Goal: Information Seeking & Learning: Learn about a topic

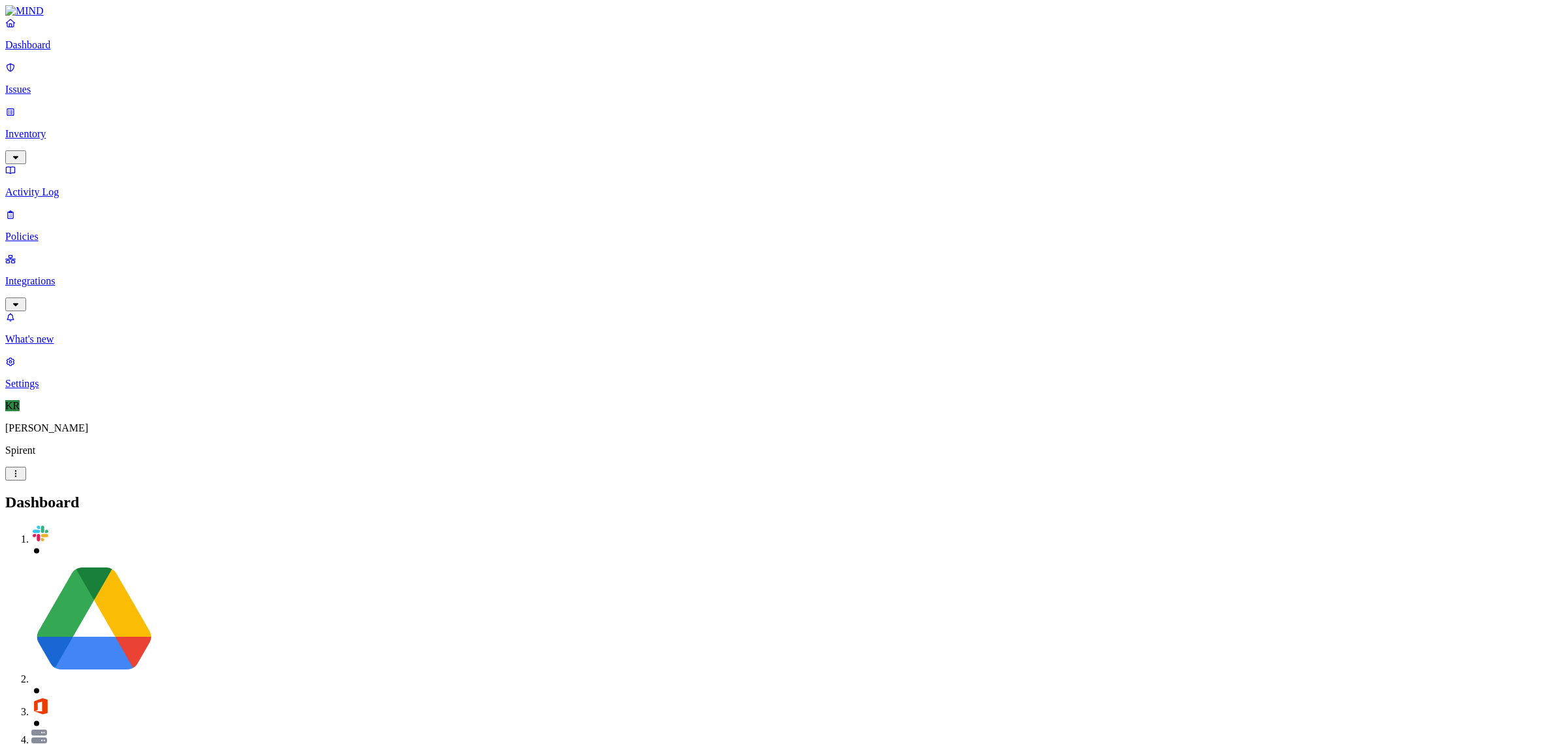
click at [28, 77] on link "Issues" at bounding box center [783, 79] width 1557 height 34
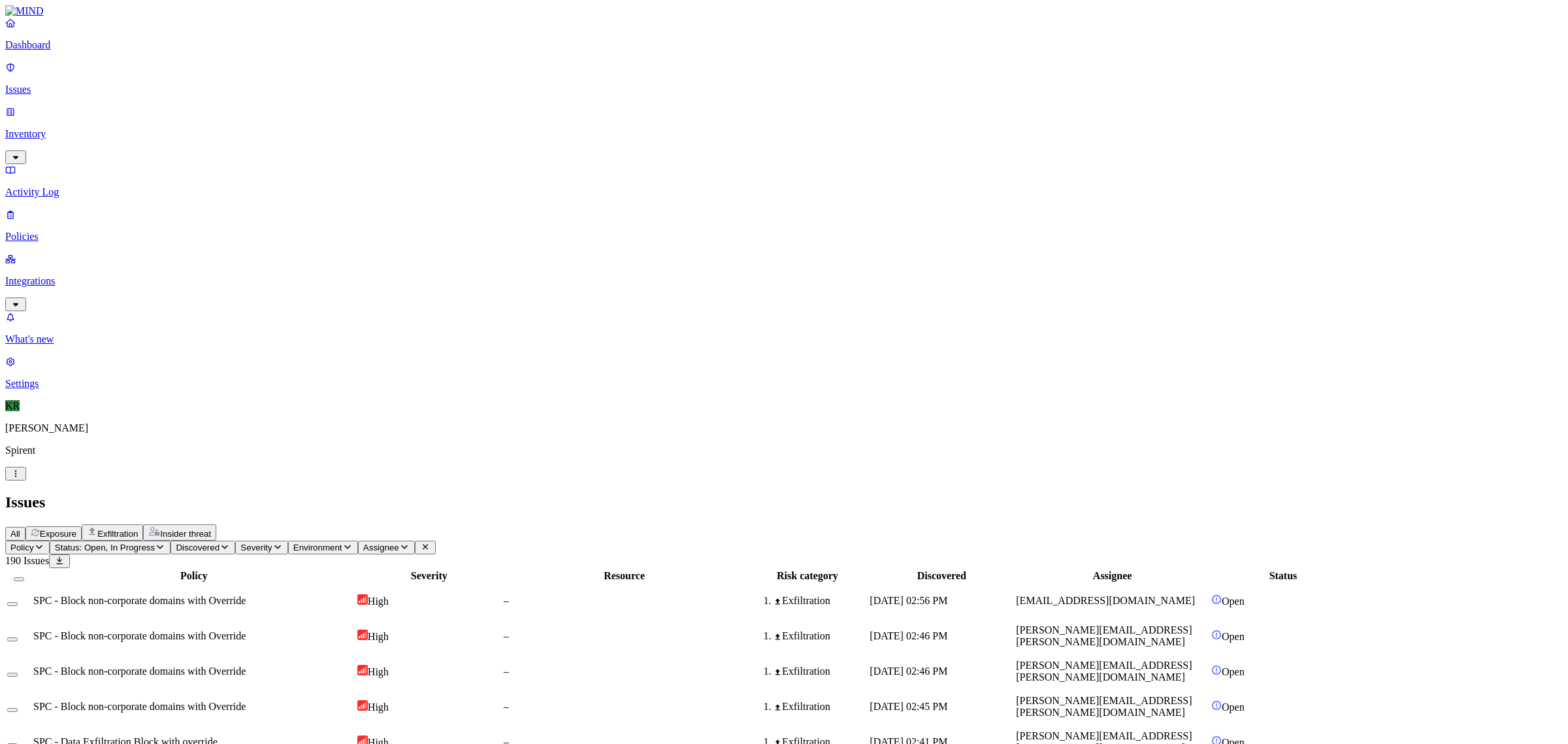
click at [76, 529] on span "Exposure" at bounding box center [58, 534] width 36 height 10
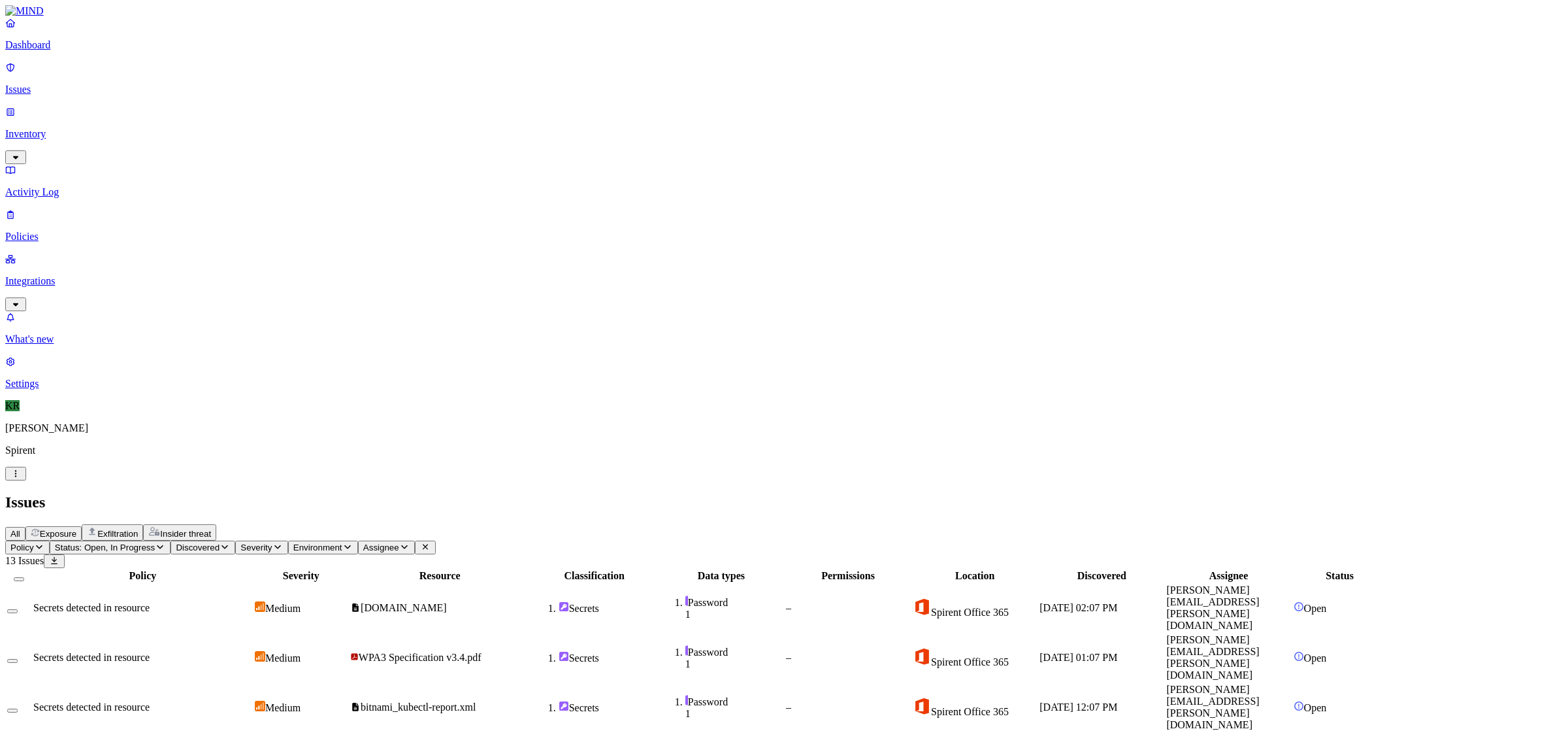
click at [155, 543] on span "Status: Open, In Progress" at bounding box center [104, 548] width 100 height 10
click at [20, 529] on span "All" at bounding box center [15, 534] width 10 height 10
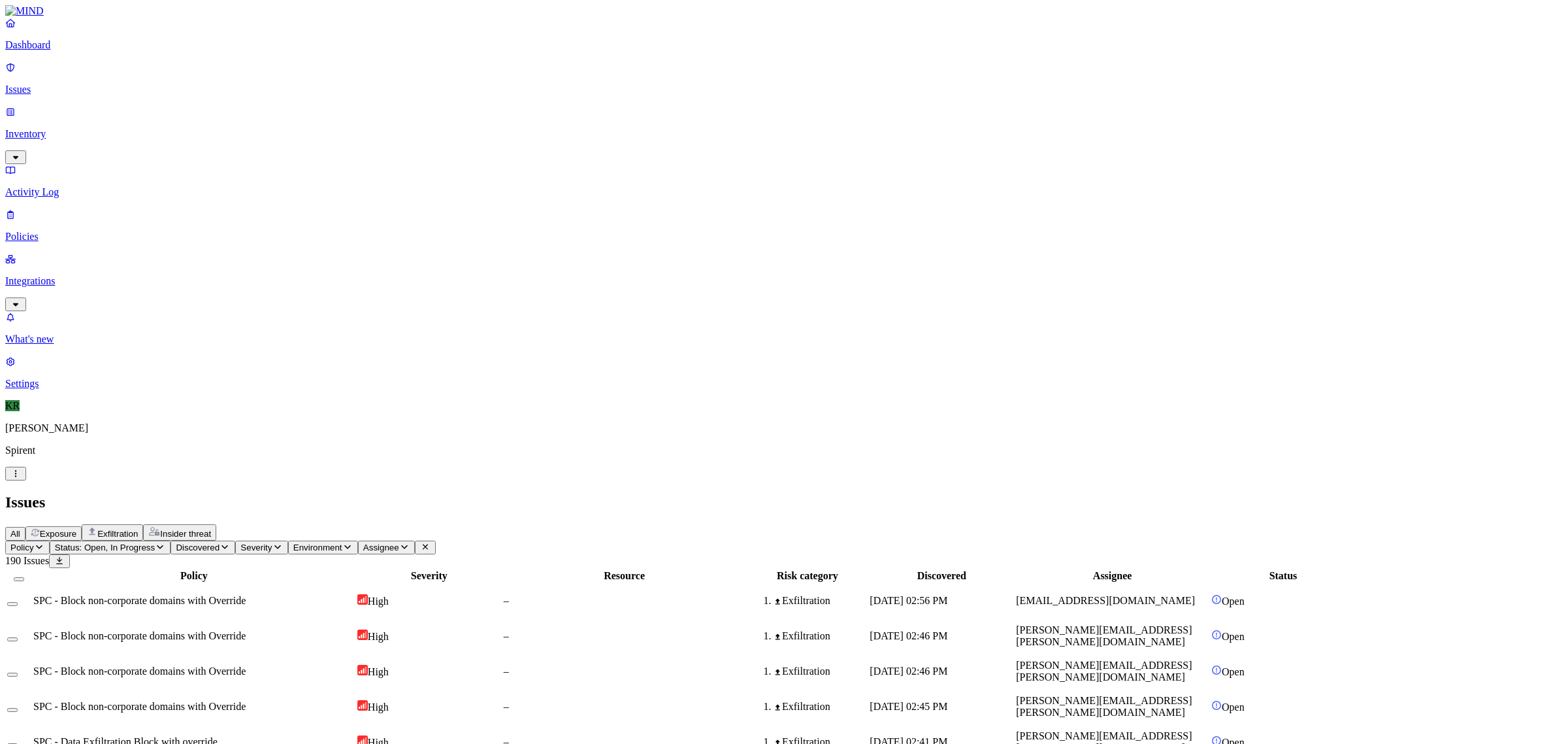
click at [399, 543] on span "Assignee" at bounding box center [381, 548] width 36 height 10
type input "ruiwen"
click at [556, 145] on div "[EMAIL_ADDRESS][DOMAIN_NAME]" at bounding box center [612, 136] width 126 height 24
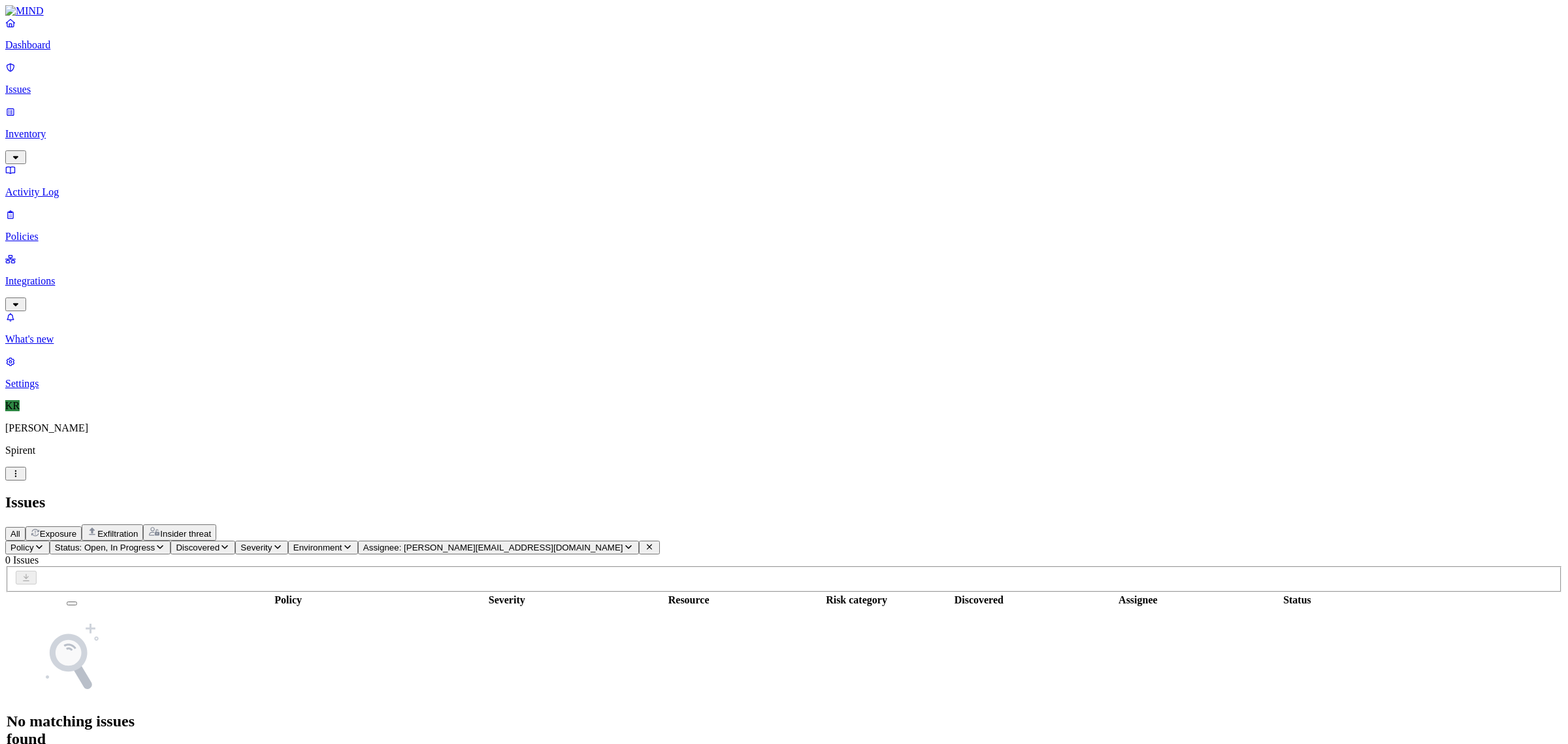
click at [155, 543] on span "Status: Open, In Progress" at bounding box center [104, 548] width 100 height 10
click at [237, 200] on div "Resolved" at bounding box center [237, 212] width 0 height 25
click at [577, 608] on tbody "No matching issues found" at bounding box center [685, 684] width 1358 height 153
click at [20, 529] on span "All" at bounding box center [15, 534] width 10 height 10
click at [53, 51] on p "Dashboard" at bounding box center [783, 45] width 1557 height 12
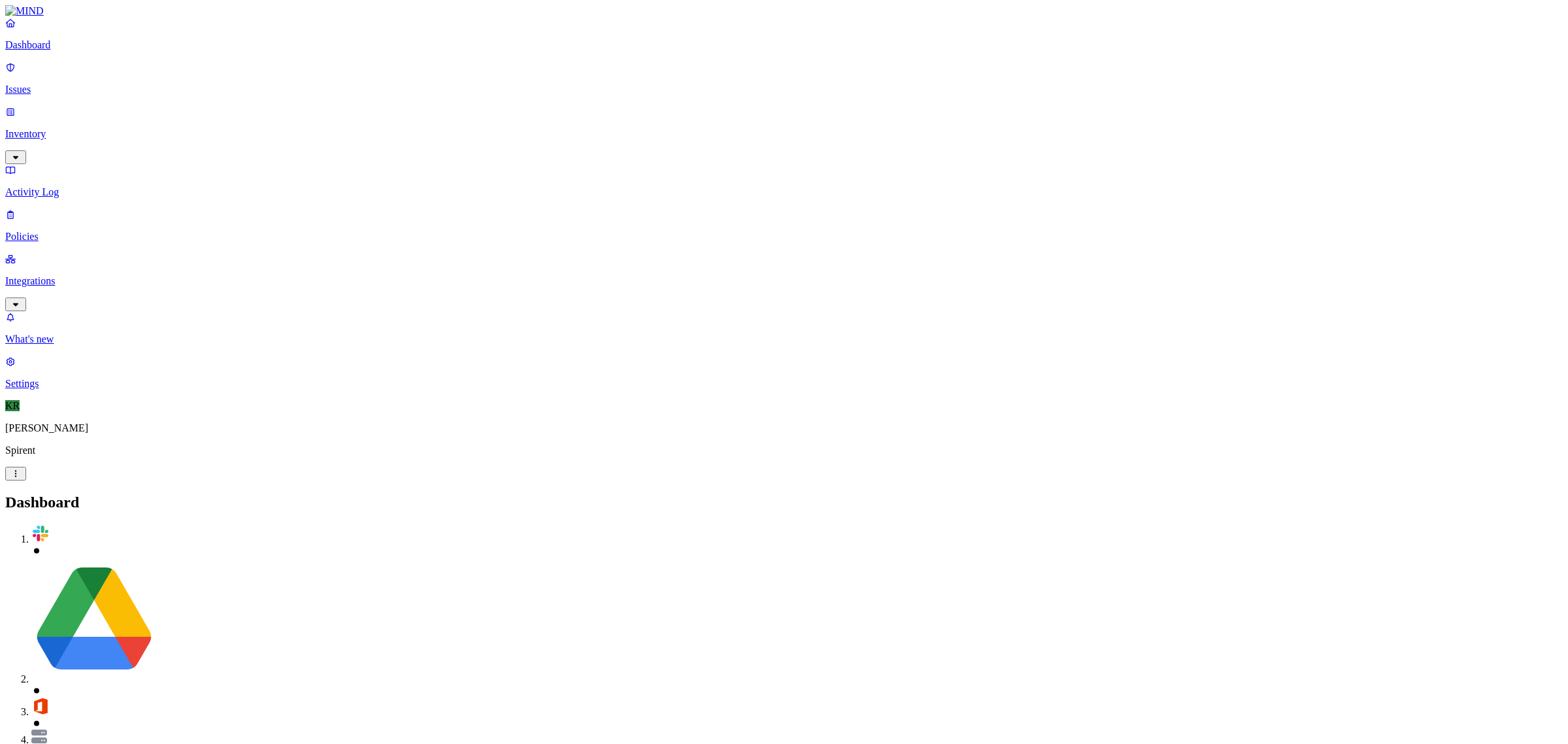
click at [62, 86] on p "Issues" at bounding box center [783, 89] width 1557 height 12
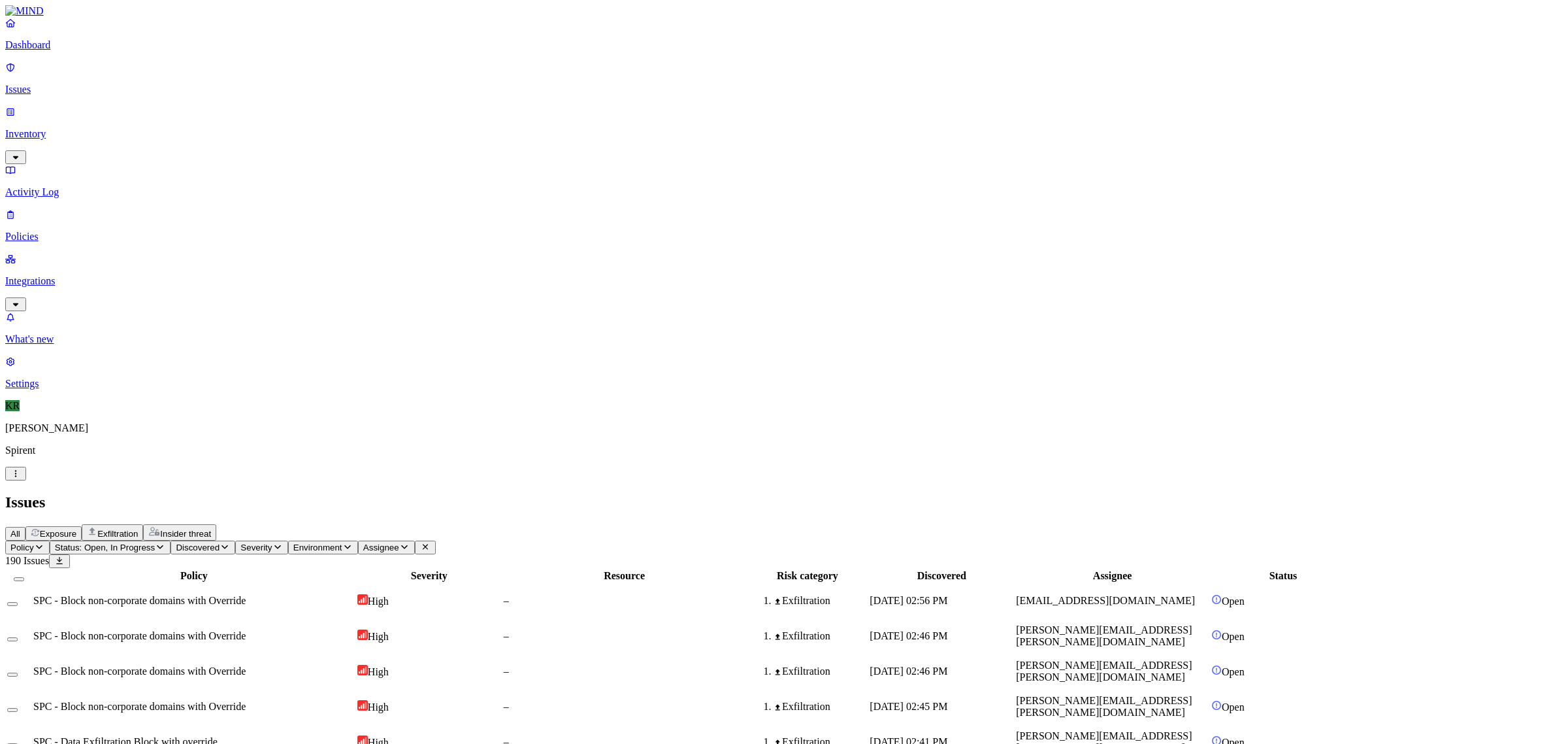
click at [155, 543] on span "Status: Open, In Progress" at bounding box center [104, 548] width 100 height 10
click at [237, 102] on button "button" at bounding box center [242, 106] width 11 height 14
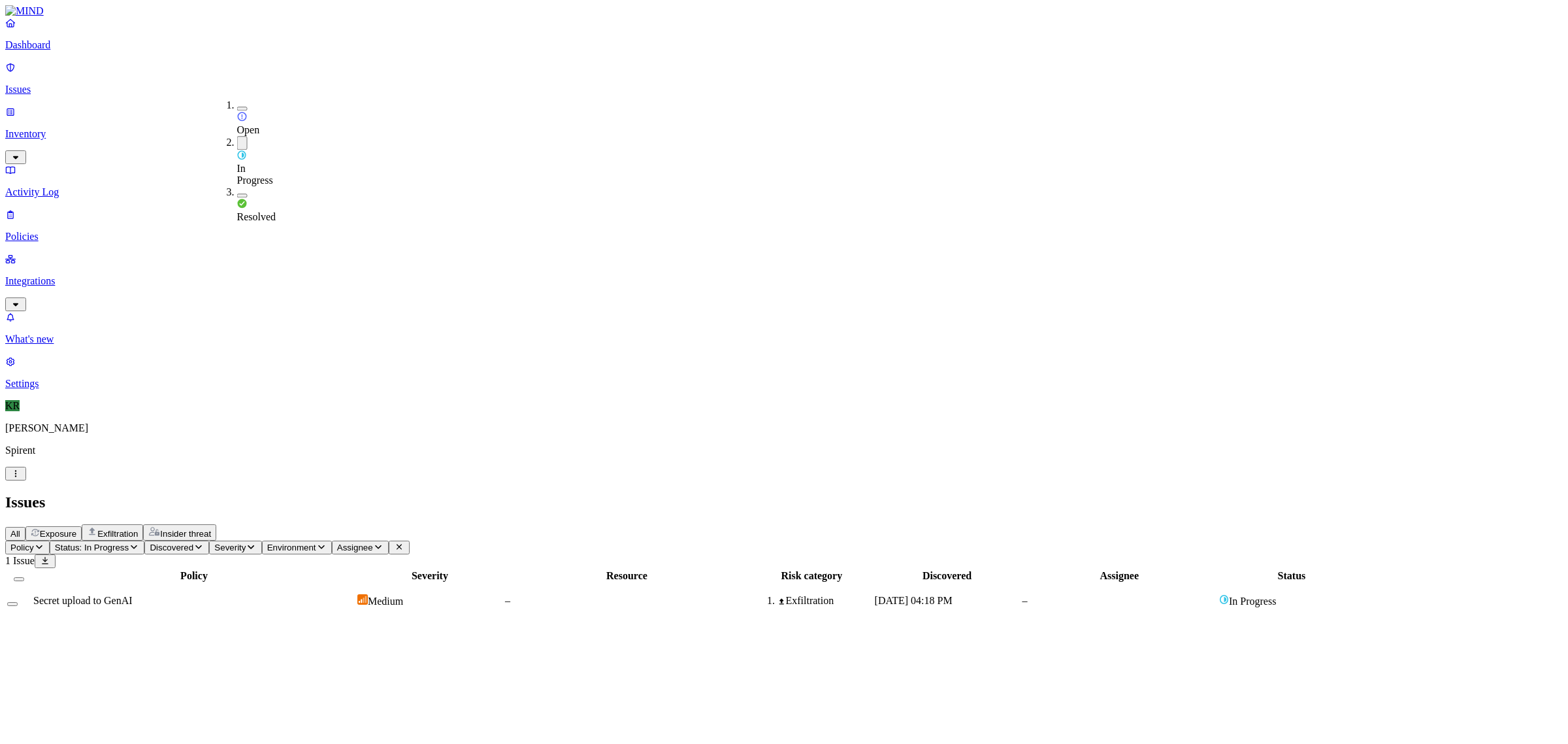
click at [237, 136] on div "In Progress" at bounding box center [237, 161] width 0 height 50
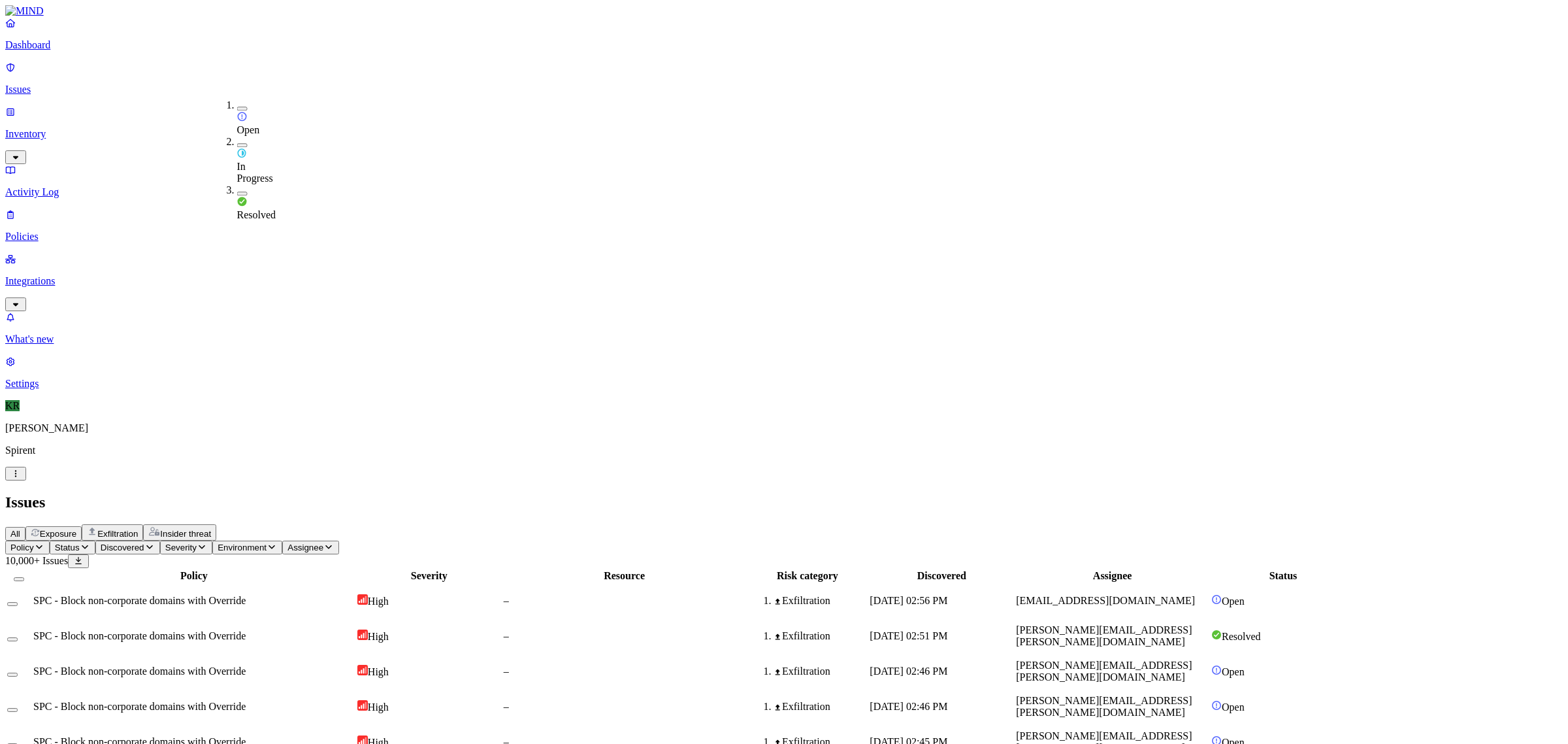
click at [339, 541] on button "Assignee" at bounding box center [311, 547] width 57 height 14
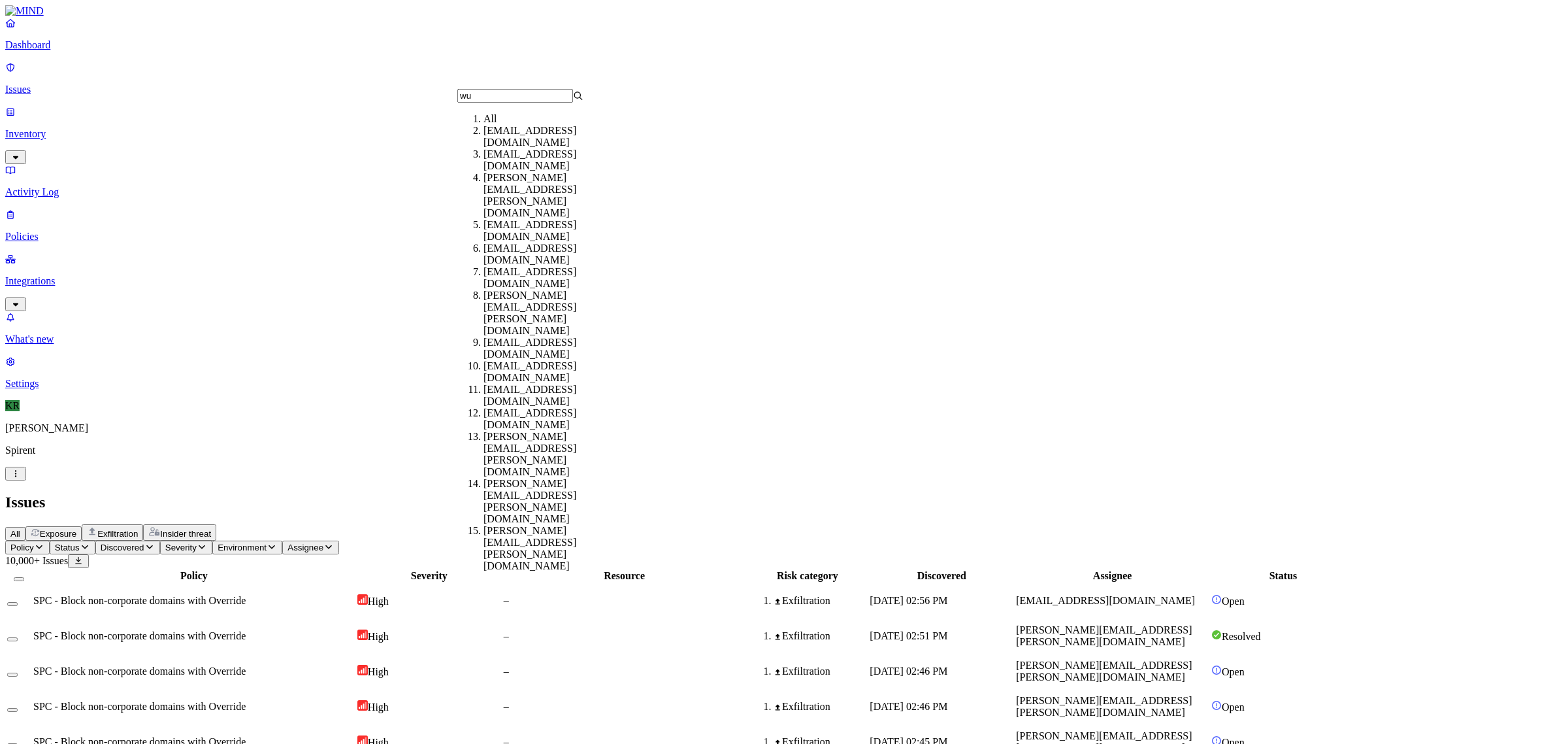
type input "w"
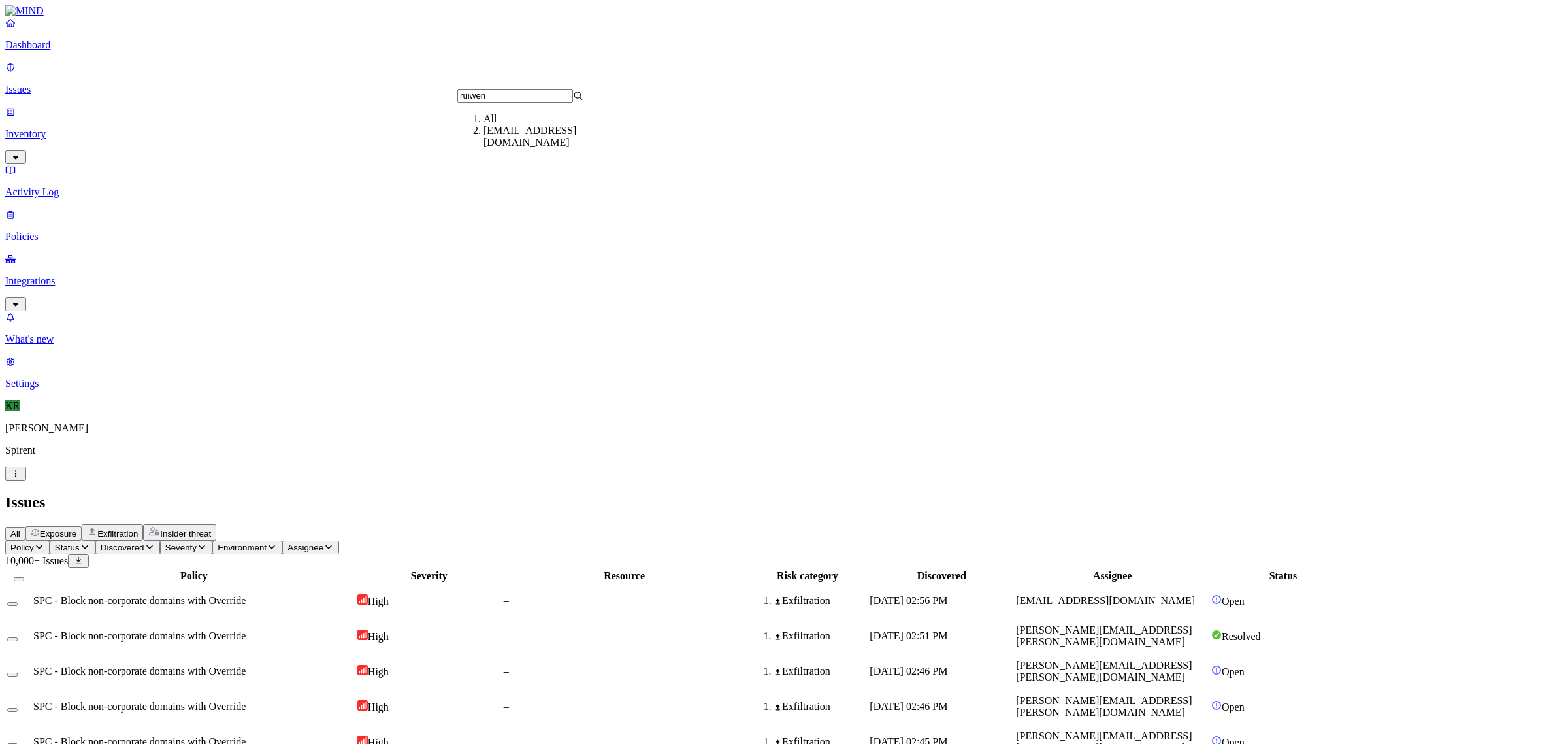
type input "ruiwen"
click at [526, 148] on div "[EMAIL_ADDRESS][DOMAIN_NAME]" at bounding box center [547, 136] width 126 height 24
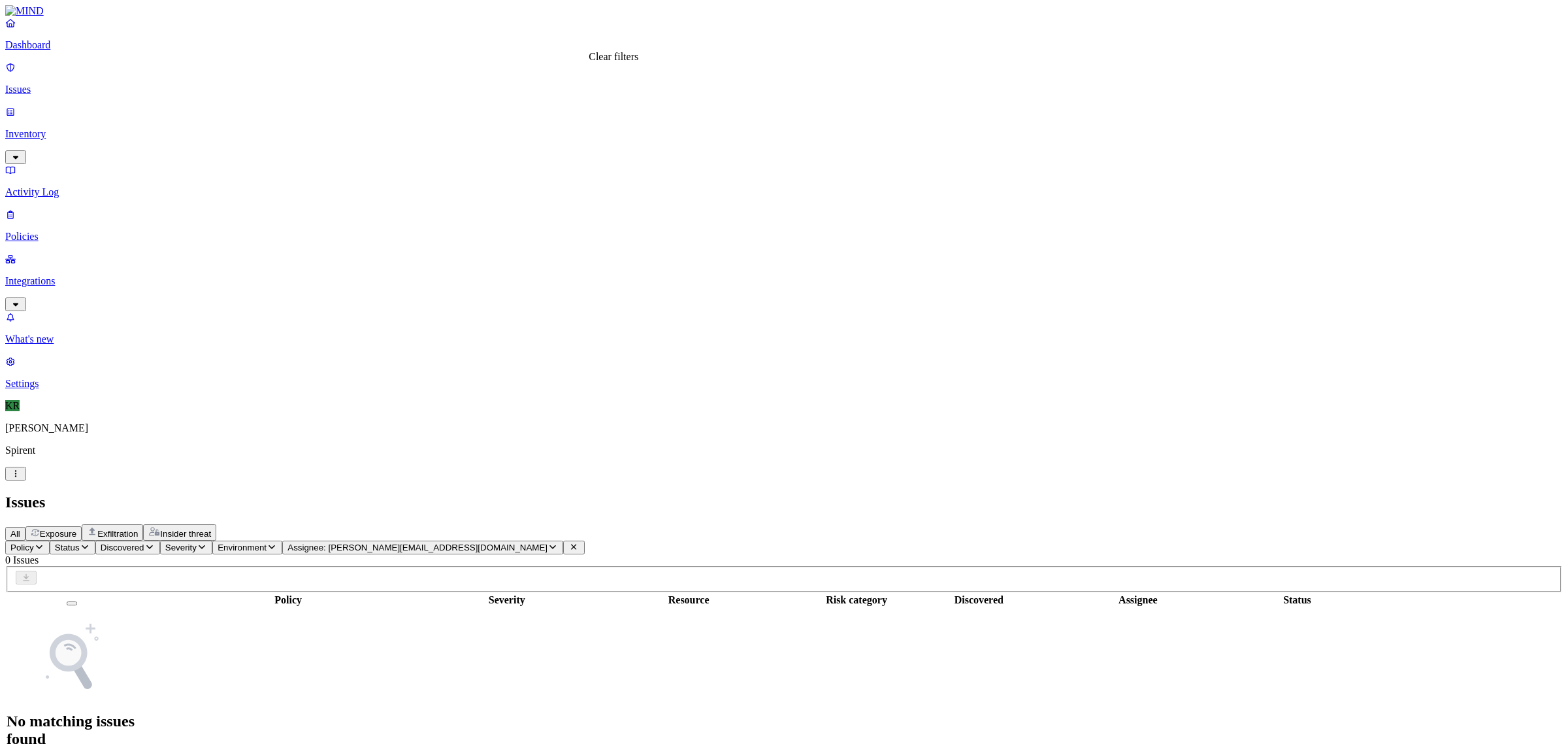
click at [579, 543] on icon at bounding box center [573, 547] width 11 height 8
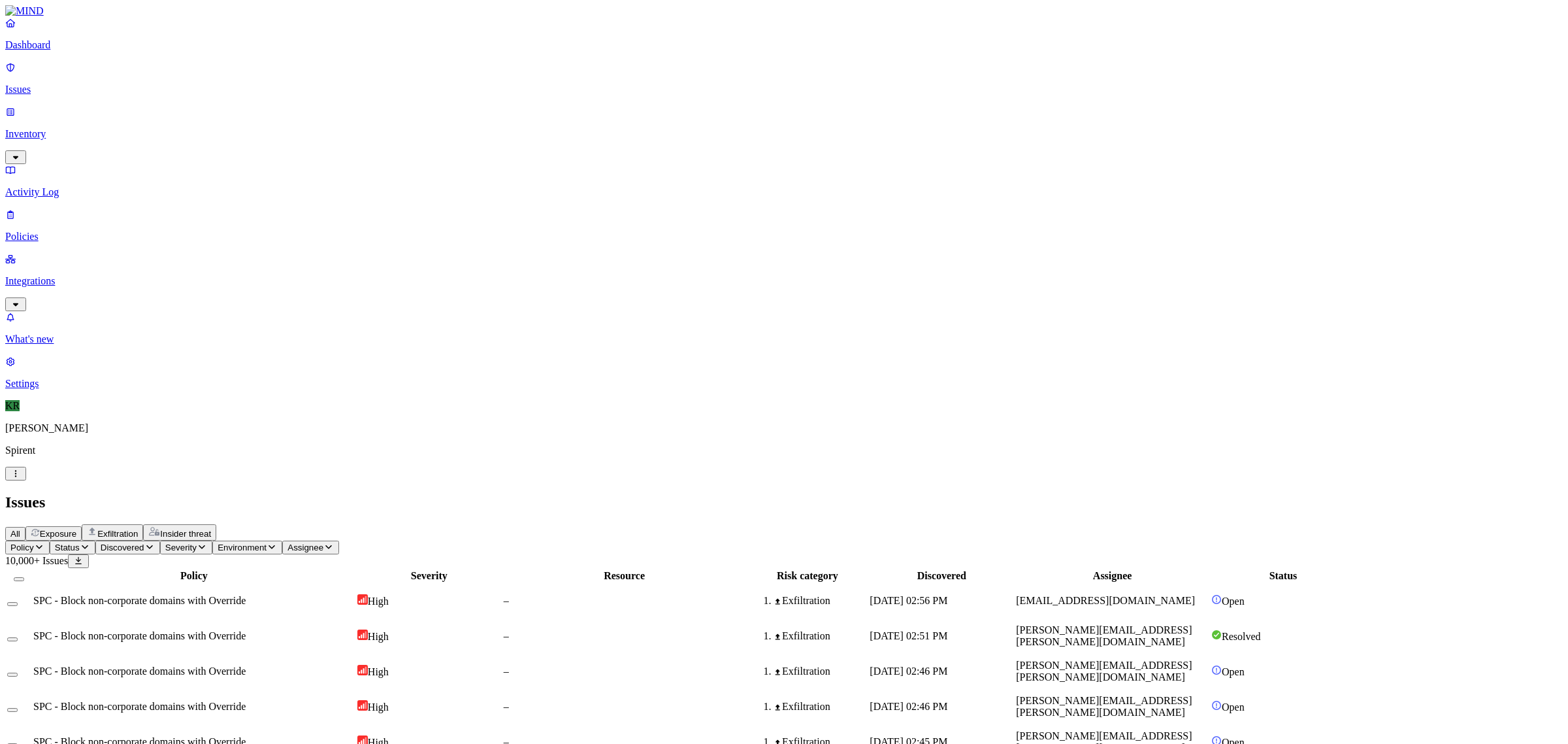
click at [59, 128] on p "Inventory" at bounding box center [783, 134] width 1557 height 12
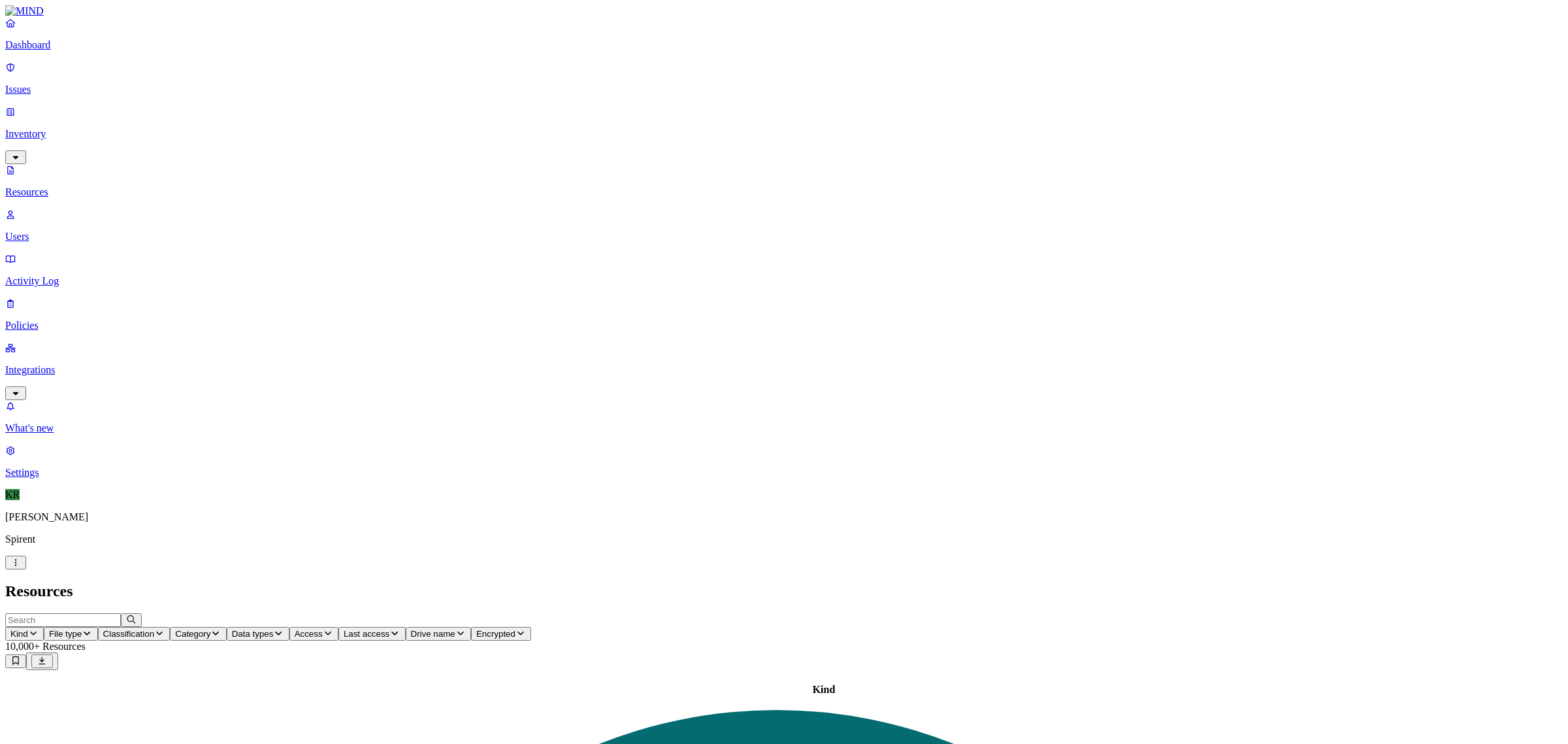
click at [56, 231] on p "Users" at bounding box center [783, 237] width 1557 height 12
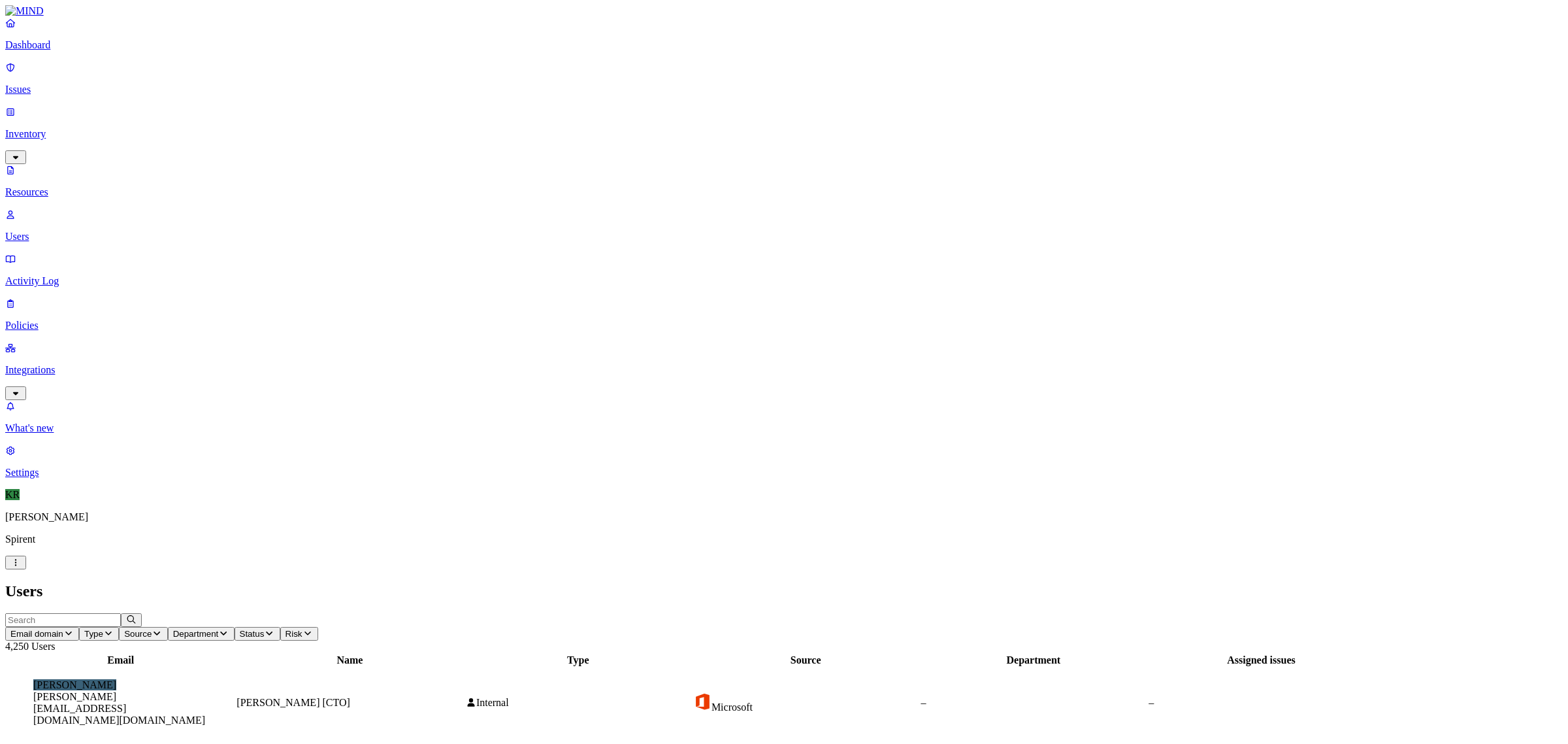
click at [121, 614] on input "text" at bounding box center [62, 620] width 116 height 14
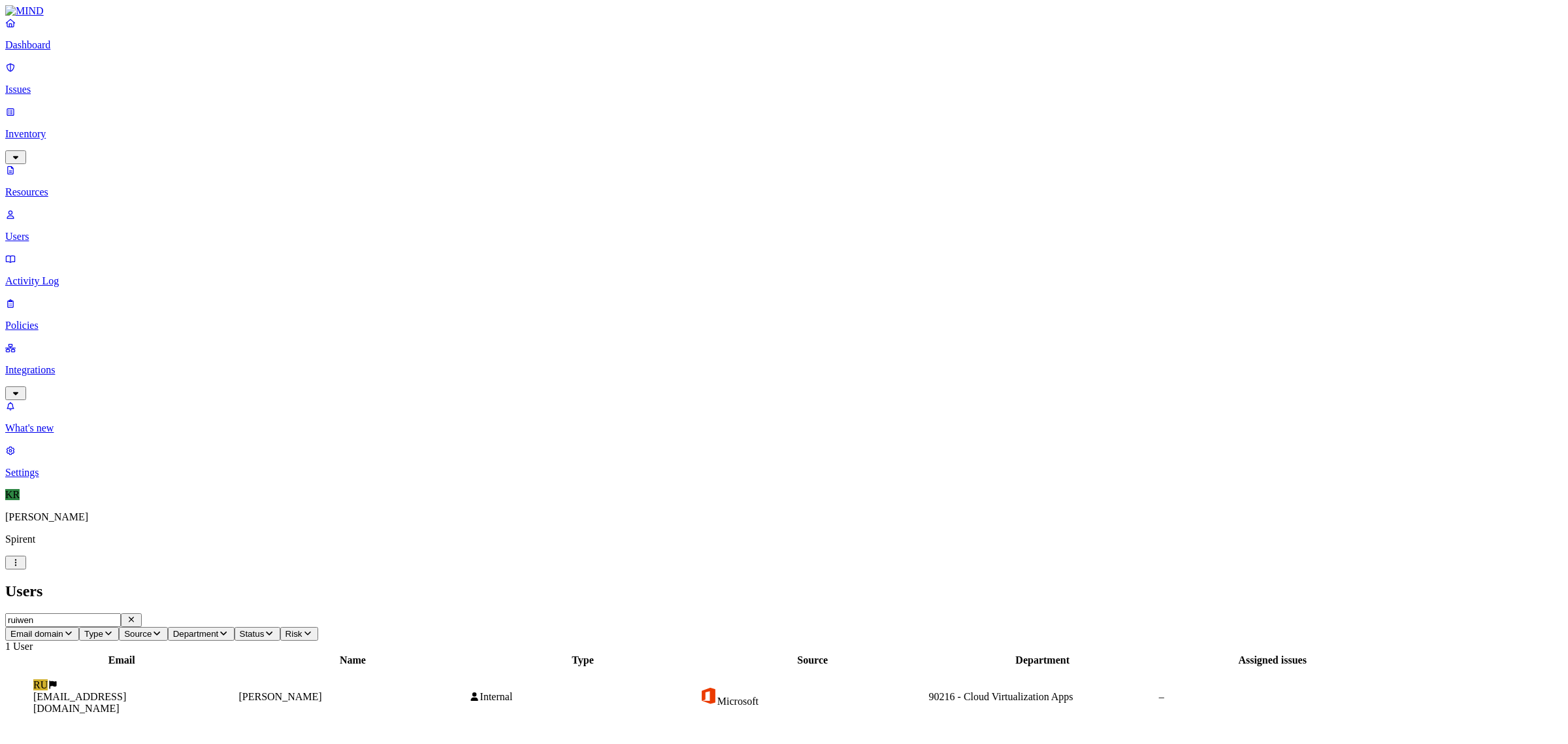
type input "ruiwen"
click at [210, 691] on figcaption "[EMAIL_ADDRESS][DOMAIN_NAME]" at bounding box center [121, 703] width 177 height 24
click at [26, 738] on button "Close" at bounding box center [15, 744] width 21 height 14
click at [56, 89] on link "Issues" at bounding box center [783, 79] width 1557 height 34
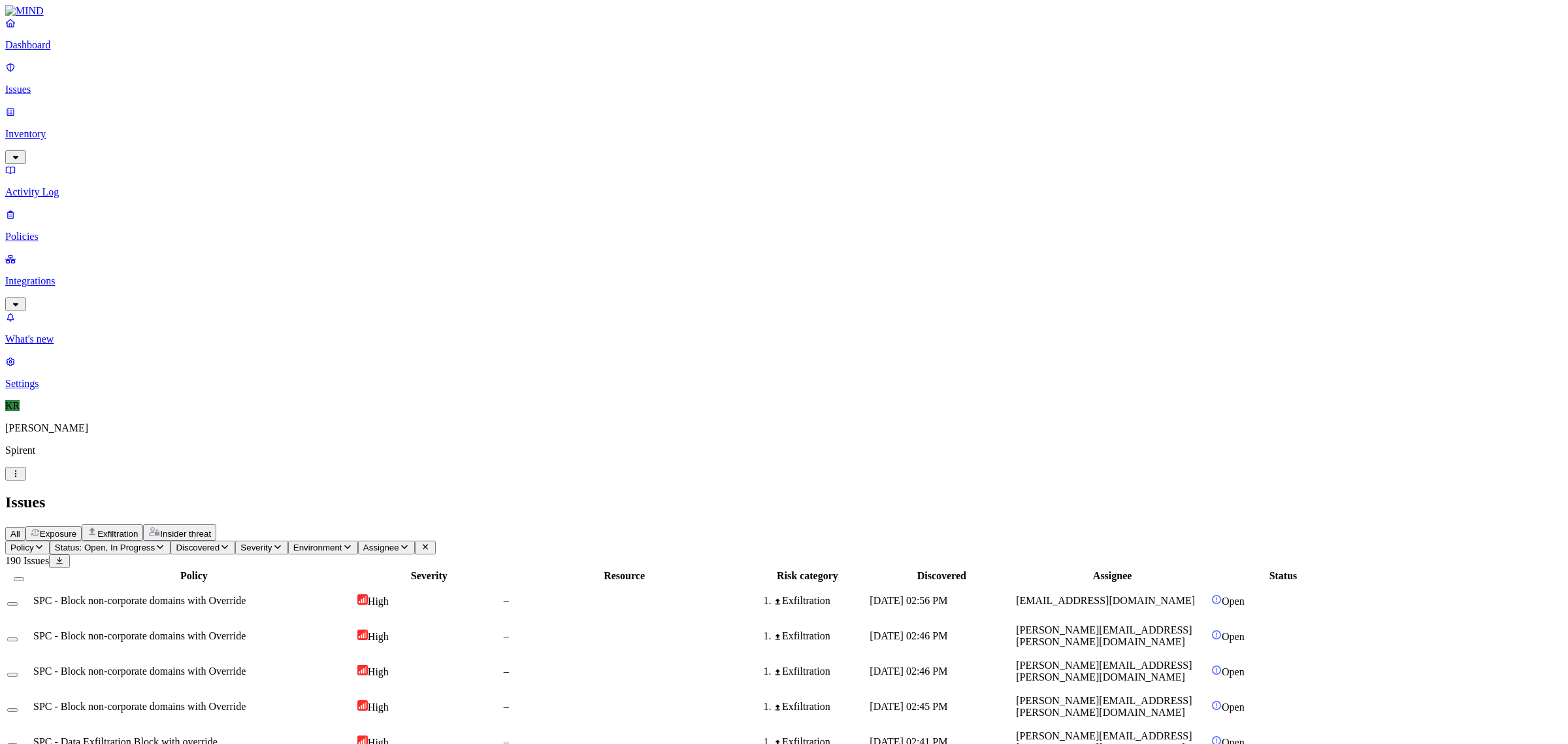
click at [76, 529] on span "Exposure" at bounding box center [58, 534] width 36 height 10
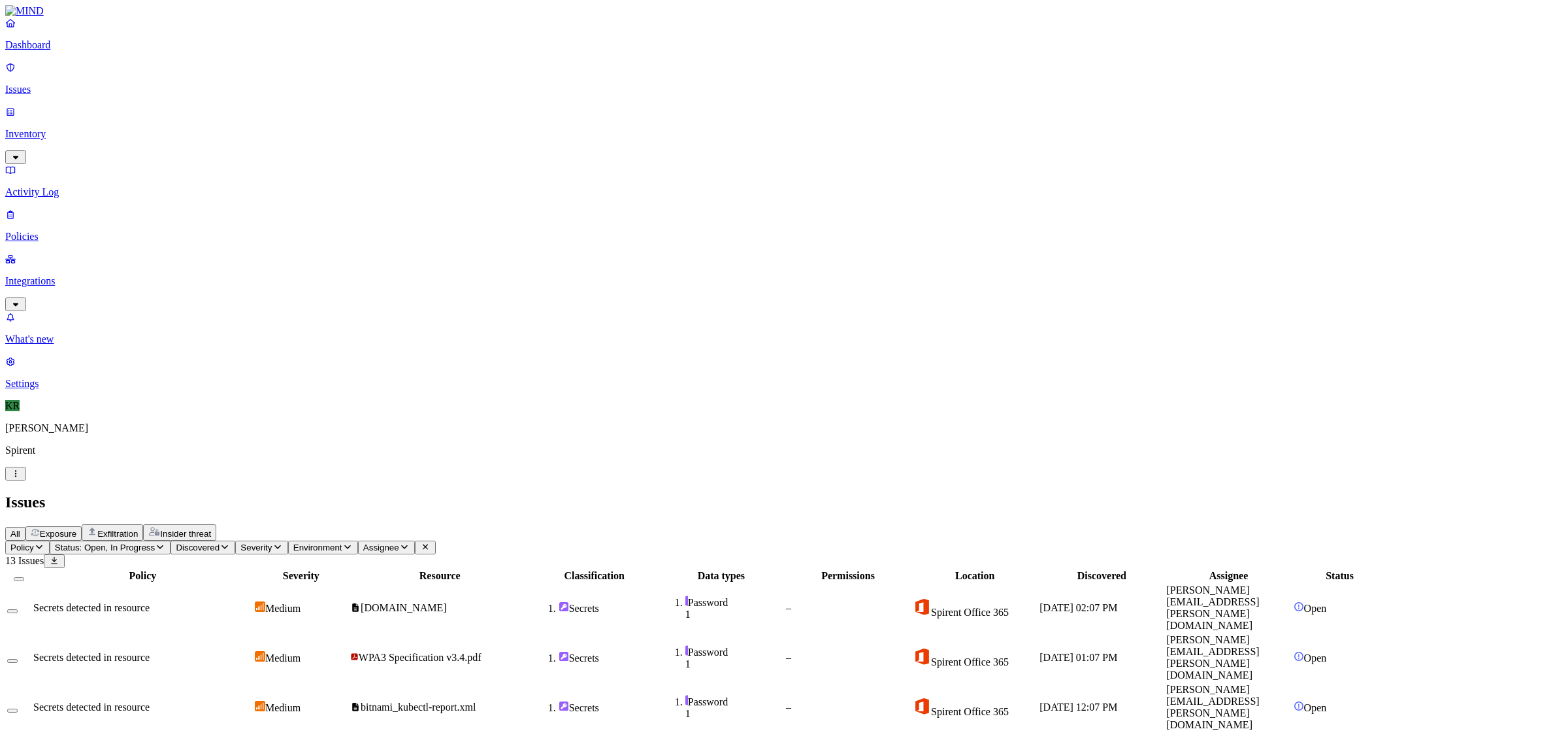
click at [155, 543] on span "Status: Open, In Progress" at bounding box center [104, 548] width 100 height 10
click at [263, 213] on span "Resolved" at bounding box center [257, 219] width 39 height 11
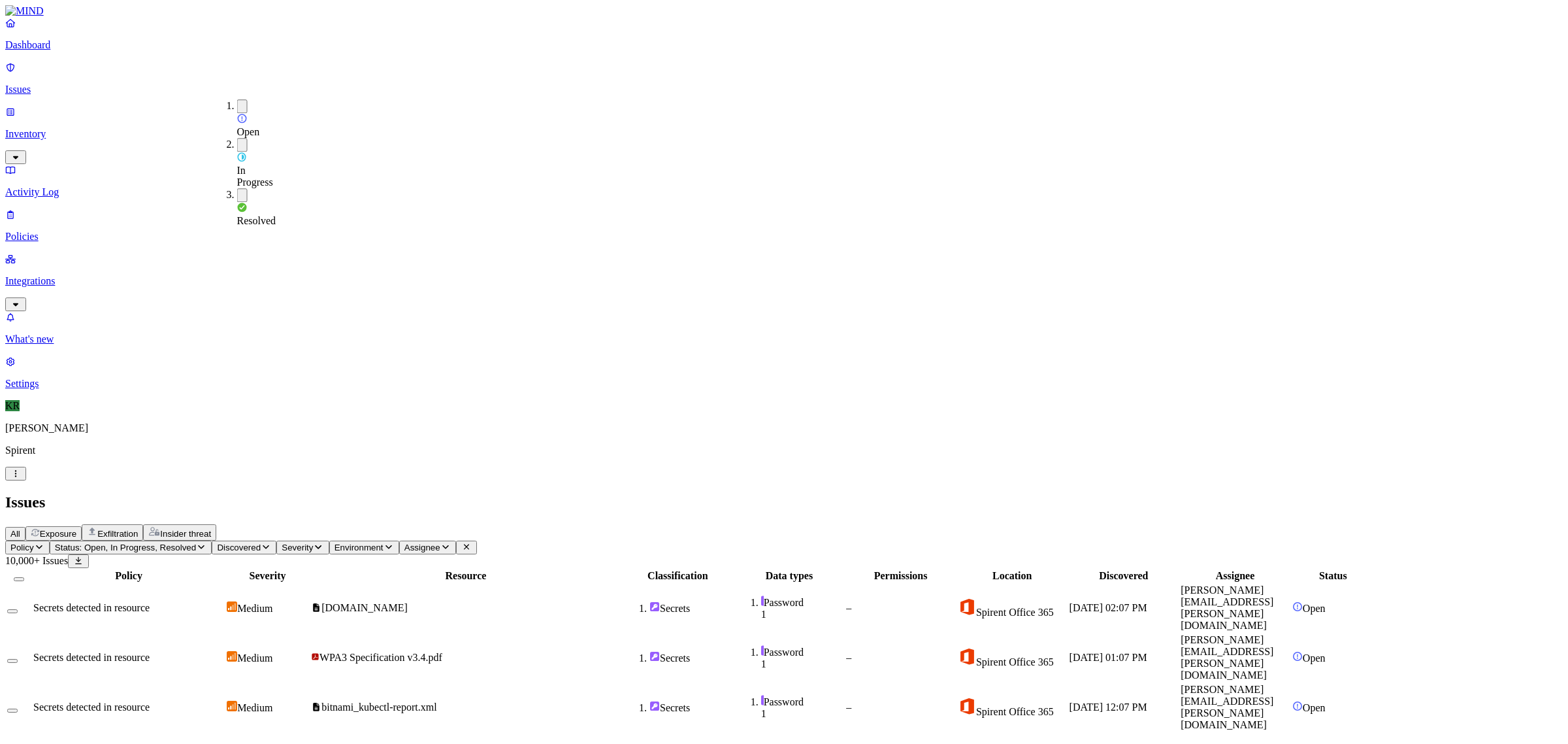
scroll to position [201, 0]
click at [138, 529] on span "Exfiltration" at bounding box center [117, 534] width 40 height 10
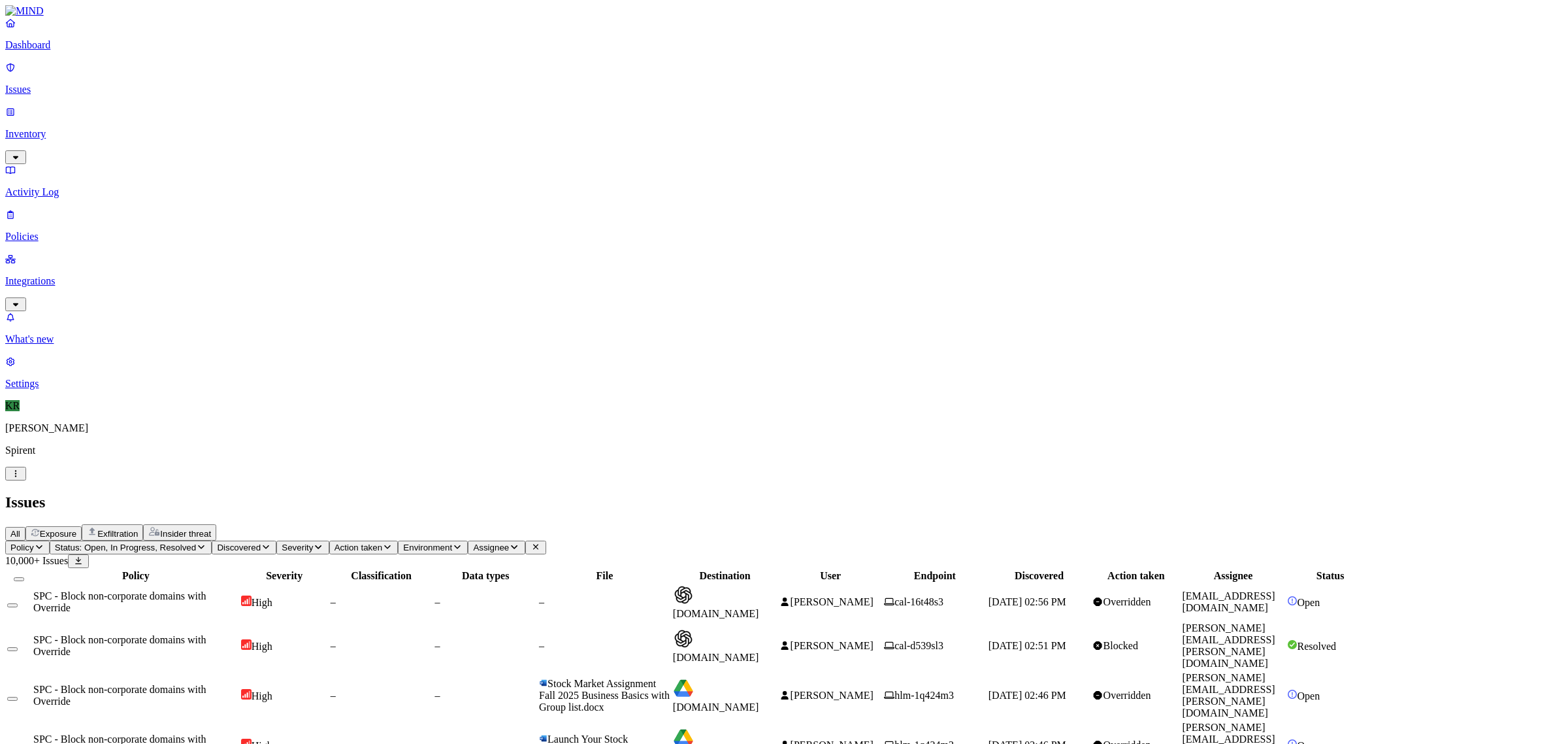
scroll to position [201, 0]
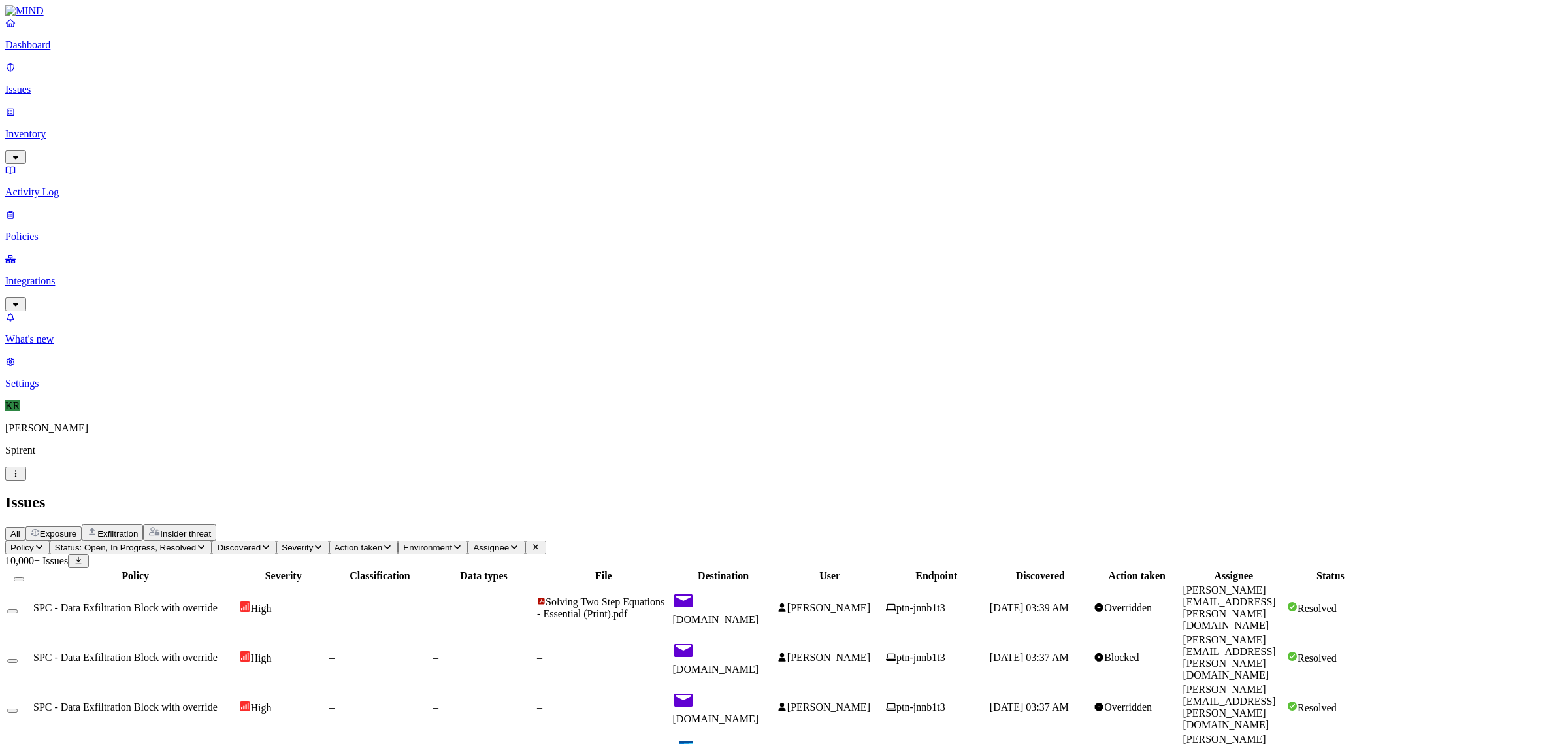
scroll to position [164, 0]
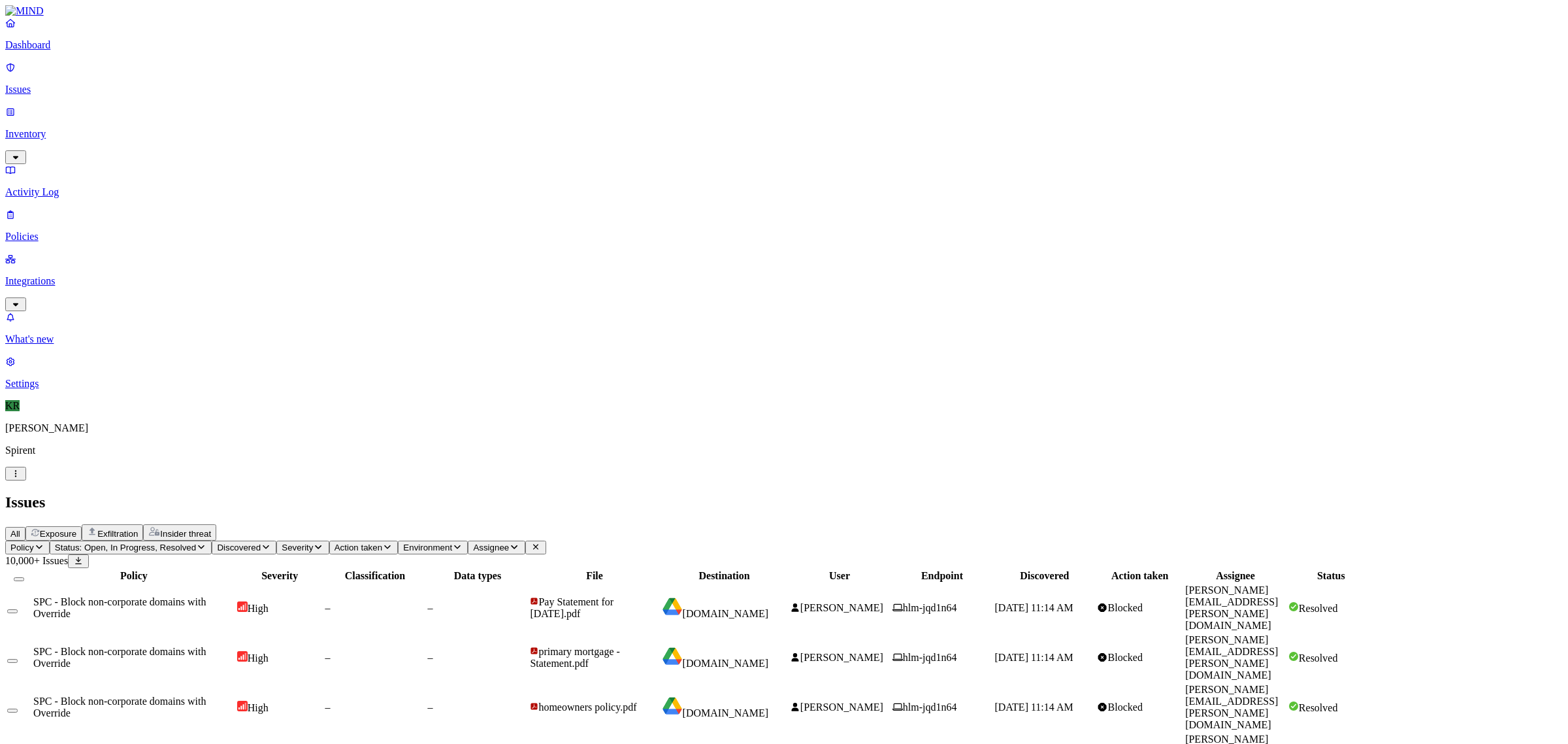
scroll to position [0, 0]
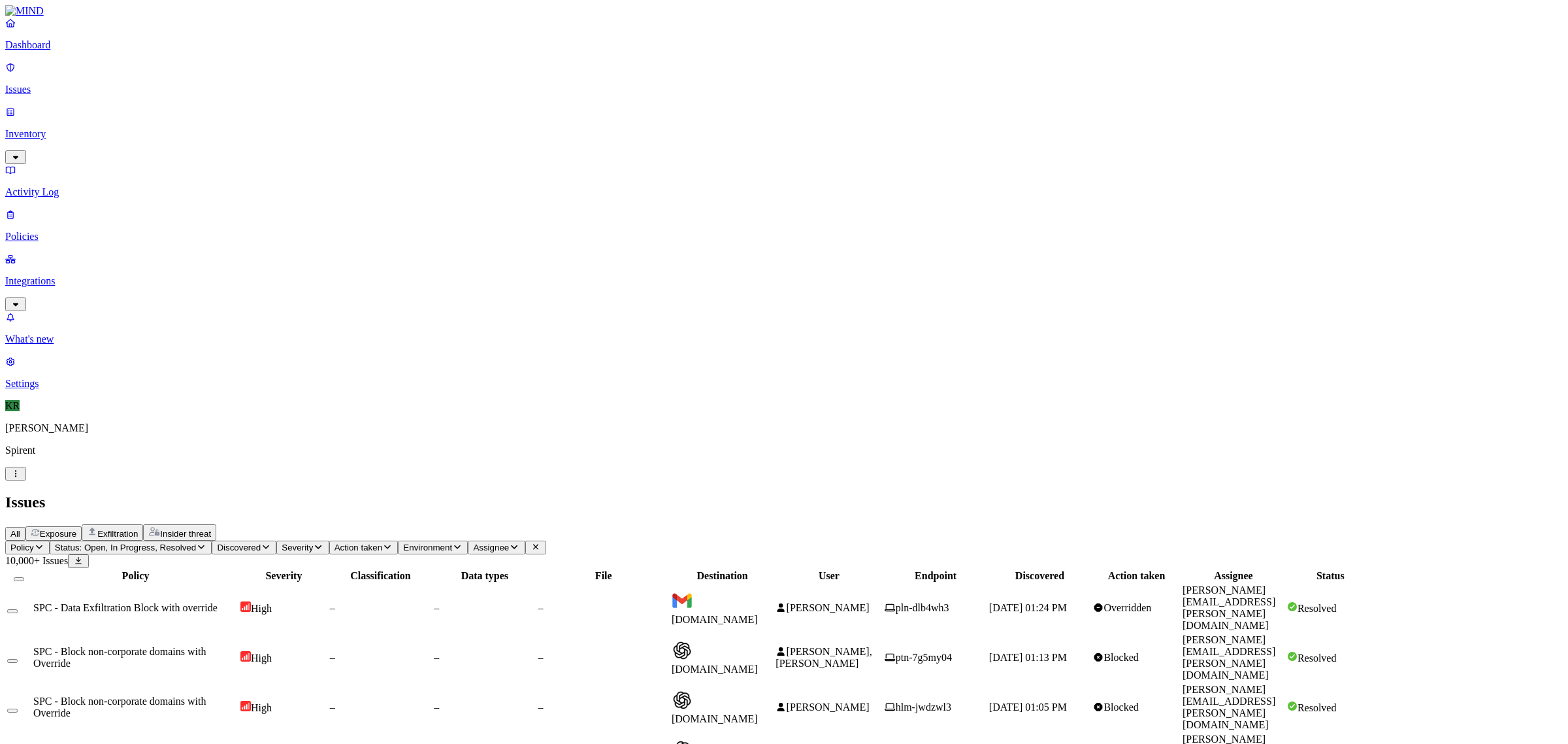
scroll to position [201, 0]
click at [20, 529] on span "All" at bounding box center [15, 534] width 10 height 10
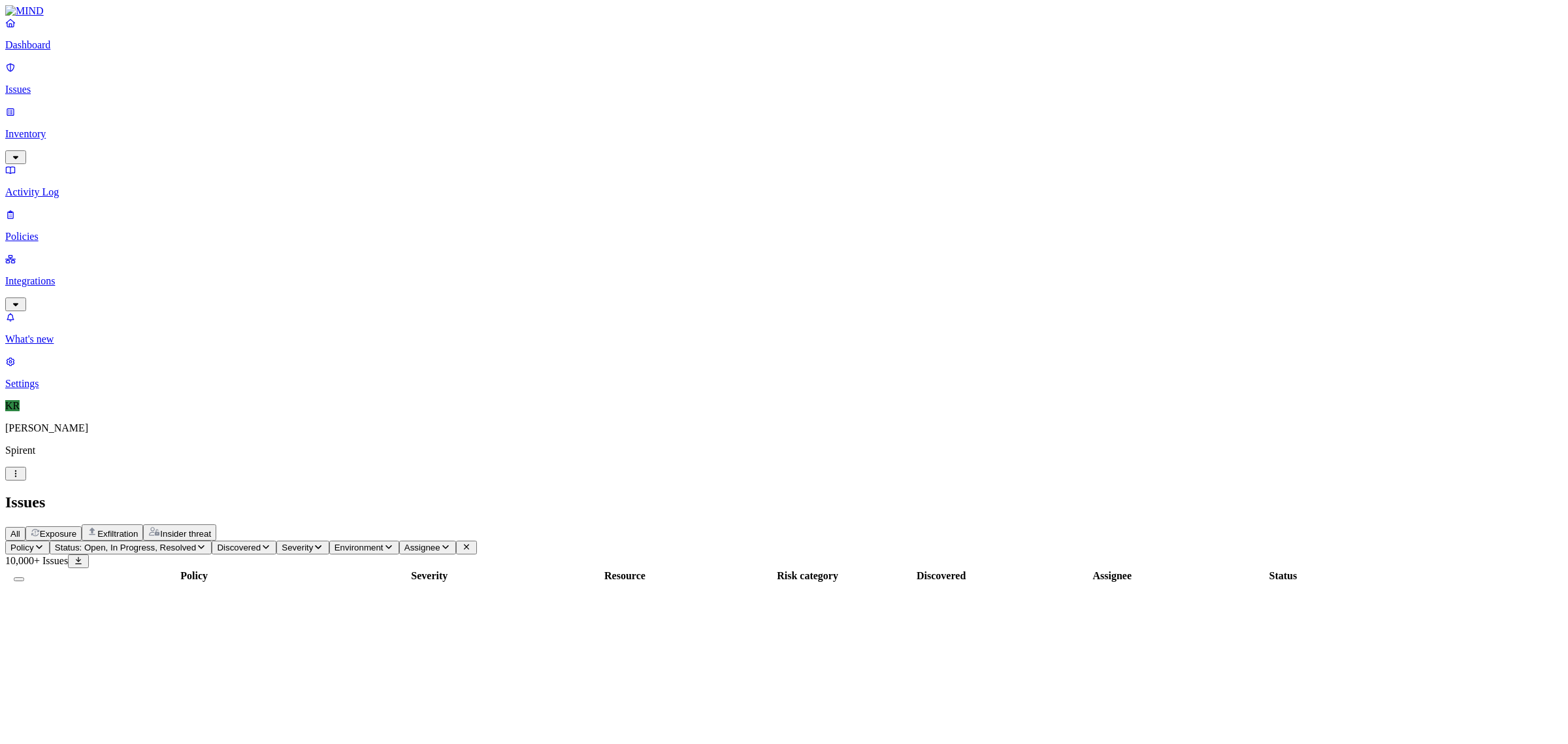
drag, startPoint x: 53, startPoint y: 177, endPoint x: 56, endPoint y: 188, distance: 11.4
click at [53, 276] on p "Integrations" at bounding box center [783, 281] width 1557 height 12
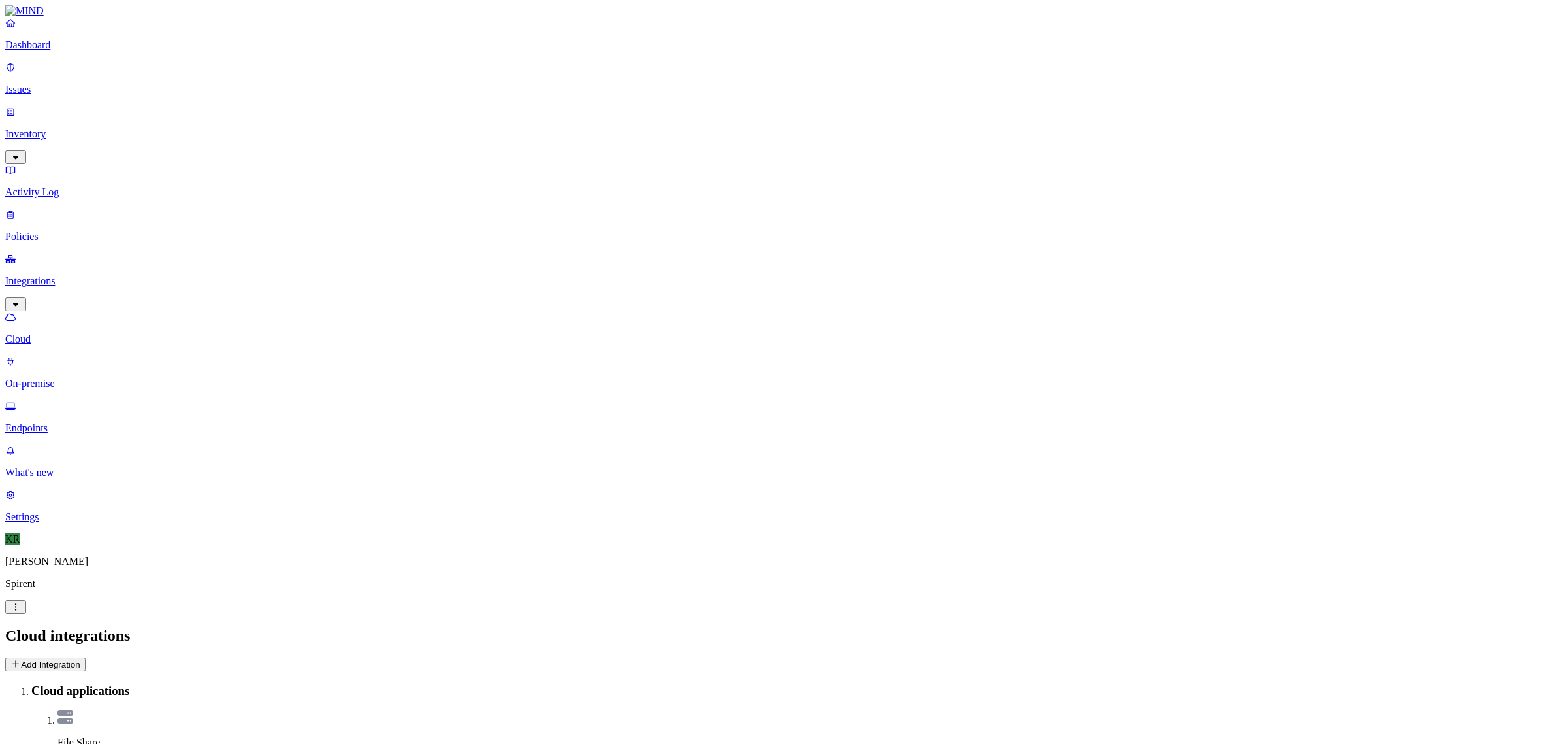
drag, startPoint x: 49, startPoint y: 231, endPoint x: 73, endPoint y: 232, distance: 24.0
click at [50, 422] on p "Endpoints" at bounding box center [783, 428] width 1557 height 12
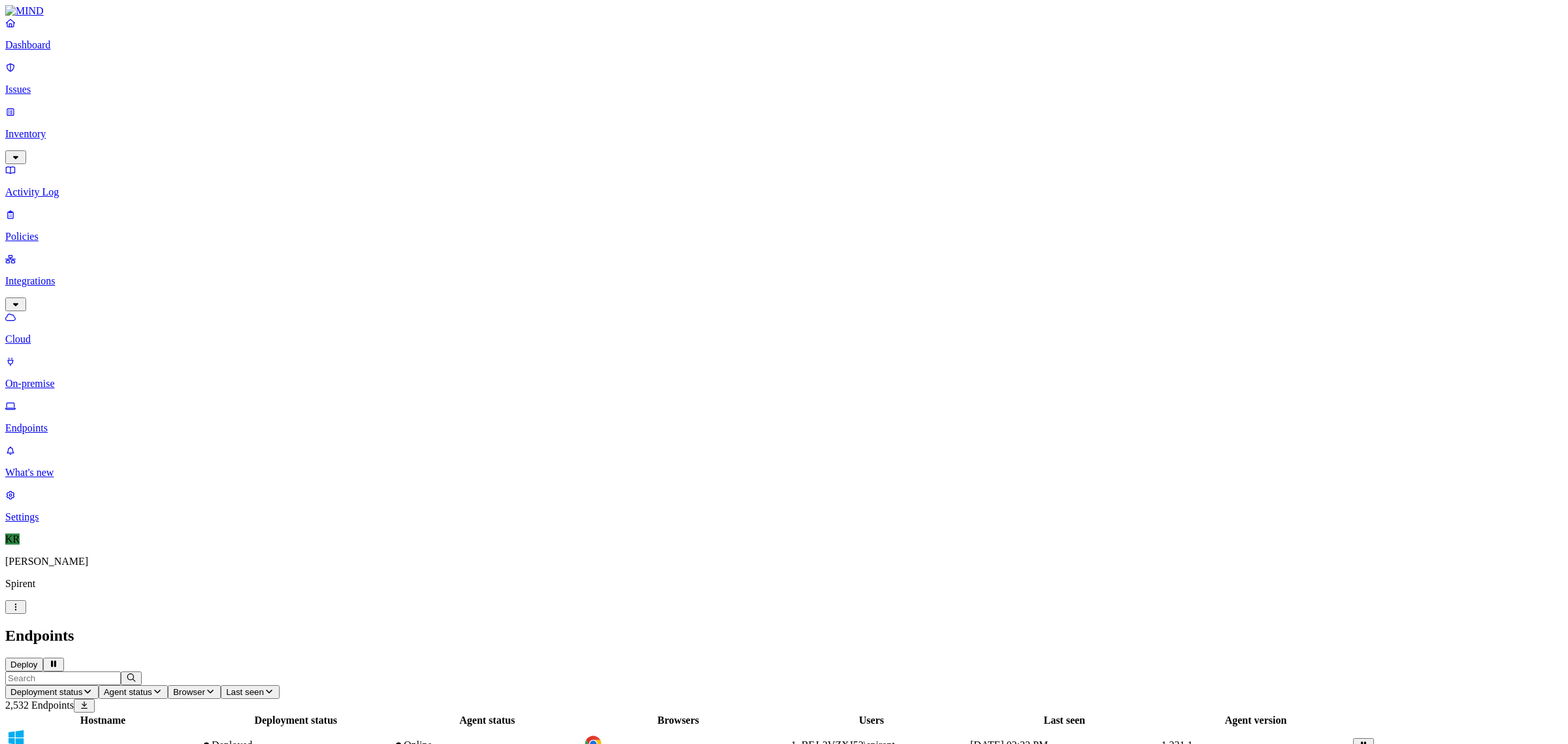
click at [121, 672] on input "text" at bounding box center [62, 678] width 116 height 14
type input "hlmmg6537hq5"
click at [59, 83] on p "Issues" at bounding box center [783, 89] width 1557 height 12
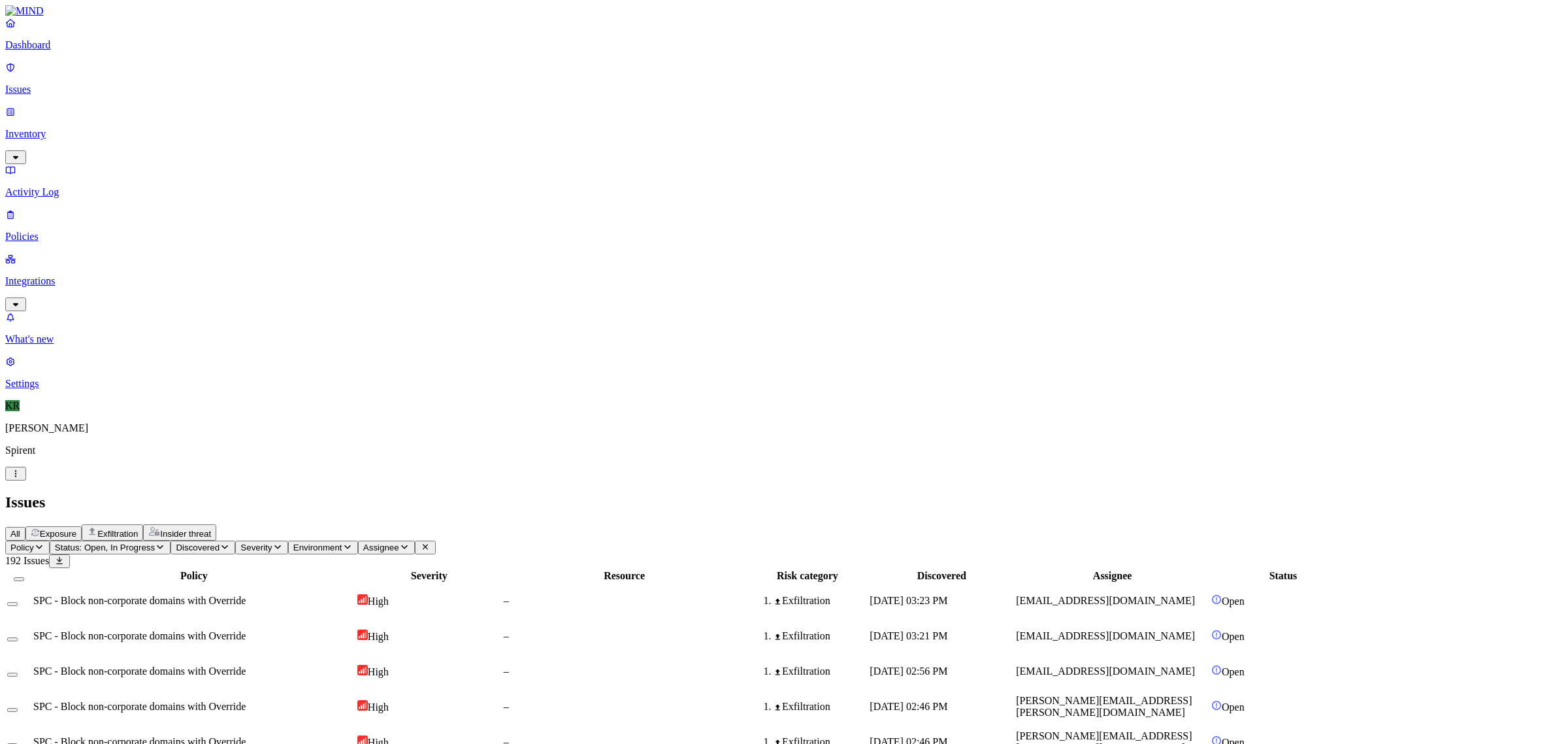
click at [171, 541] on button "Status: Open, In Progress" at bounding box center [110, 547] width 121 height 14
click at [262, 213] on span "Resolved" at bounding box center [257, 219] width 39 height 11
click at [49, 541] on button "Policy" at bounding box center [27, 547] width 45 height 14
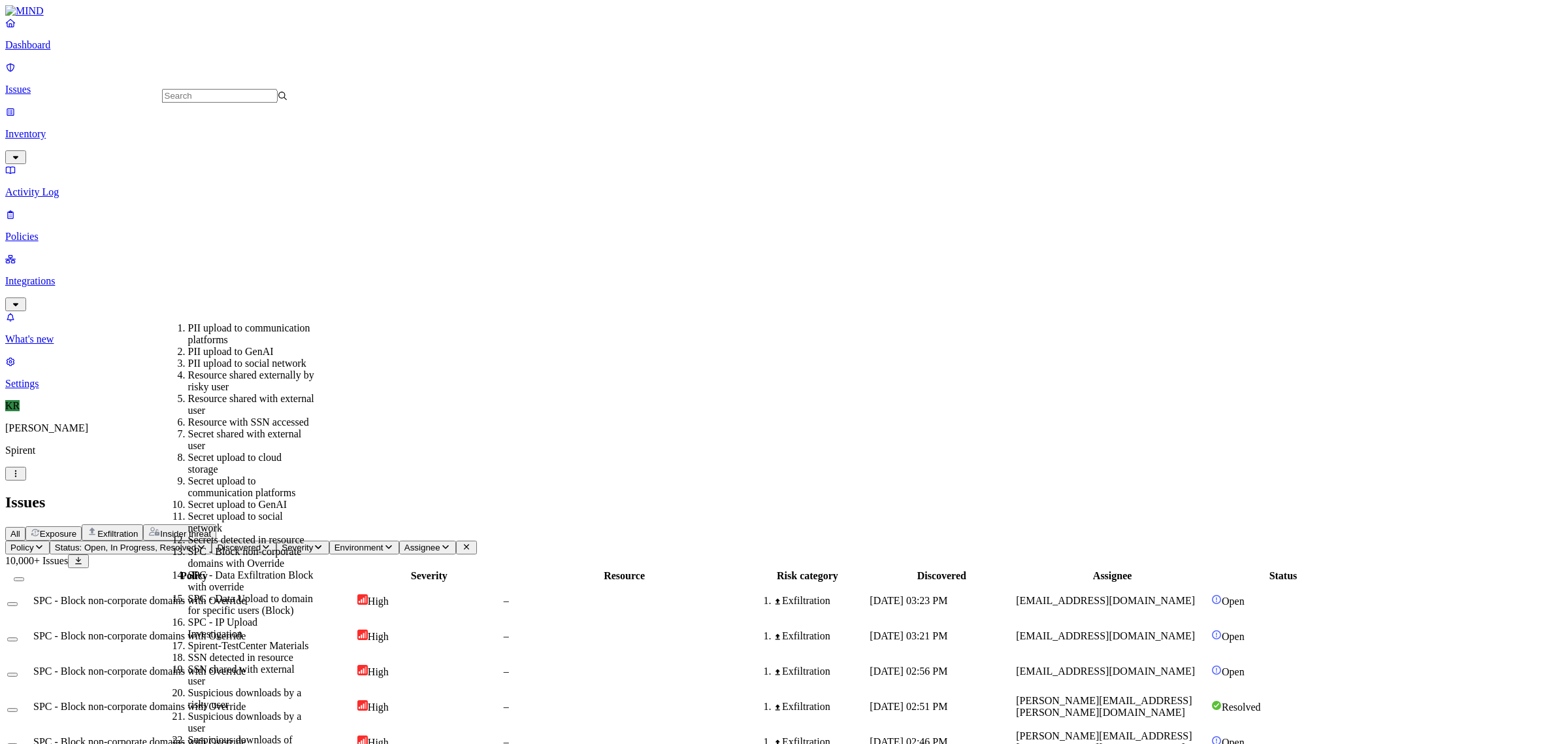
scroll to position [327, 0]
click at [238, 499] on div "Secret upload to GenAI" at bounding box center [251, 505] width 126 height 12
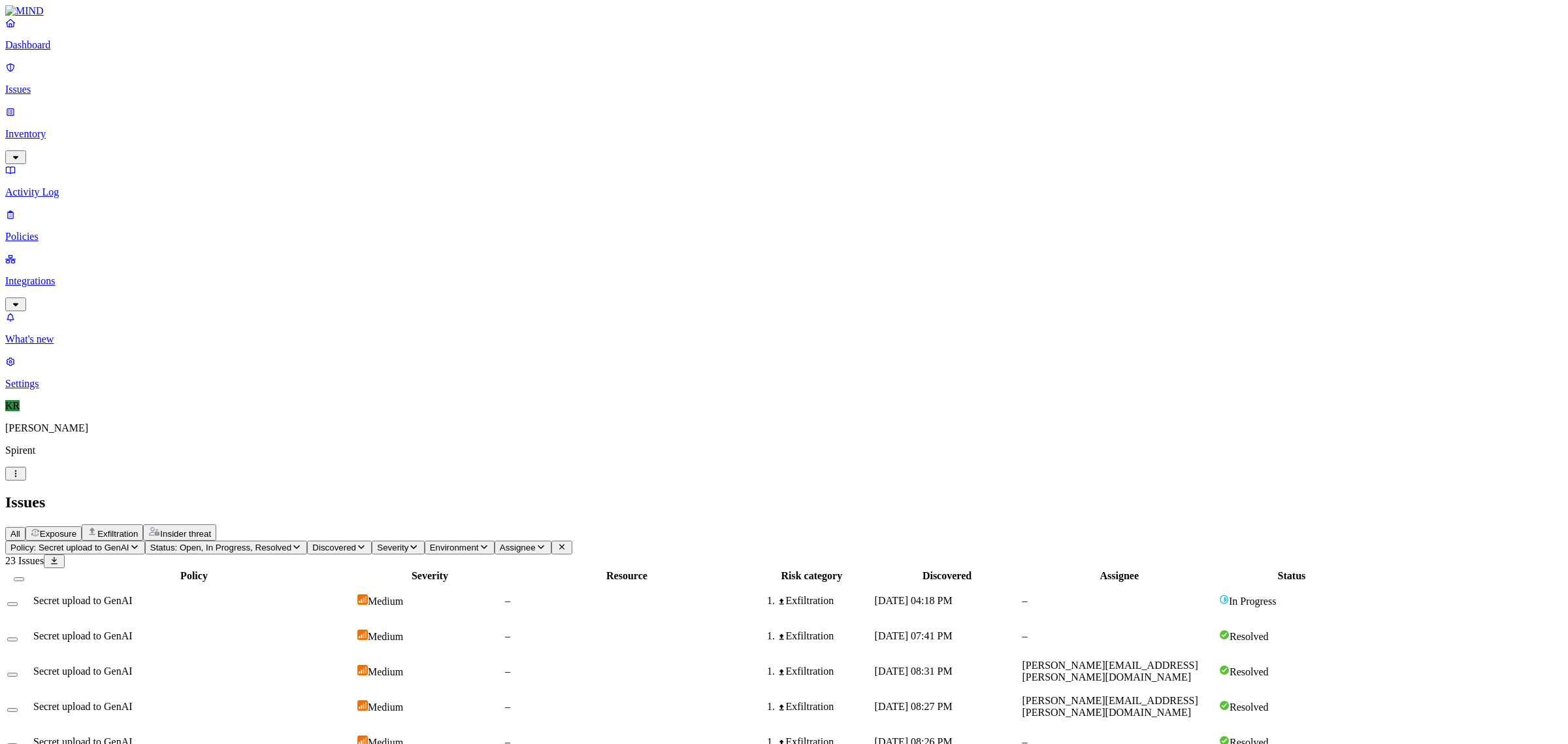
click at [133, 595] on span "Secret upload to GenAI" at bounding box center [83, 601] width 100 height 11
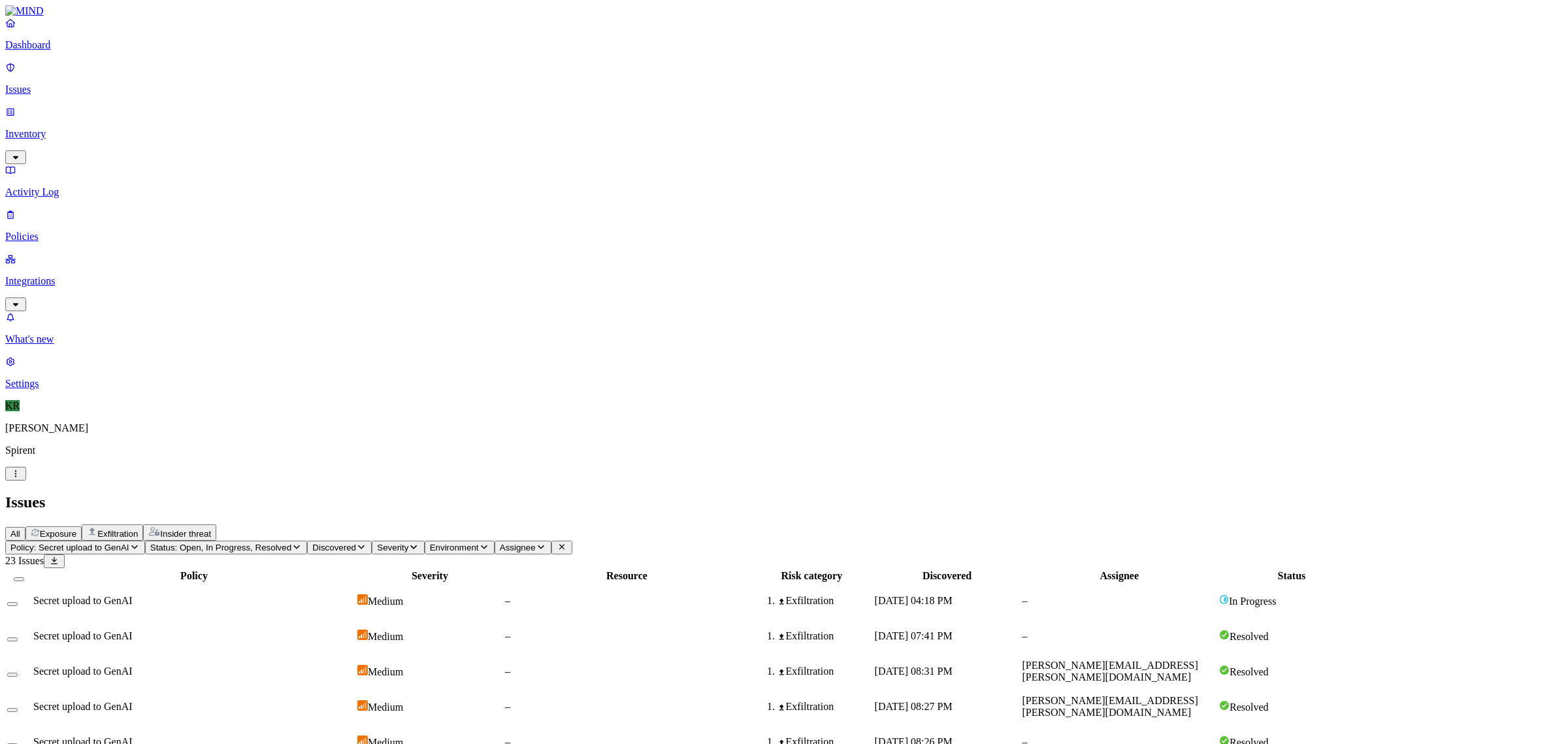
click at [76, 529] on span "Exposure" at bounding box center [58, 534] width 36 height 10
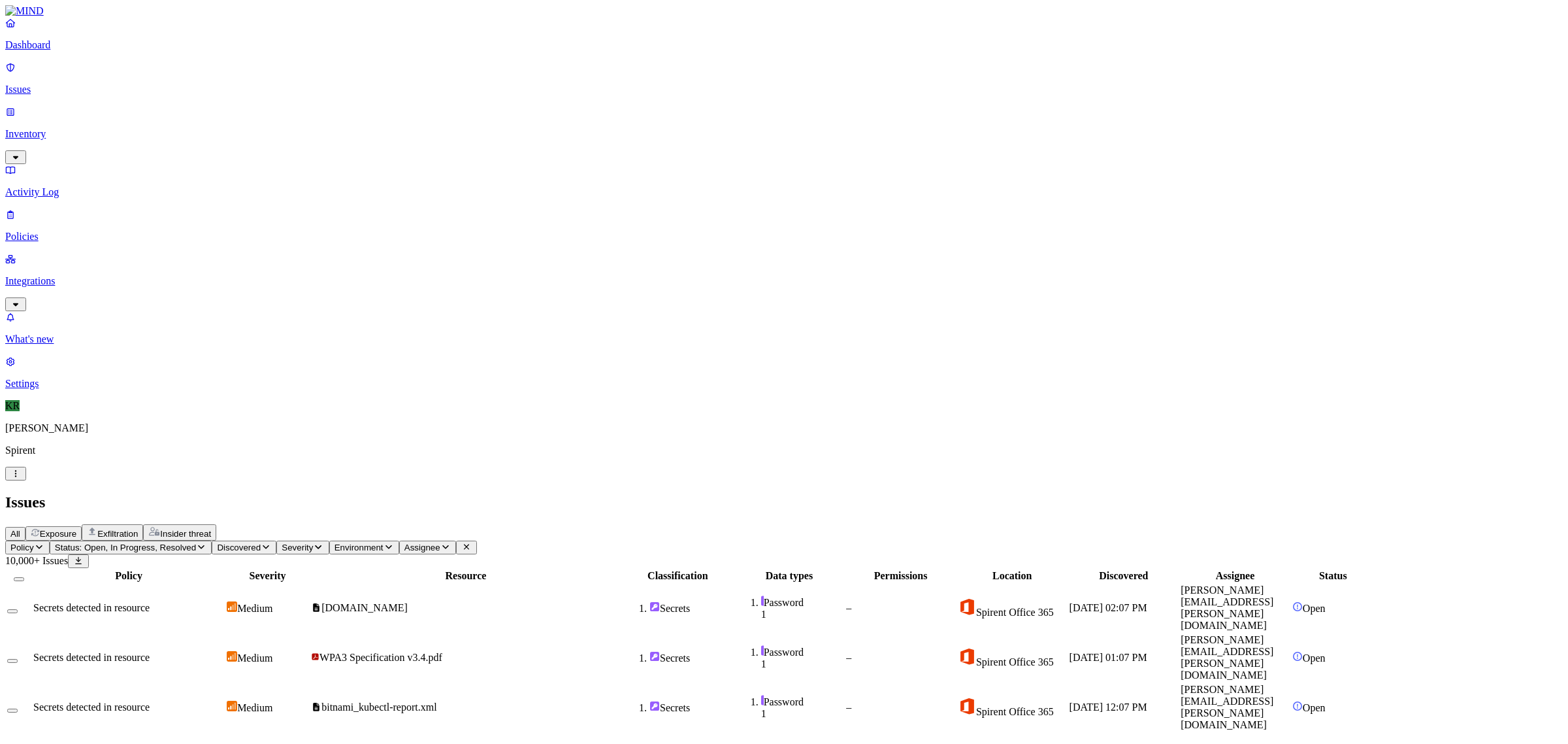
click at [196, 543] on span "Status: Open, In Progress, Resolved" at bounding box center [126, 548] width 141 height 10
click at [270, 215] on span "Resolved" at bounding box center [257, 220] width 39 height 11
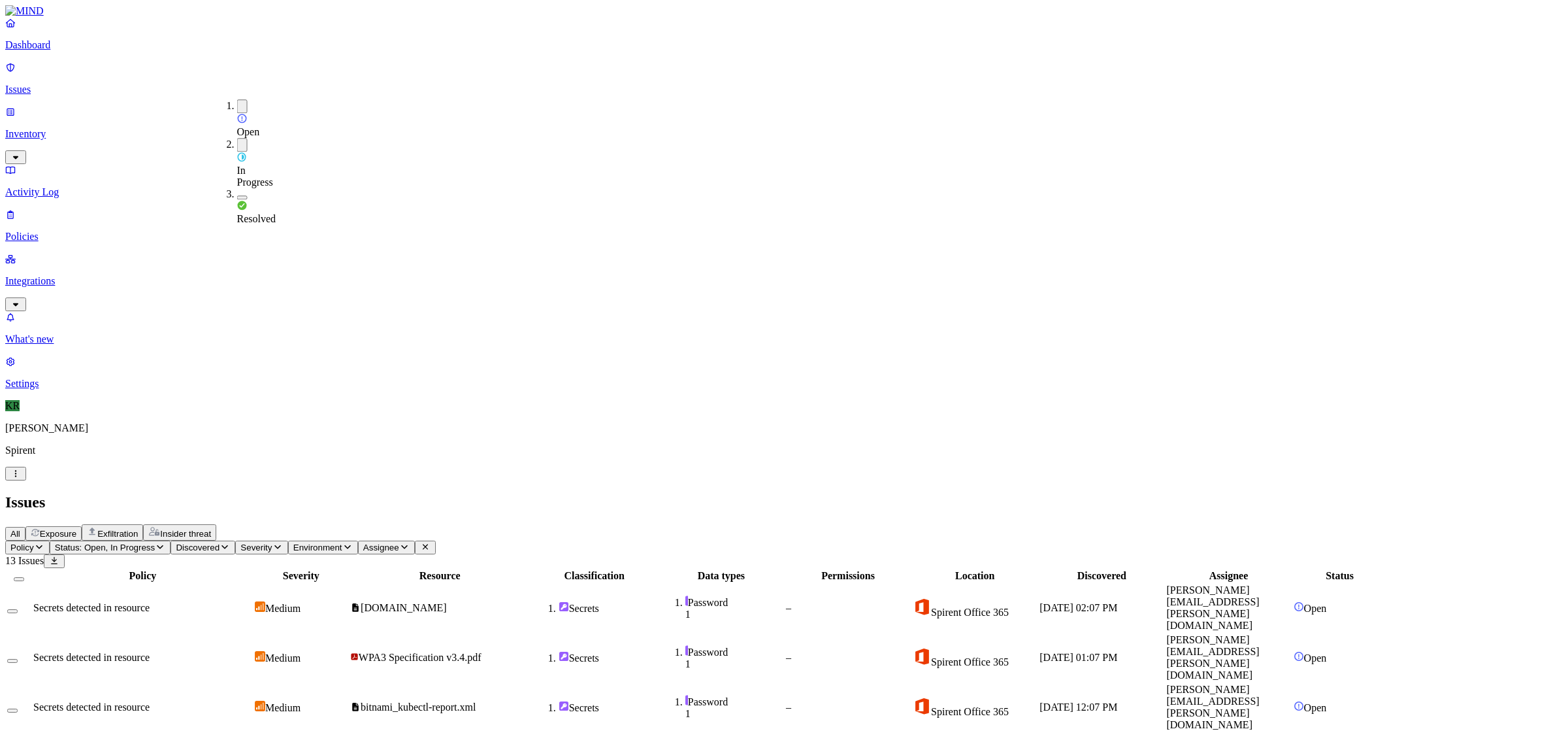
click at [569, 494] on div "Issues" at bounding box center [783, 502] width 1557 height 18
click at [24, 577] on button "Select all" at bounding box center [19, 579] width 11 height 4
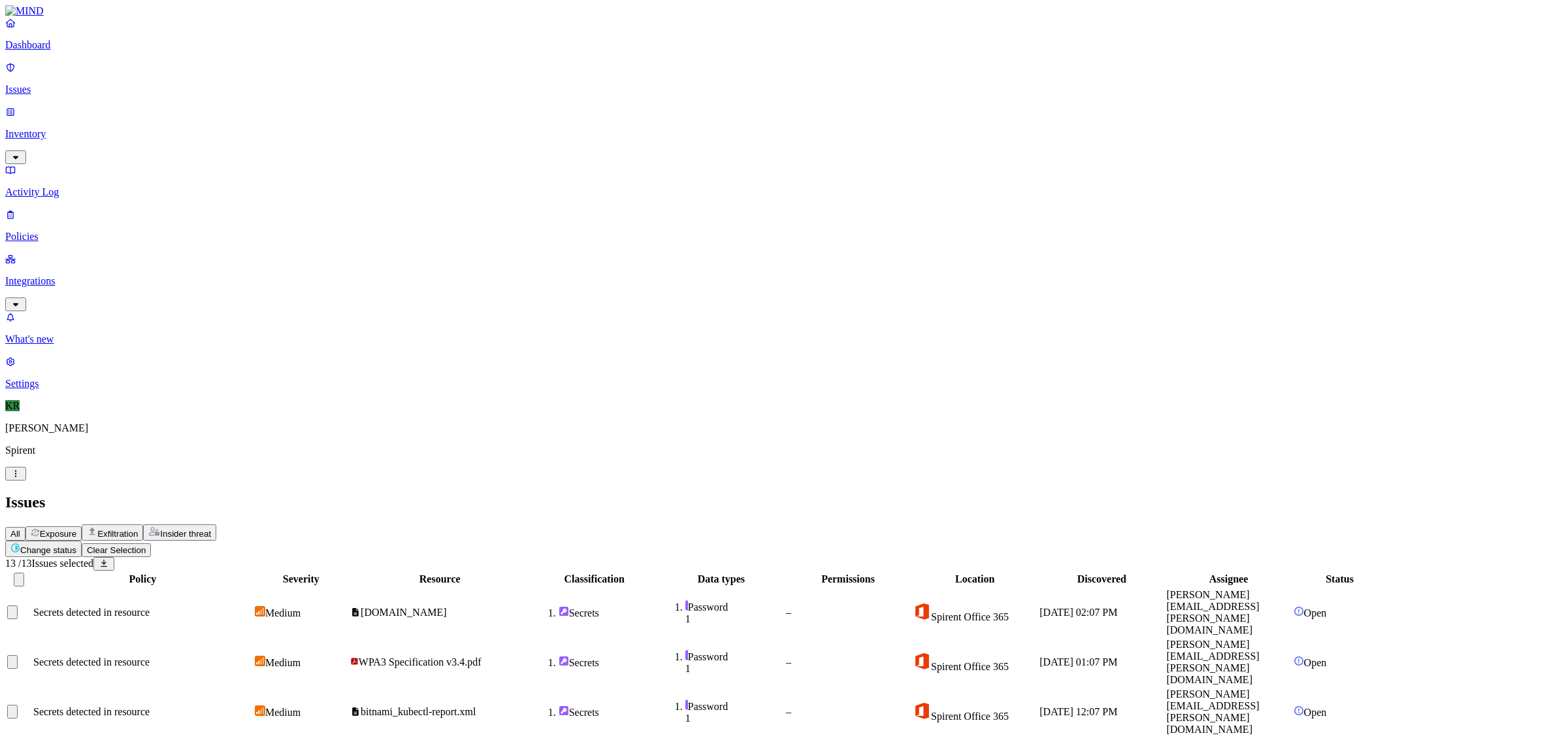
click at [204, 77] on html "Dashboard Issues Inventory Activity Log Policies Integrations What's new 1 Sett…" at bounding box center [784, 644] width 1568 height 1288
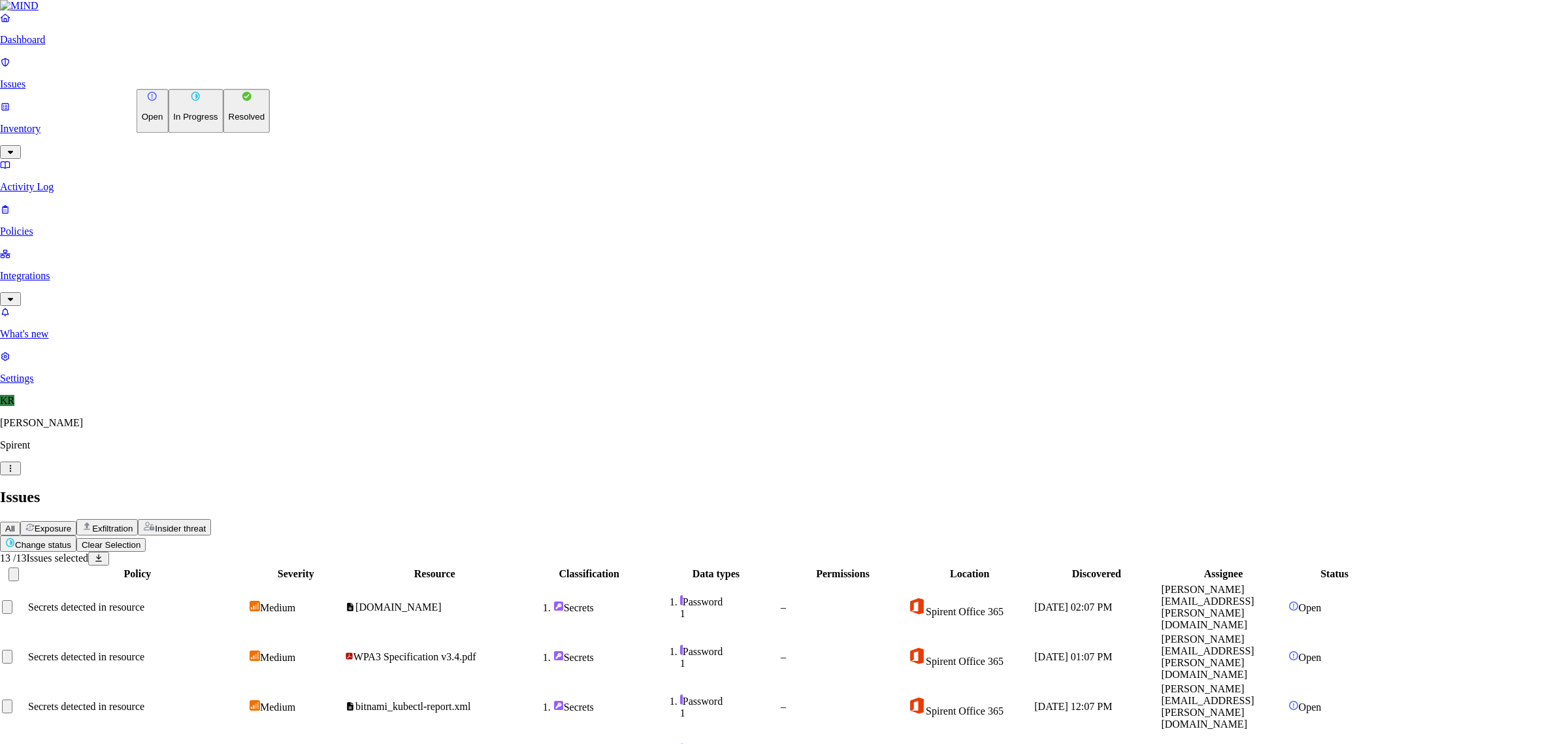
click at [224, 133] on button "Resolved" at bounding box center [247, 111] width 47 height 44
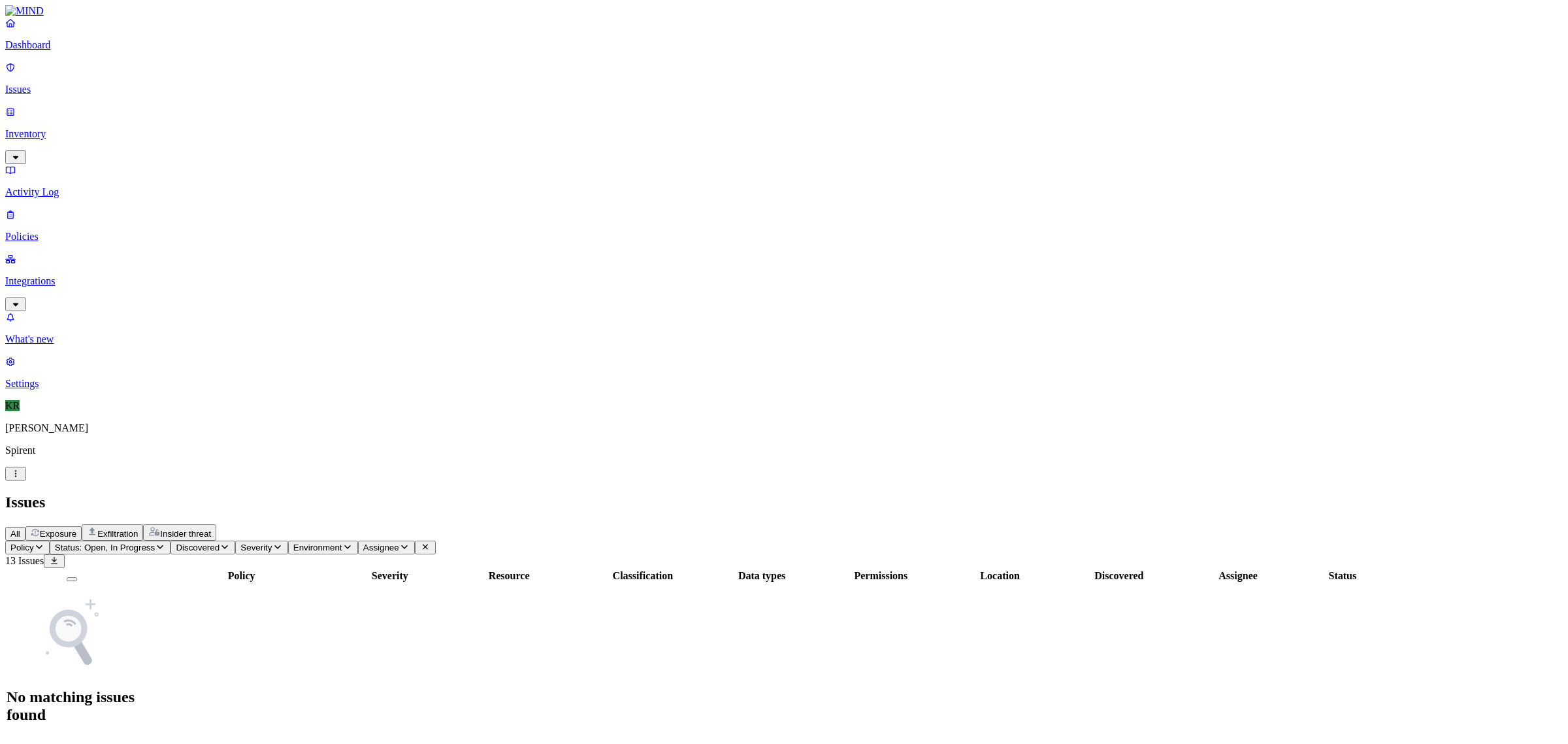
click at [138, 529] on span "Exfiltration" at bounding box center [117, 534] width 40 height 10
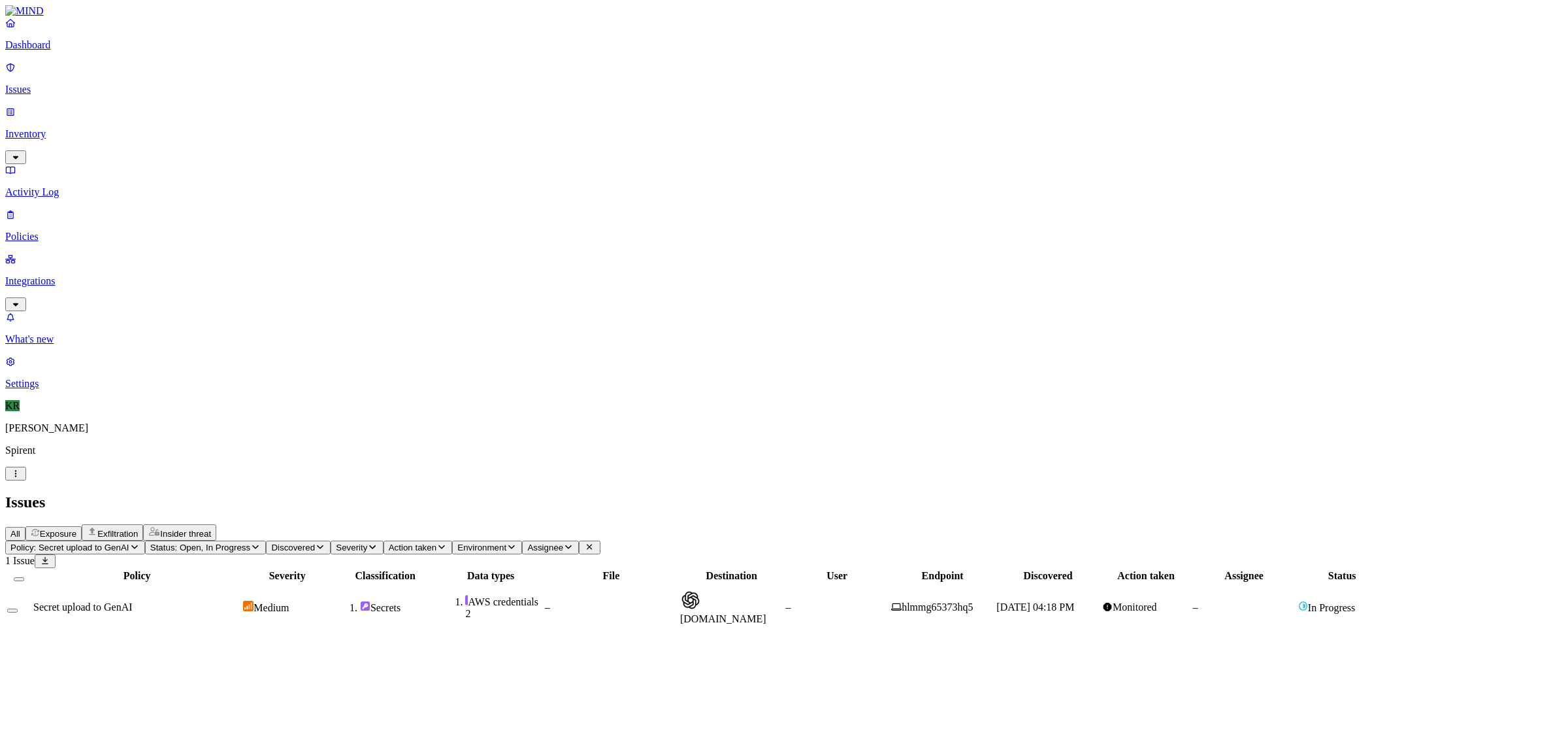
click at [130, 543] on span "Policy: Secret upload to GenAI" at bounding box center [70, 548] width 119 height 10
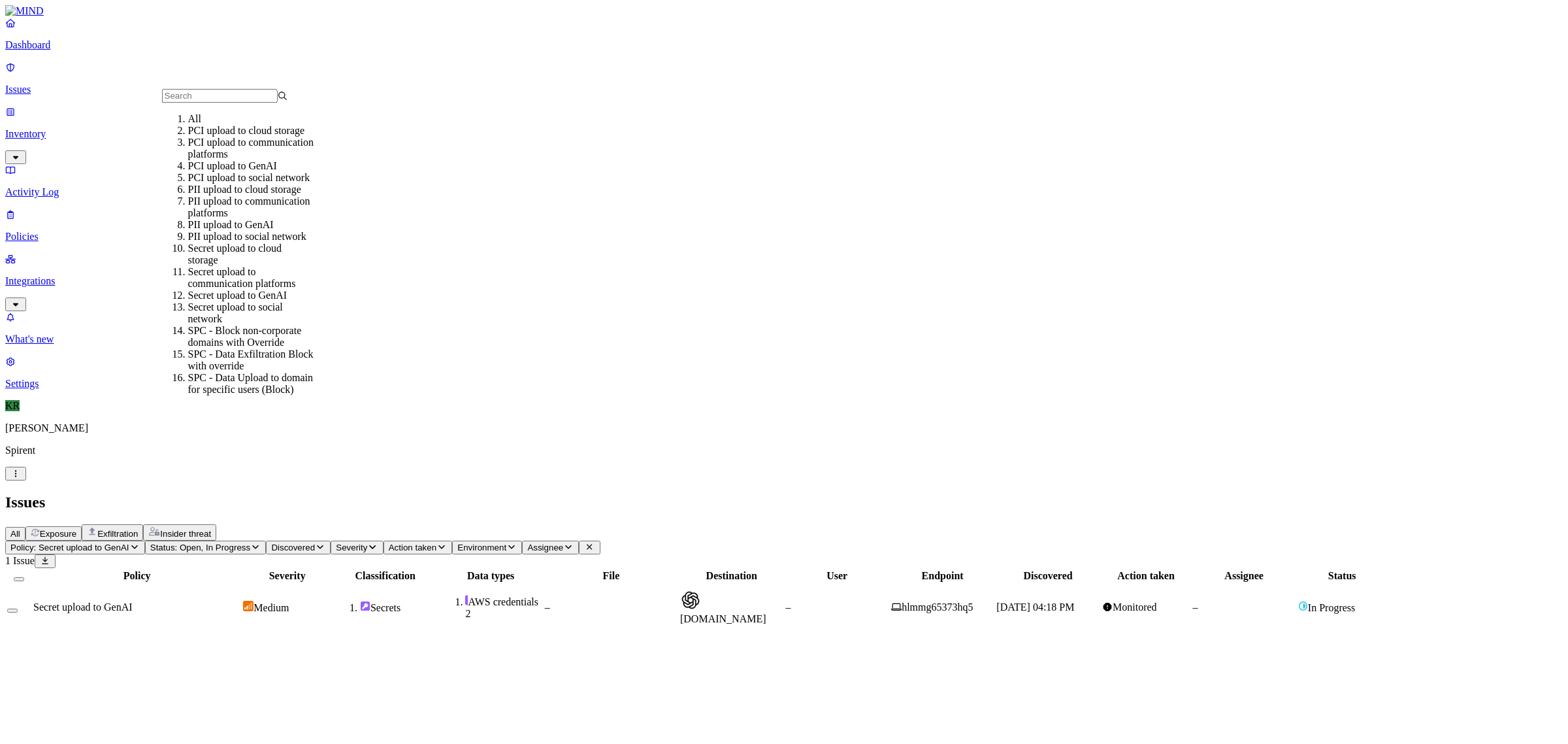
click at [215, 125] on div "All" at bounding box center [251, 119] width 126 height 12
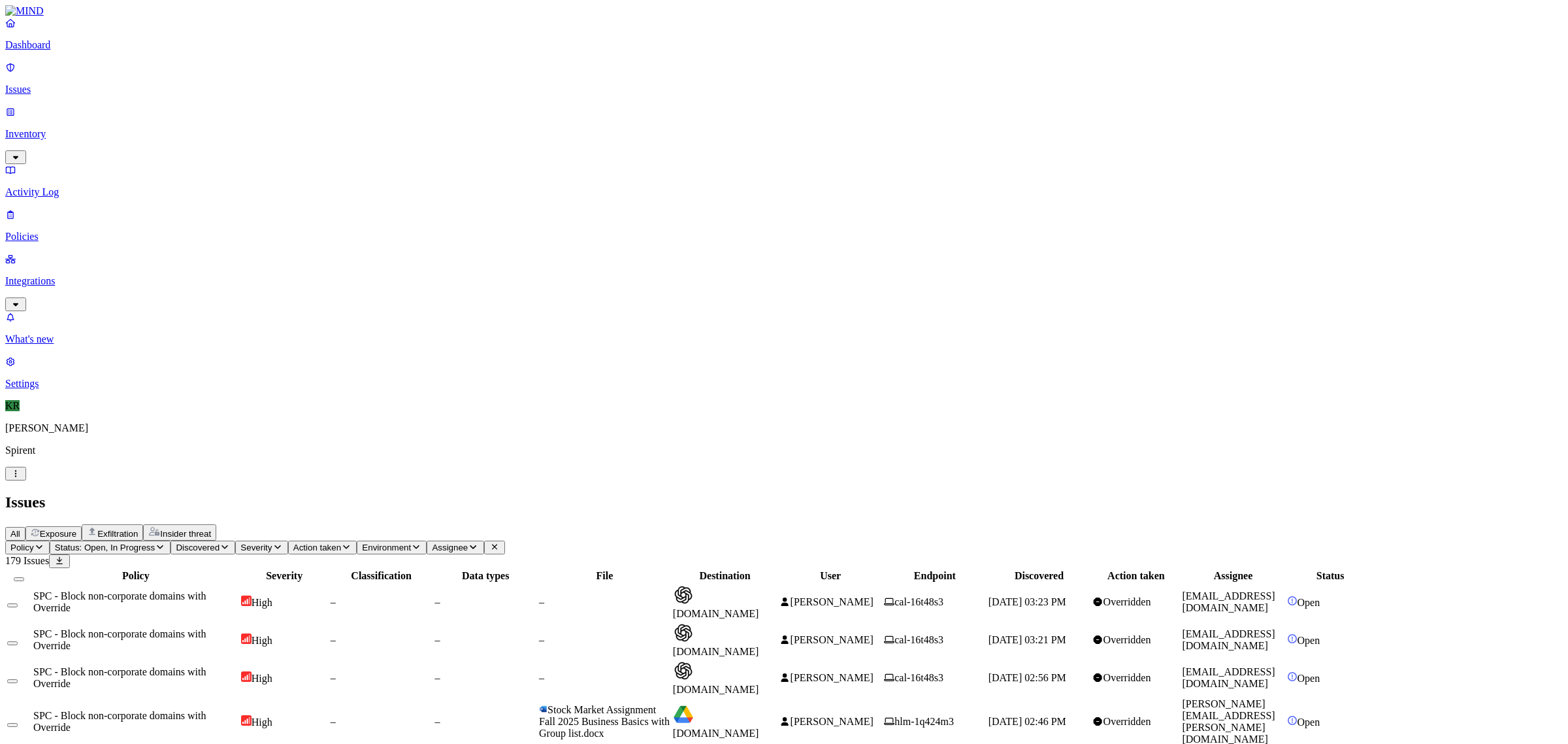
click at [874, 596] on span "[PERSON_NAME]" at bounding box center [832, 602] width 83 height 11
drag, startPoint x: 1395, startPoint y: 616, endPoint x: 1298, endPoint y: 631, distance: 98.2
copy link "[EMAIL_ADDRESS][DOMAIN_NAME]"
click at [62, 51] on p "Dashboard" at bounding box center [783, 45] width 1557 height 12
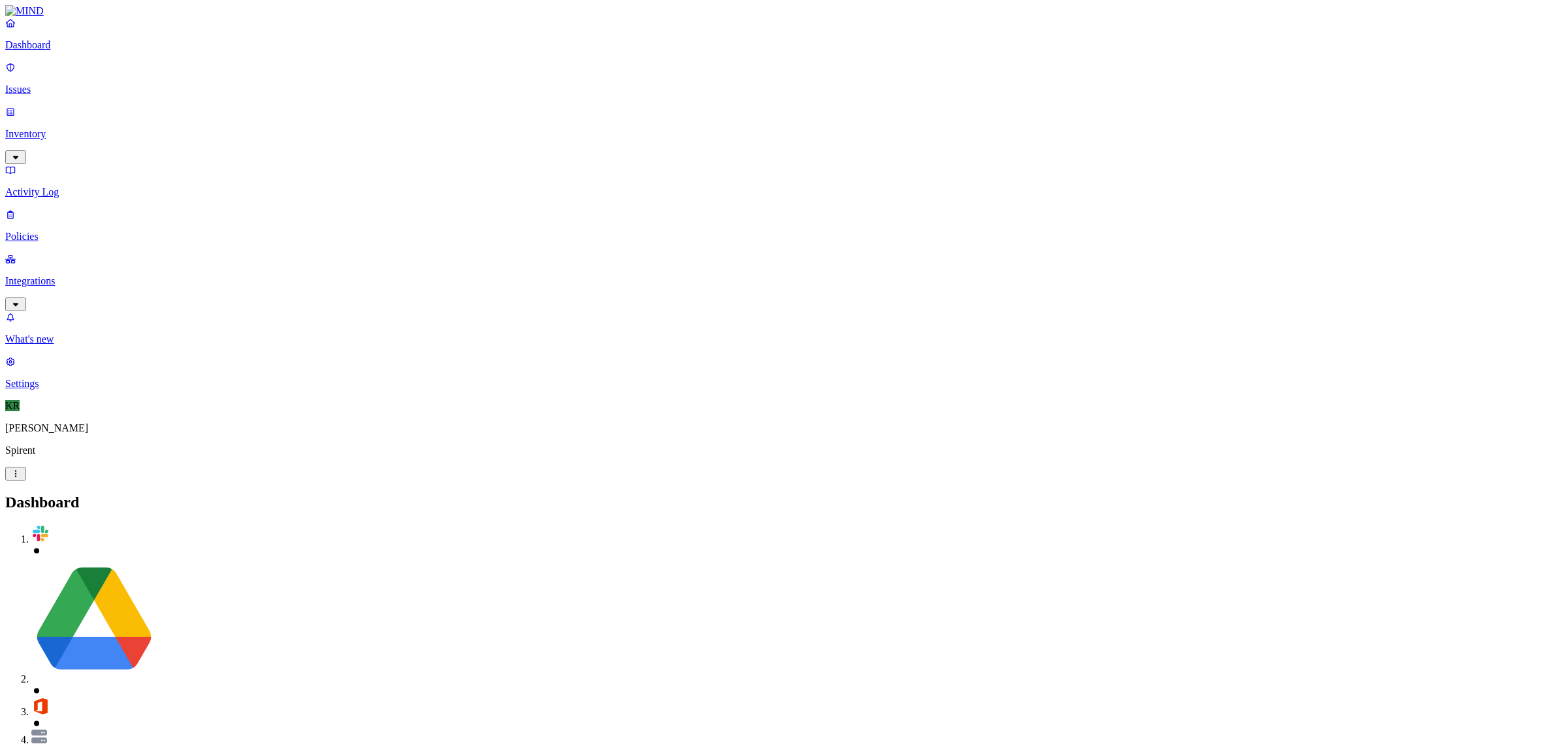
click at [45, 87] on p "Issues" at bounding box center [783, 89] width 1557 height 12
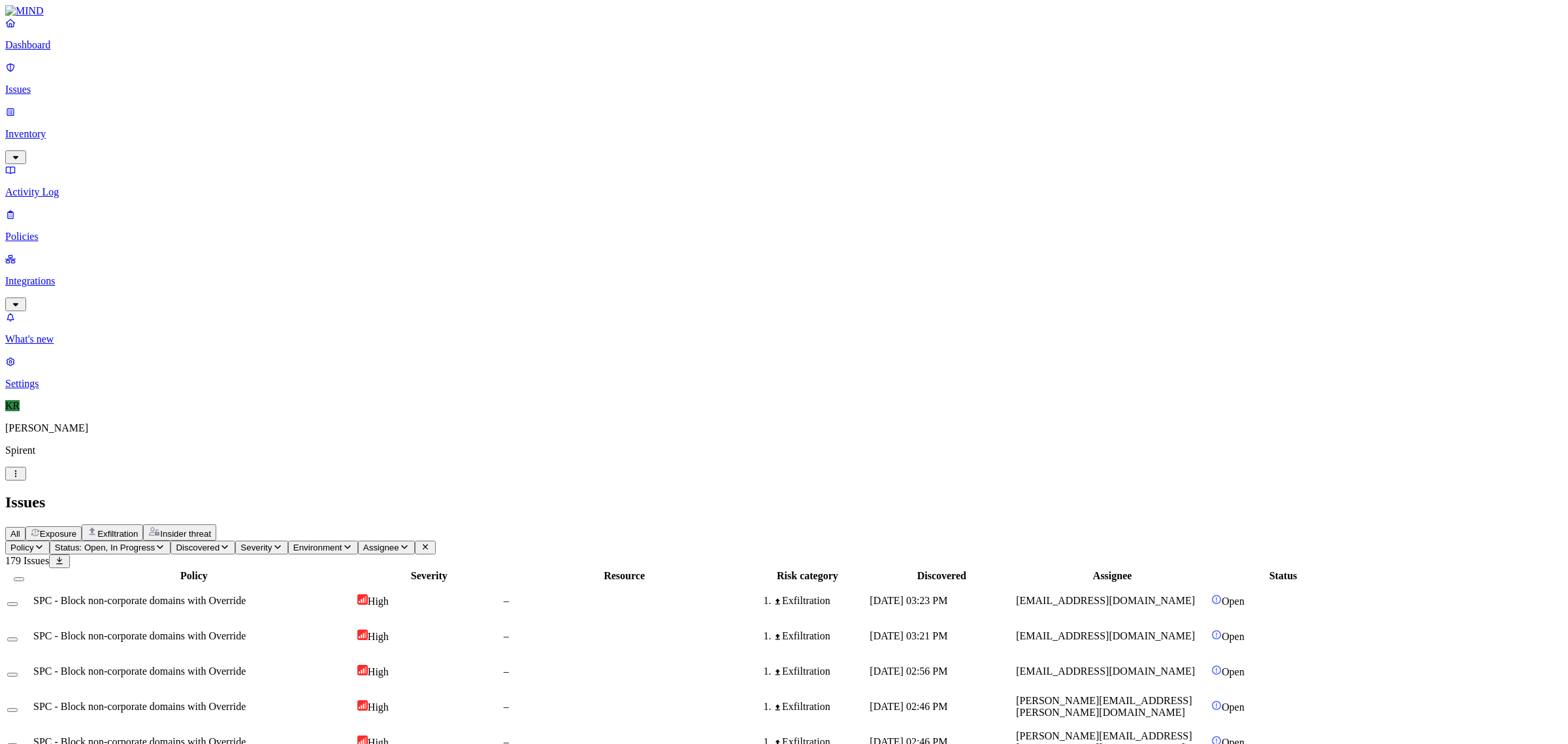
drag, startPoint x: 304, startPoint y: 44, endPoint x: 340, endPoint y: 59, distance: 39.0
click at [138, 529] on span "Exfiltration" at bounding box center [117, 534] width 40 height 10
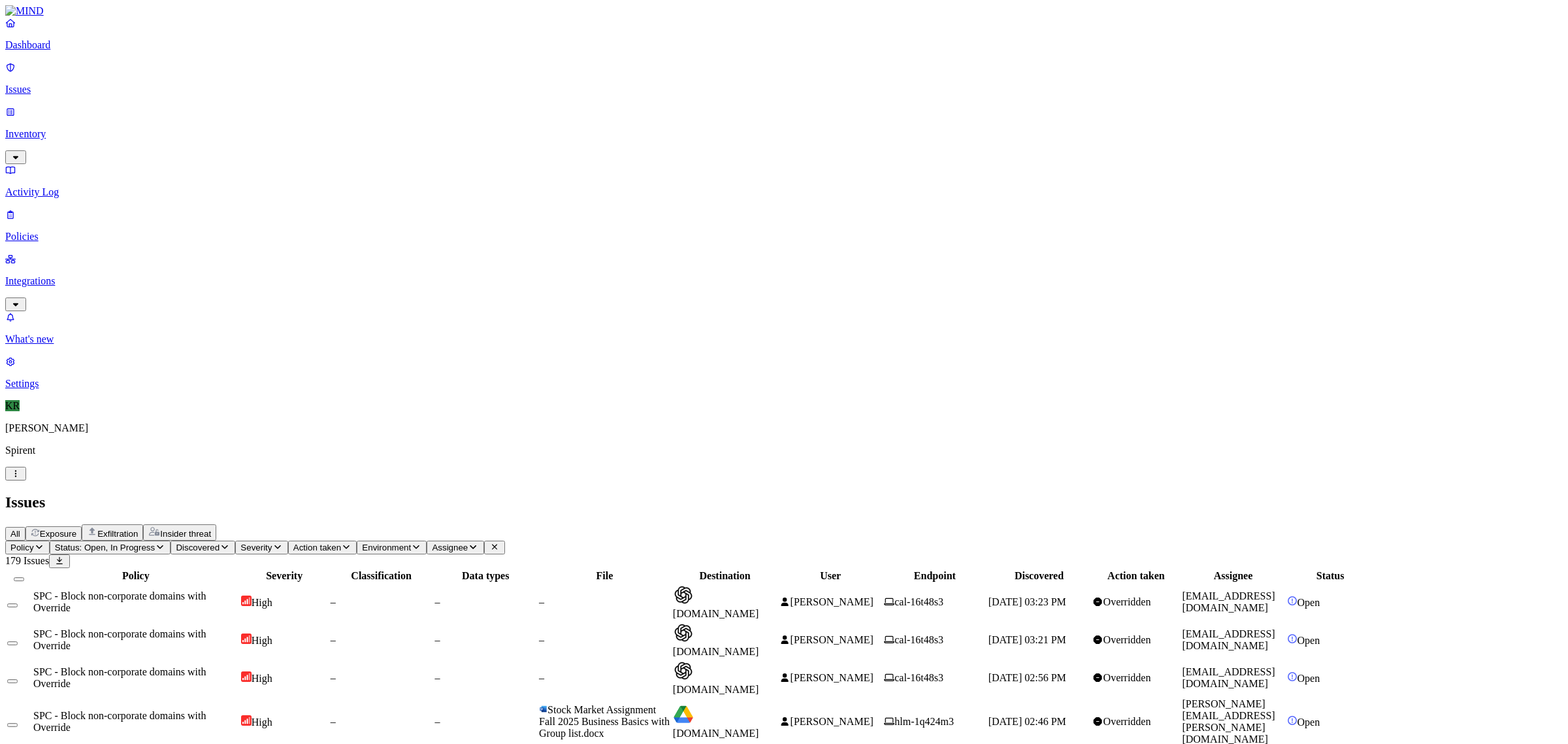
scroll to position [82, 0]
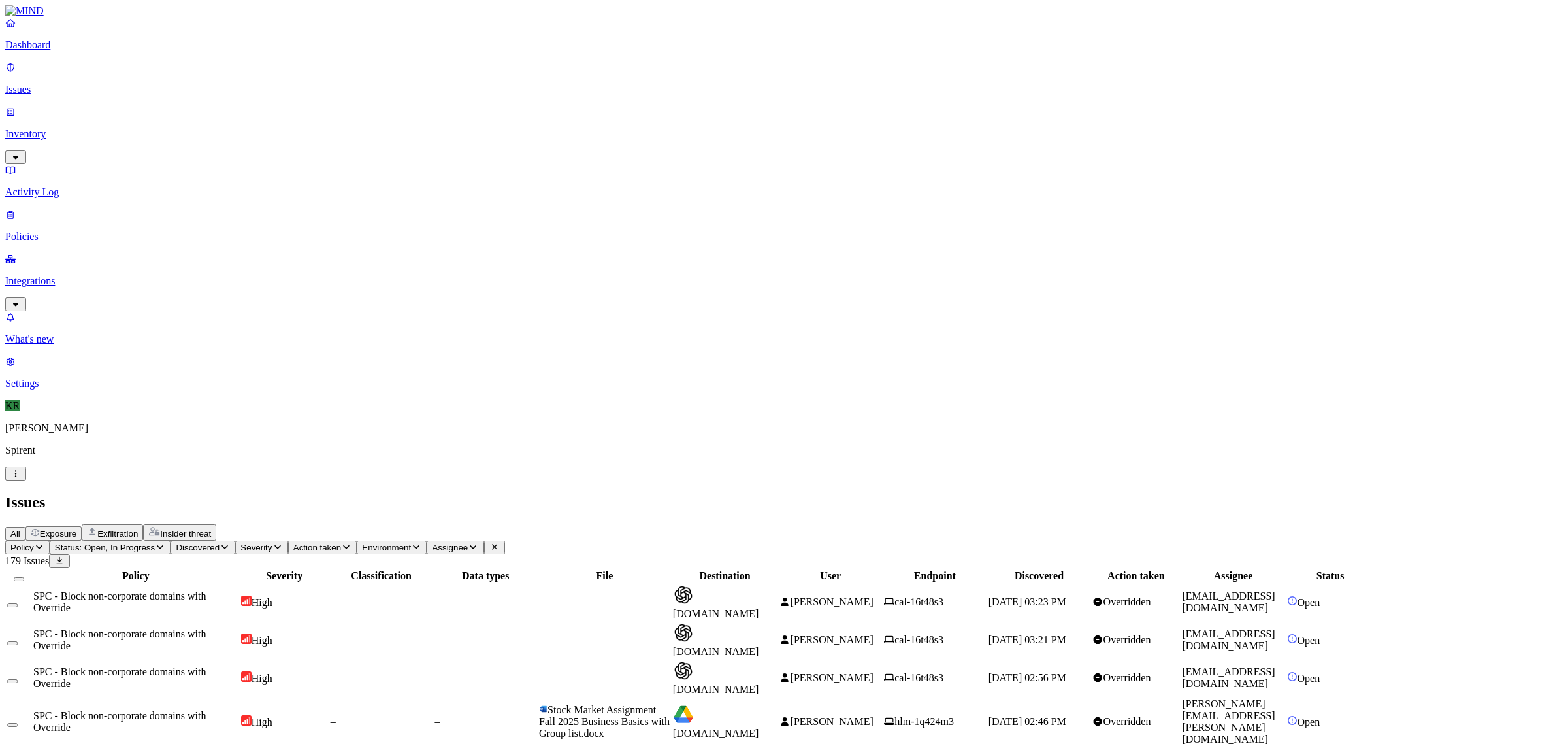
drag, startPoint x: 1397, startPoint y: 620, endPoint x: 1297, endPoint y: 626, distance: 100.2
copy link "[PERSON_NAME][EMAIL_ADDRESS][DOMAIN_NAME]"
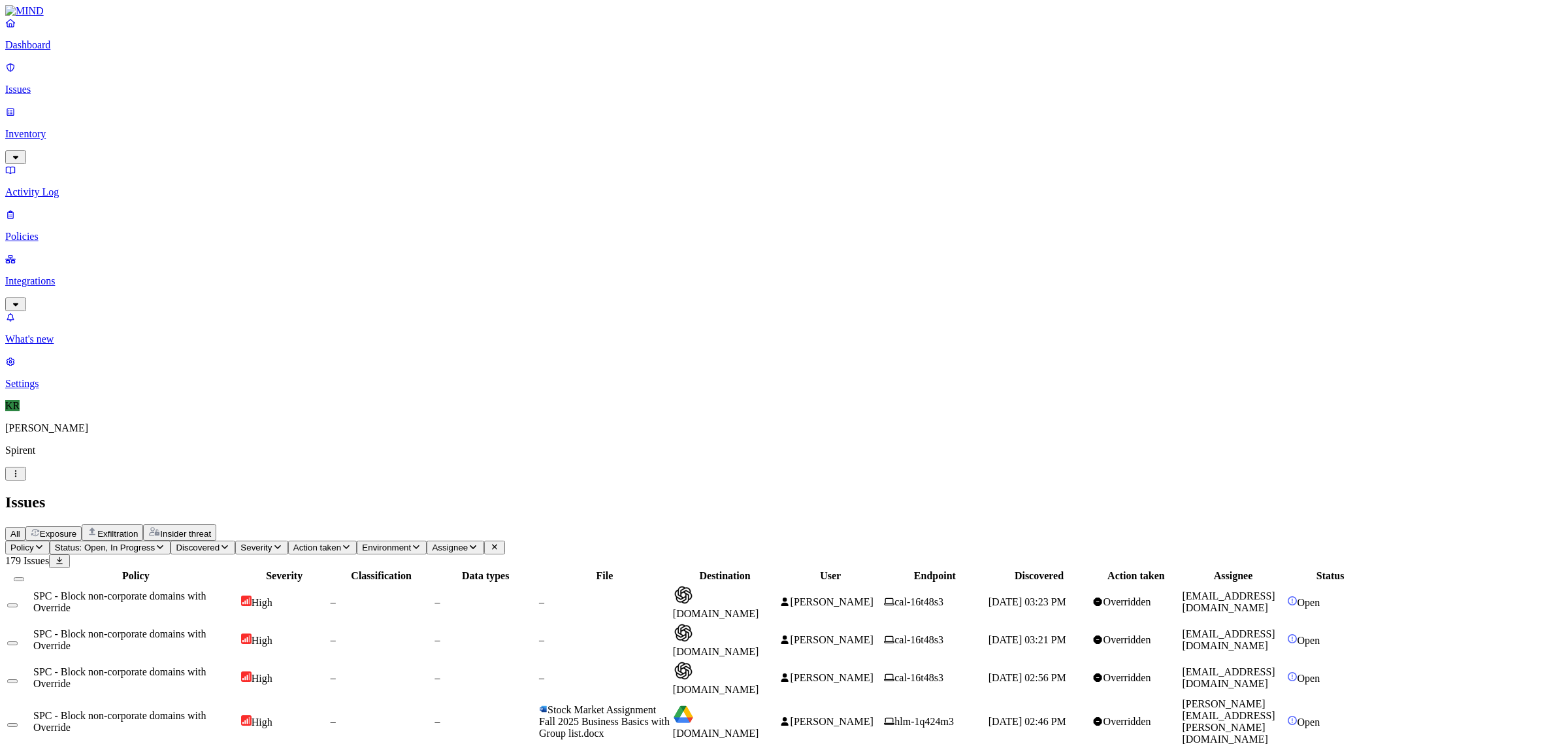
drag, startPoint x: 1395, startPoint y: 532, endPoint x: 1296, endPoint y: 537, distance: 99.1
copy link "[PERSON_NAME][EMAIL_ADDRESS][DOMAIN_NAME]"
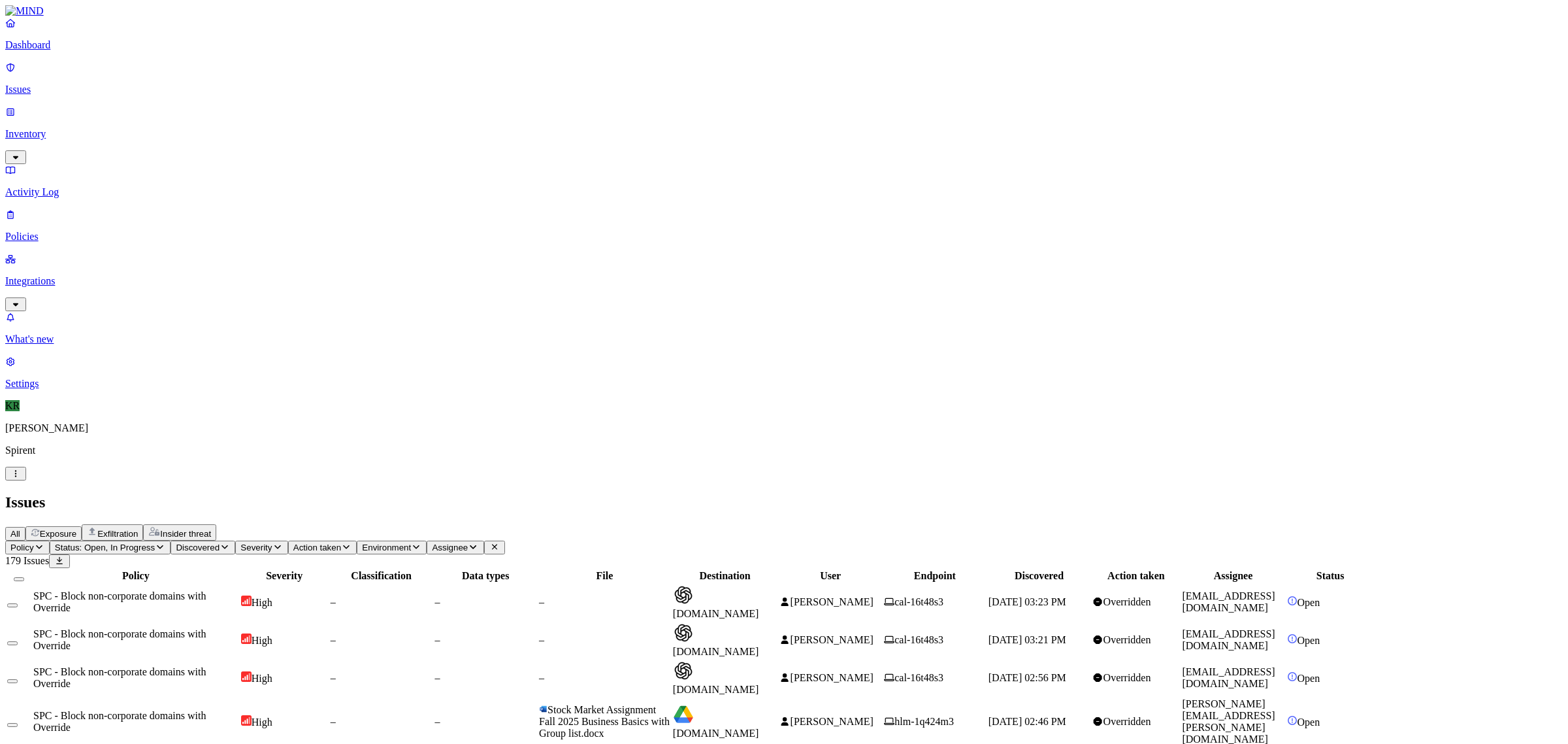
click at [24, 577] on button "Select all" at bounding box center [19, 579] width 11 height 4
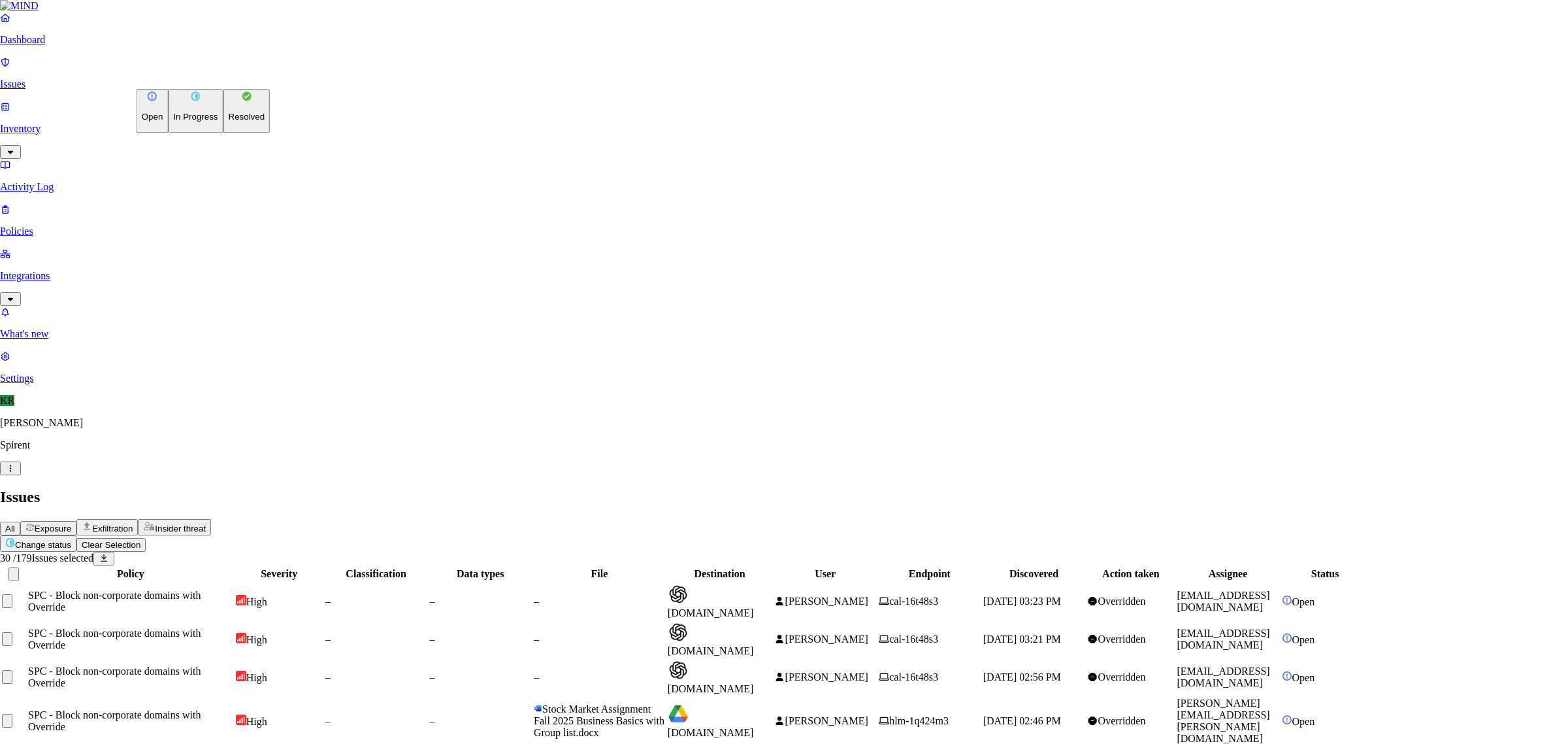
click at [228, 122] on p "Resolved" at bounding box center [246, 118] width 36 height 10
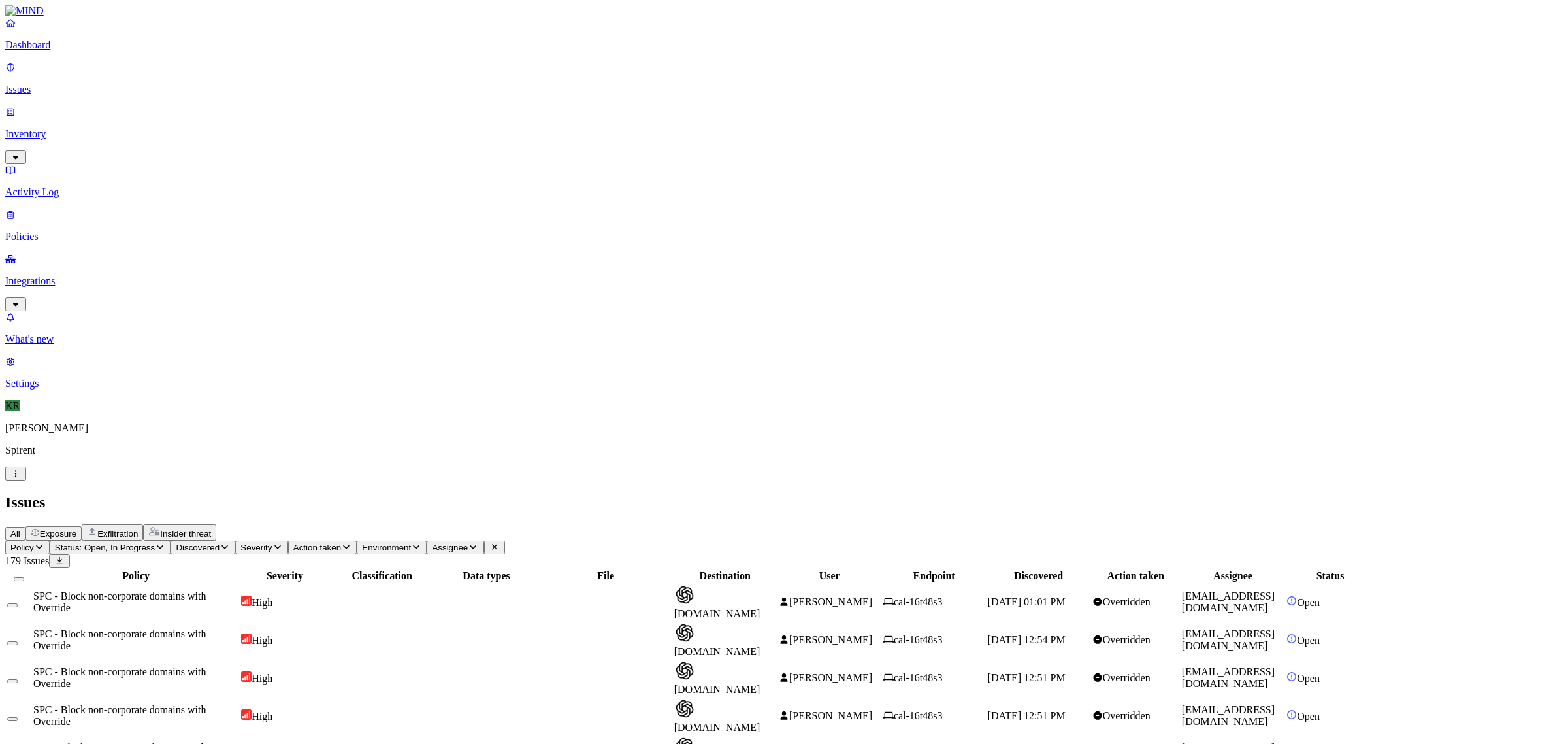
click at [479, 543] on icon "button" at bounding box center [473, 547] width 11 height 8
type input "jae"
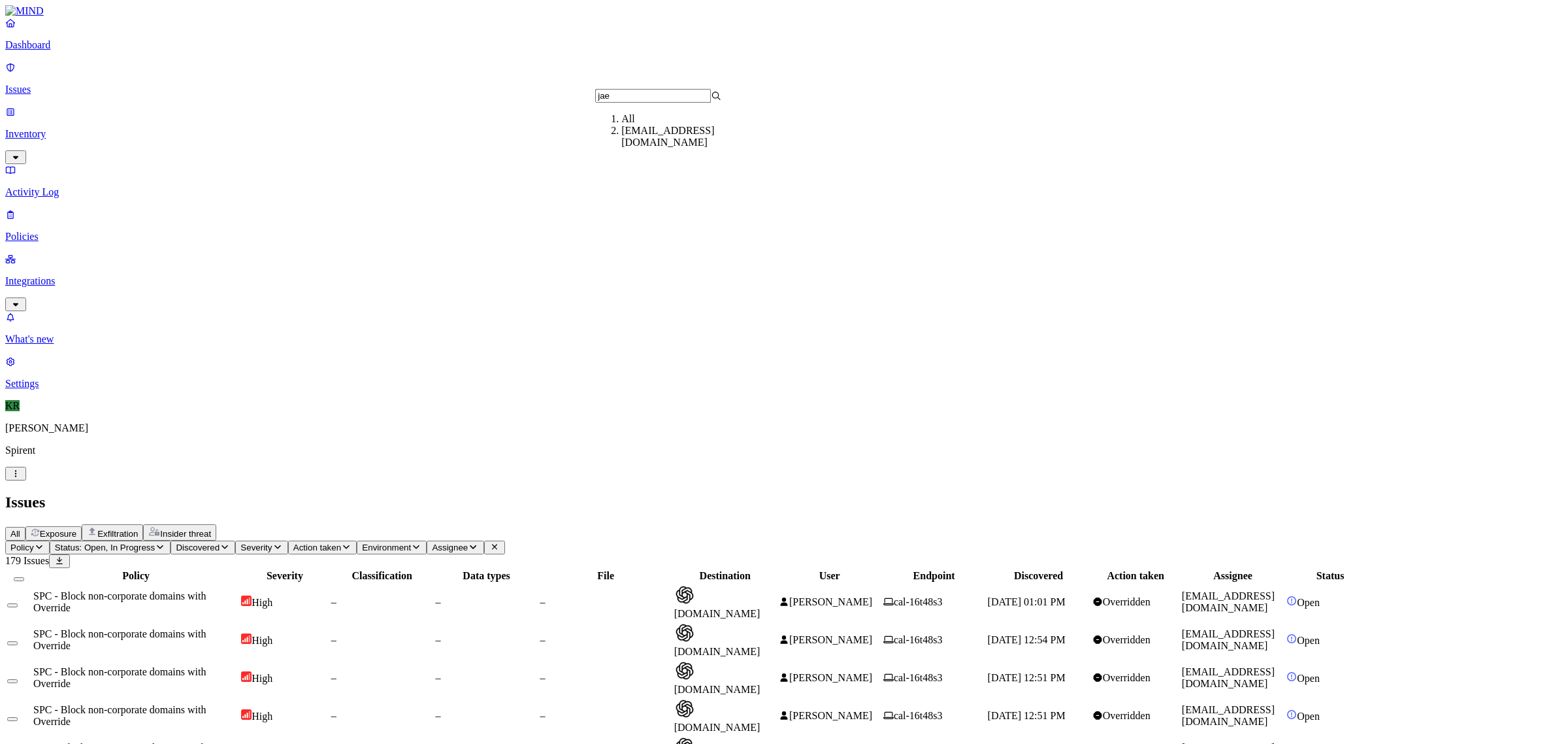
click at [671, 148] on div "[EMAIL_ADDRESS][DOMAIN_NAME]" at bounding box center [684, 136] width 126 height 24
click at [171, 541] on button "Status: Open, In Progress" at bounding box center [110, 547] width 121 height 14
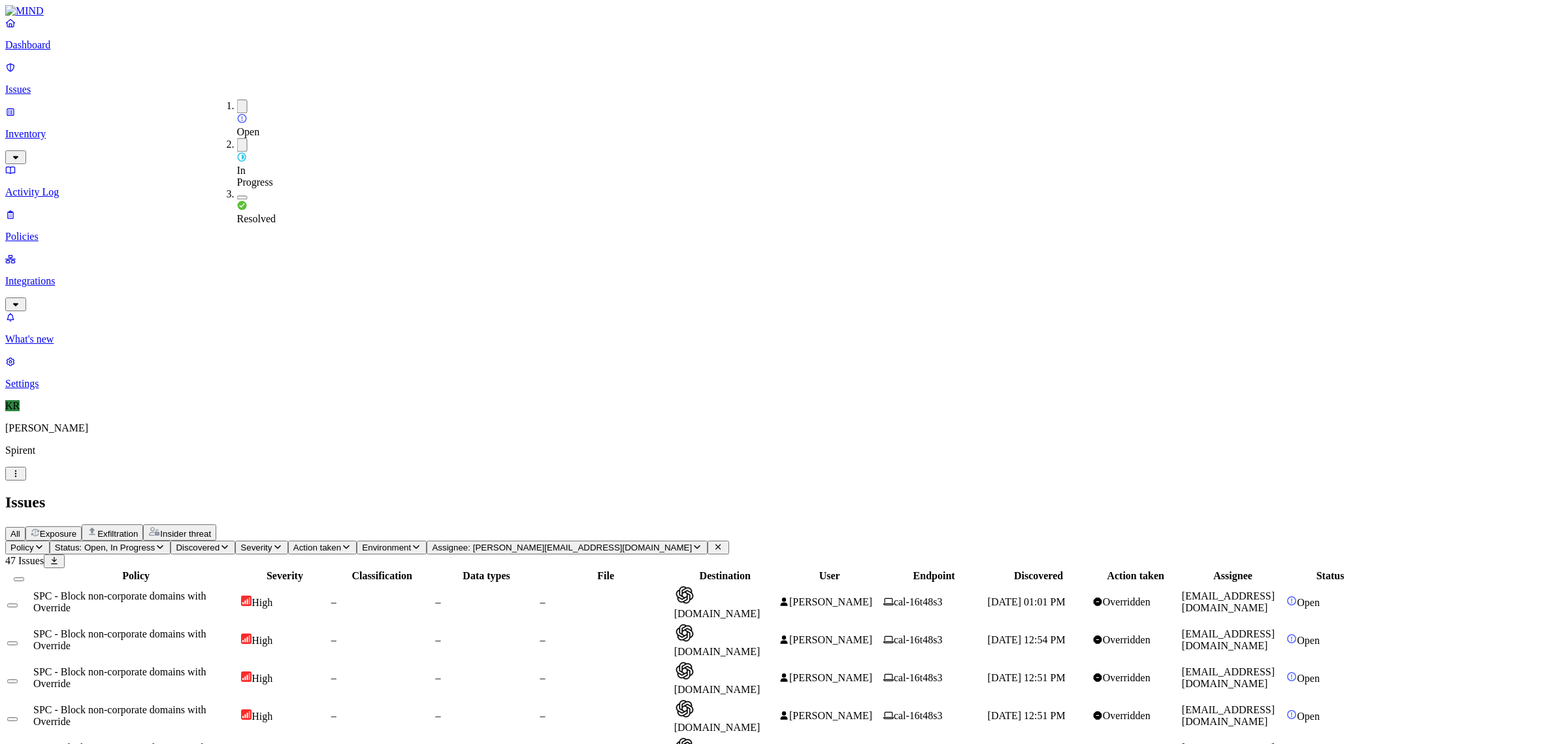
click at [237, 188] on div "Resolved" at bounding box center [237, 206] width 0 height 36
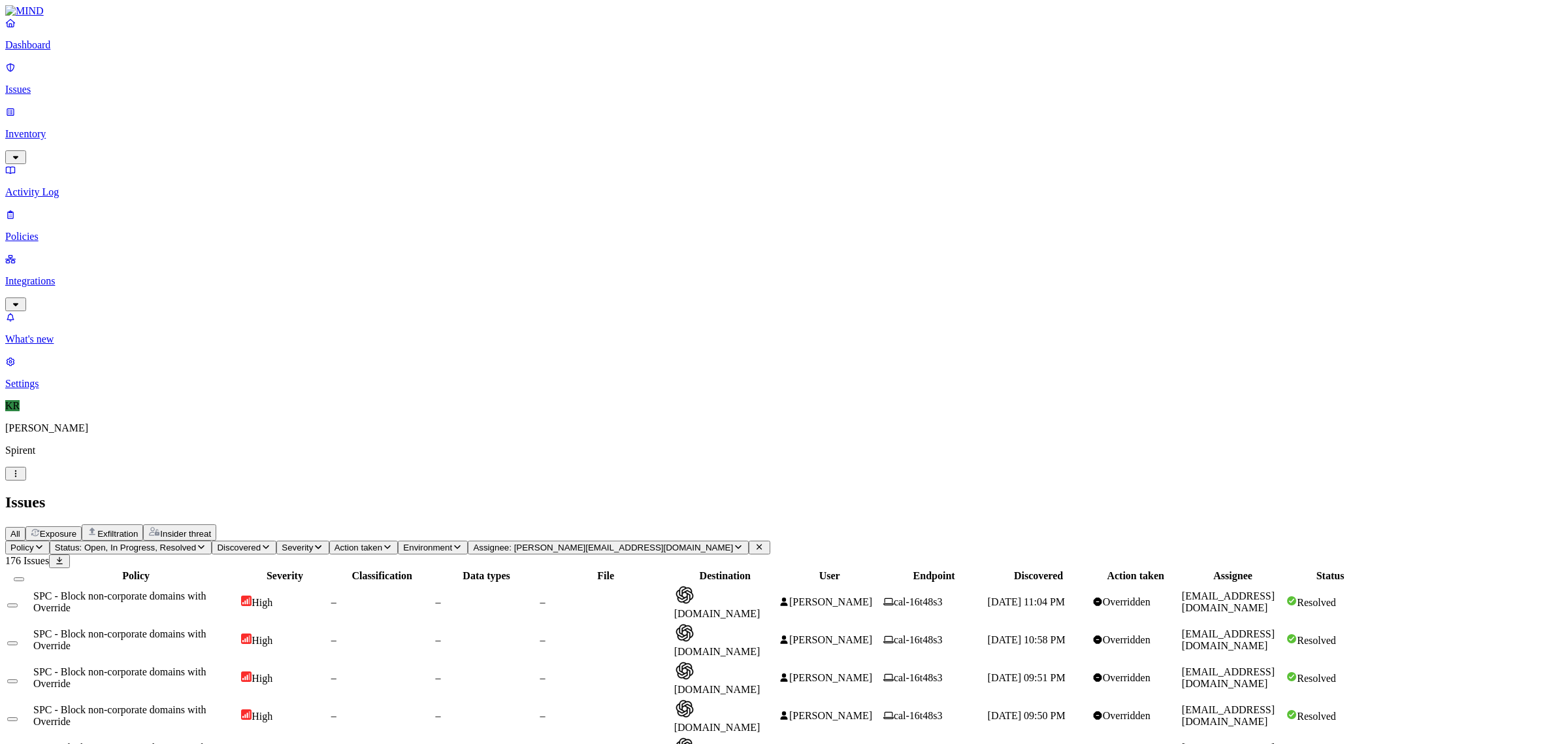
click at [769, 541] on button at bounding box center [760, 547] width 21 height 14
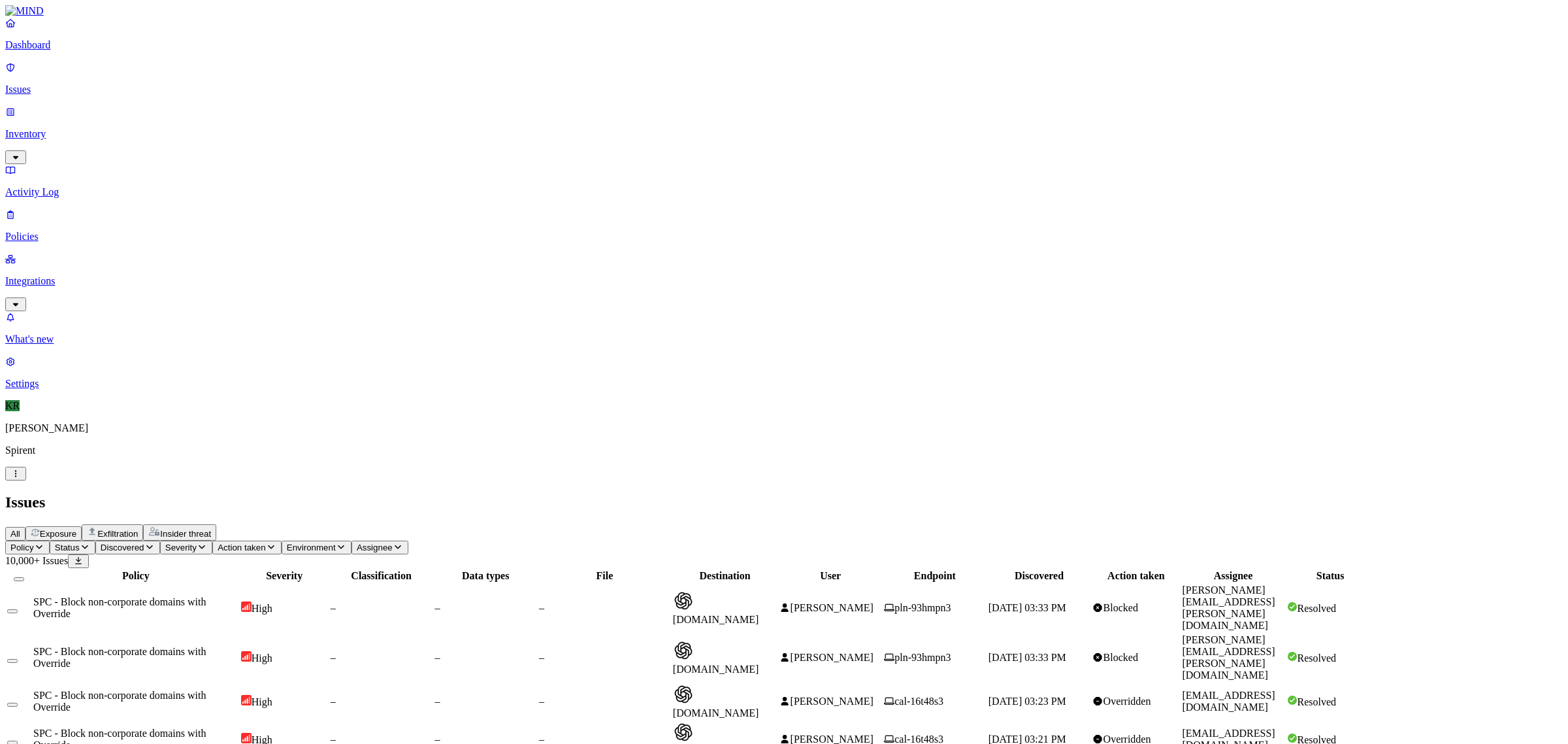
click at [759, 602] on span "[DOMAIN_NAME]" at bounding box center [716, 614] width 86 height 23
drag, startPoint x: 910, startPoint y: 70, endPoint x: 901, endPoint y: 73, distance: 9.5
click at [905, 541] on header "Policy Status Discovered Severity Action taken Environment Assignee 10,000+ Iss…" at bounding box center [783, 554] width 1557 height 28
click at [90, 543] on icon "button" at bounding box center [84, 547] width 11 height 8
click at [250, 124] on span "Open" at bounding box center [249, 130] width 23 height 11
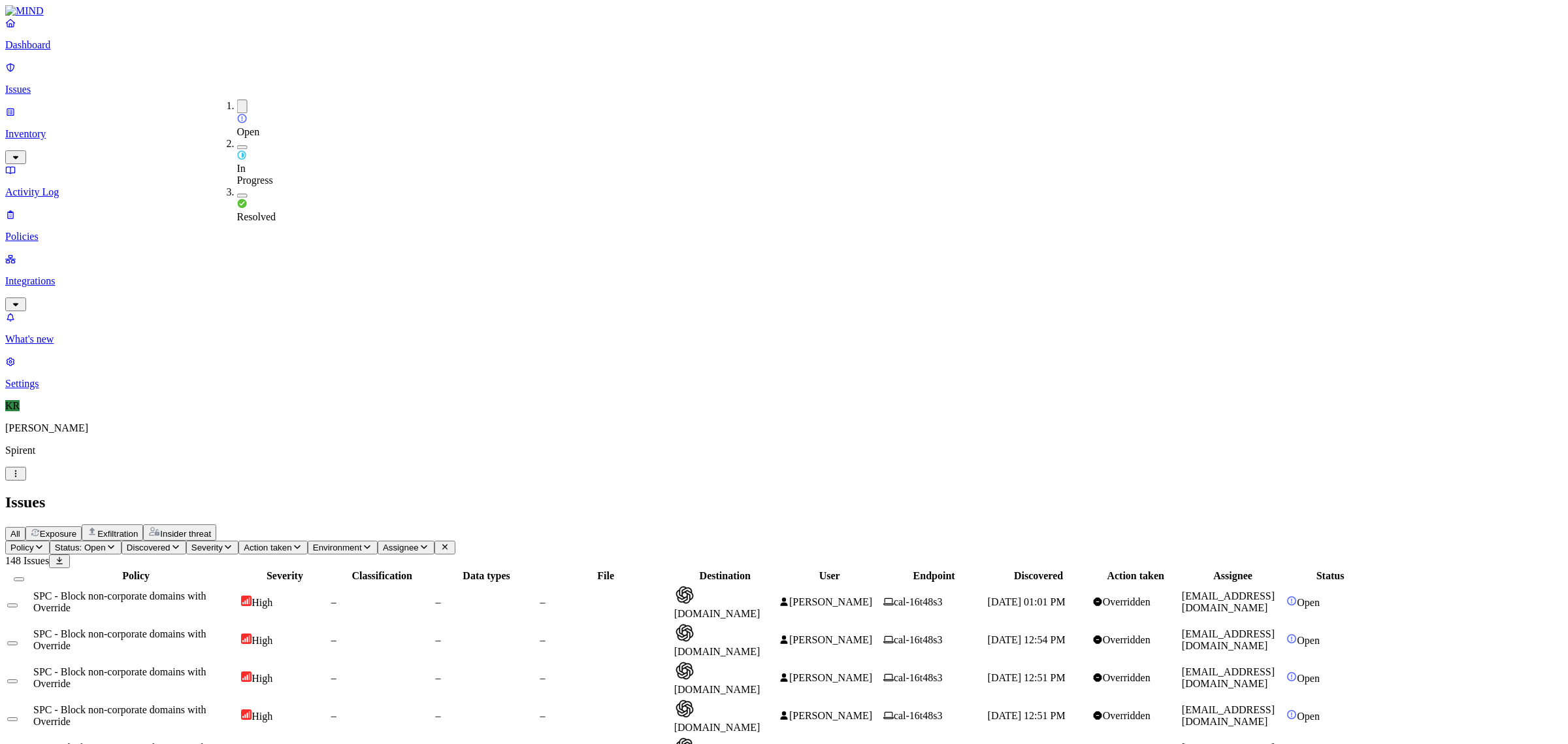
click at [266, 163] on span "In Progress" at bounding box center [255, 174] width 36 height 23
click at [24, 577] on button "Select all" at bounding box center [19, 579] width 11 height 4
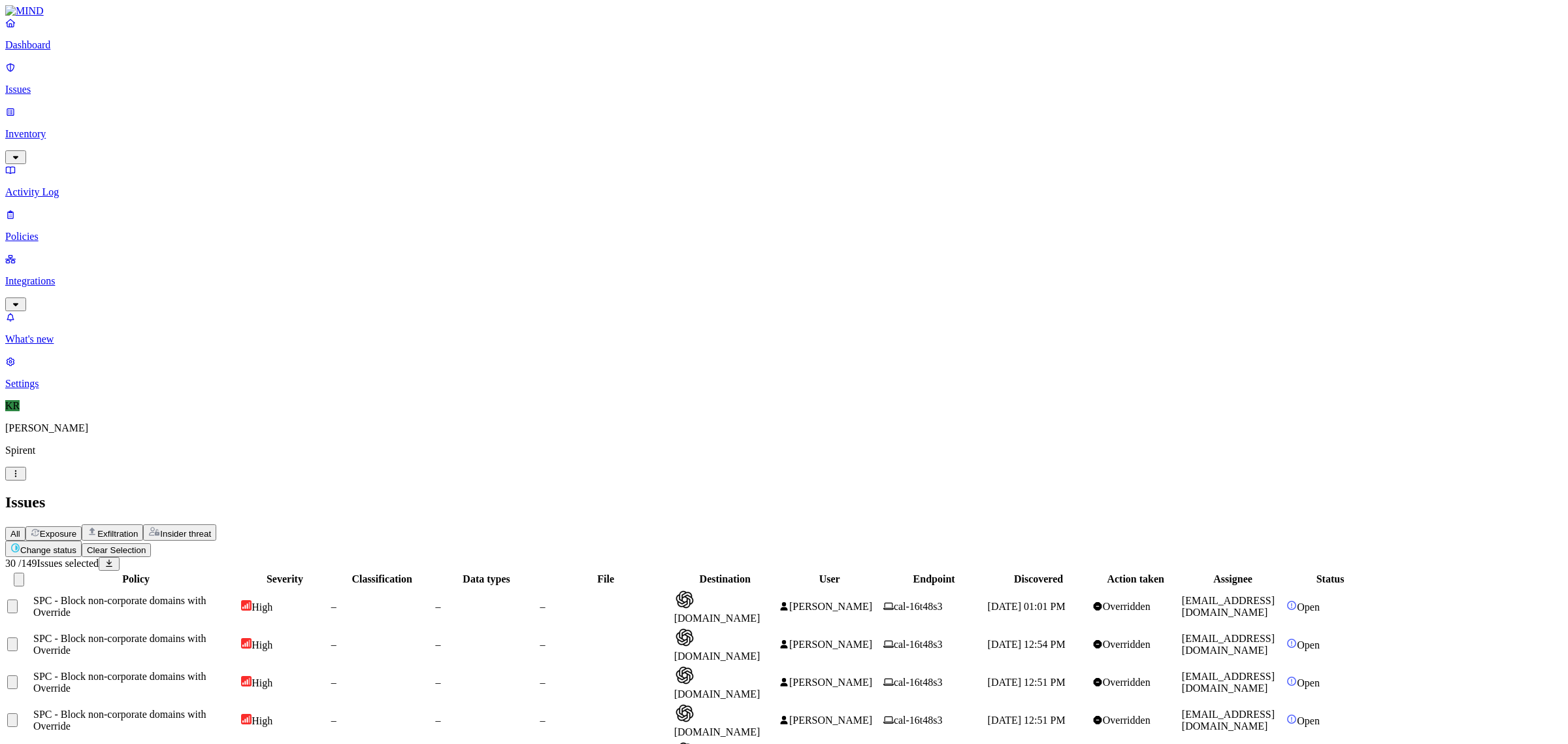
click at [881, 740] on td "[PERSON_NAME]" at bounding box center [829, 758] width 103 height 36
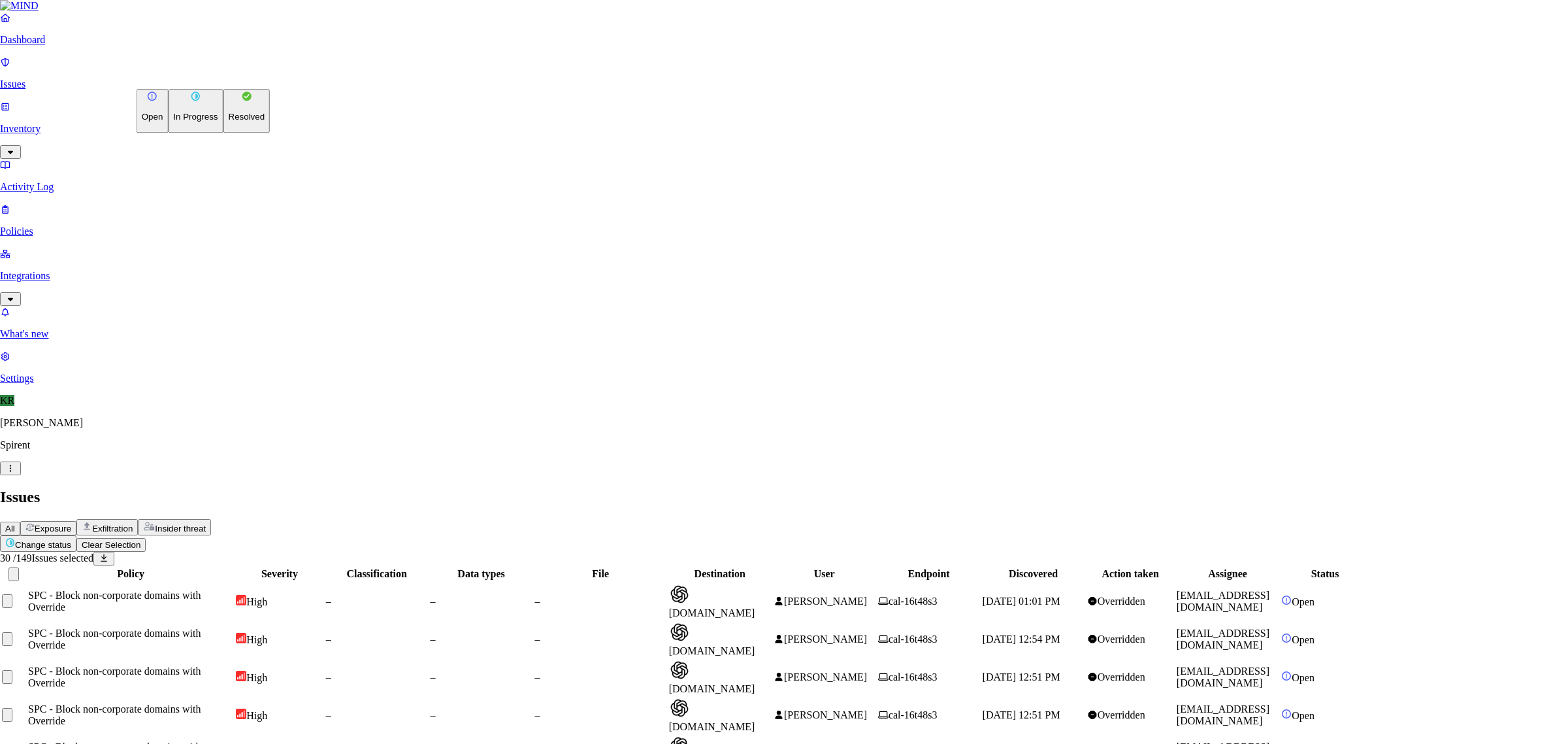
click at [228, 122] on p "Resolved" at bounding box center [246, 118] width 36 height 10
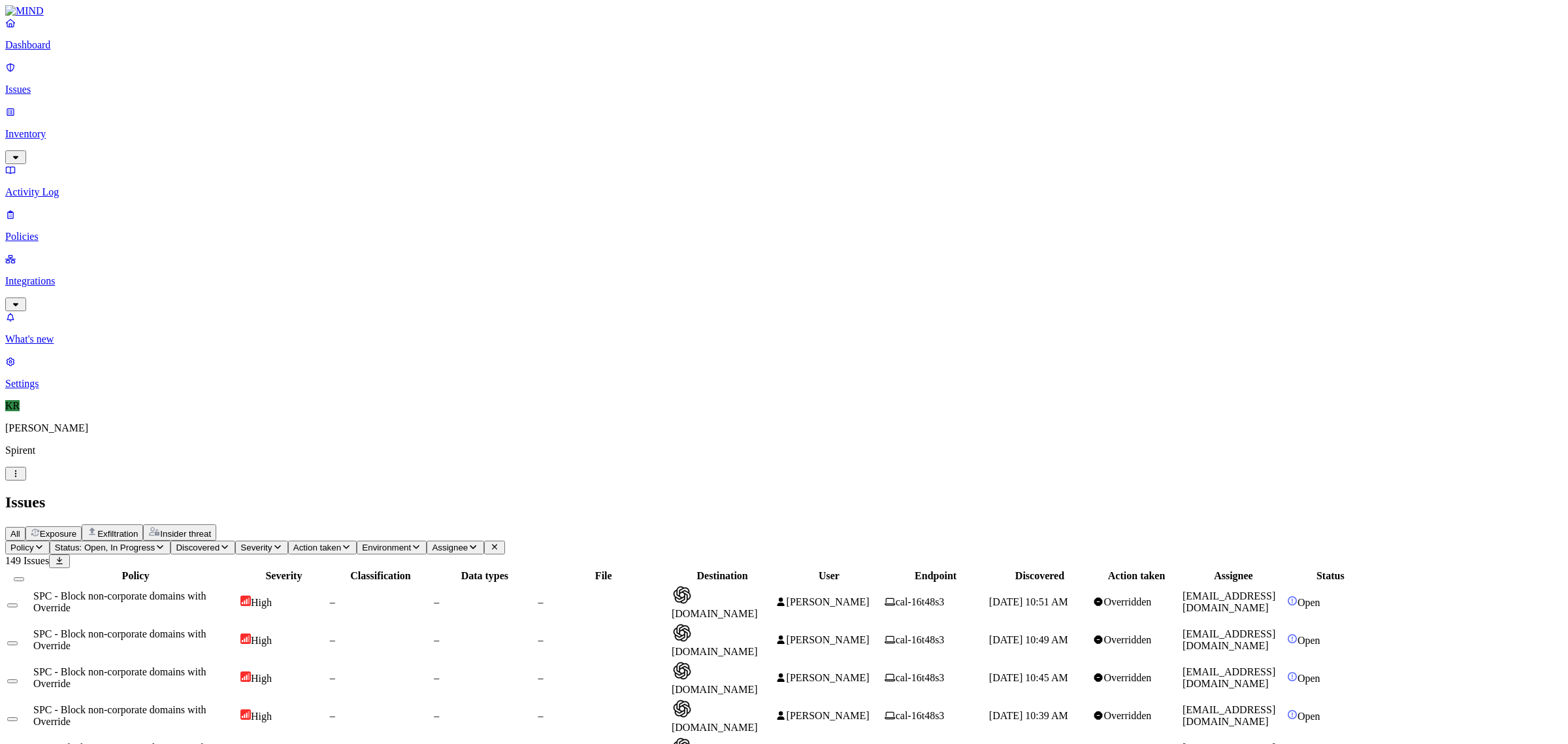
drag, startPoint x: 1417, startPoint y: 541, endPoint x: 1297, endPoint y: 543, distance: 120.0
copy link "[PERSON_NAME][EMAIL_ADDRESS][DOMAIN_NAME]"
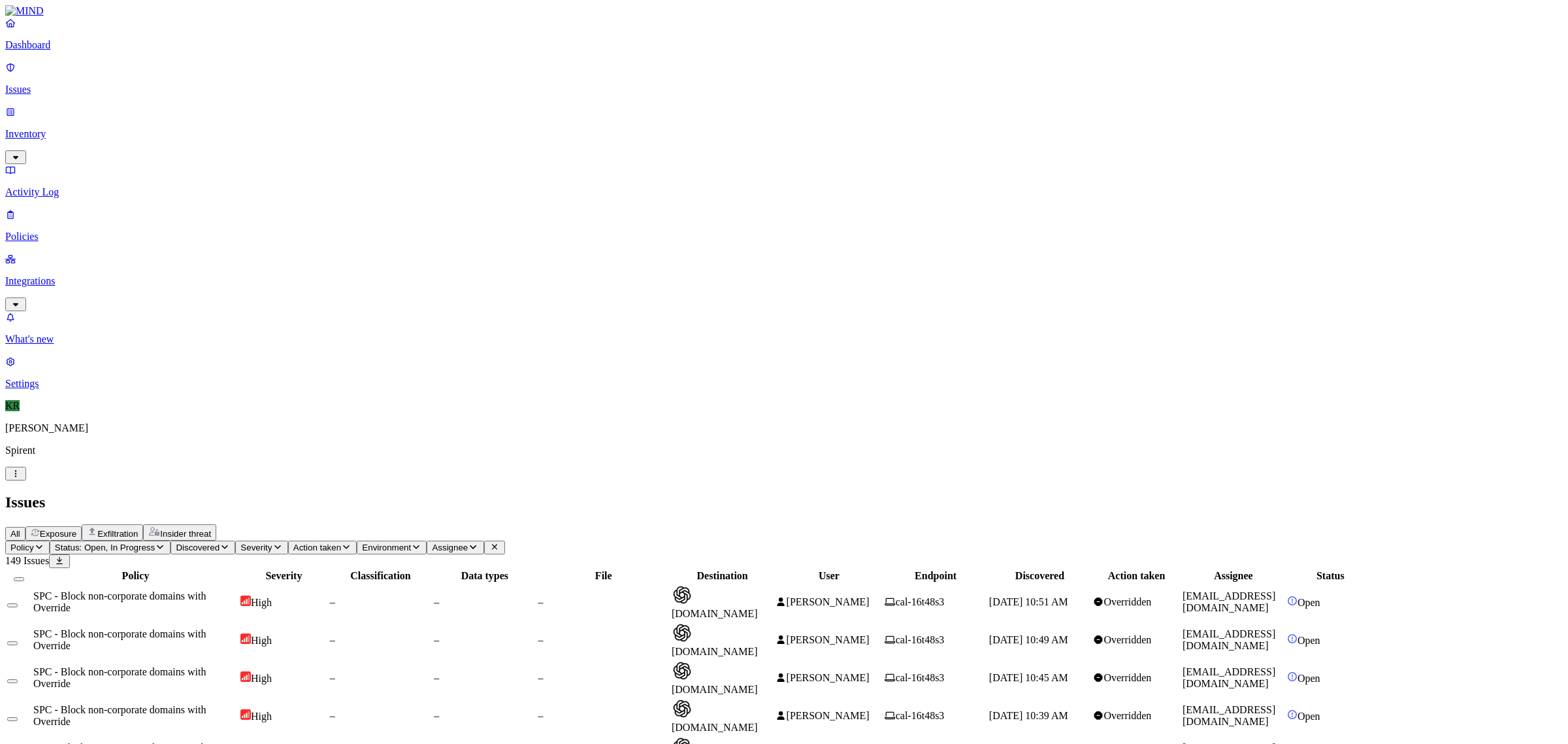
scroll to position [164, 0]
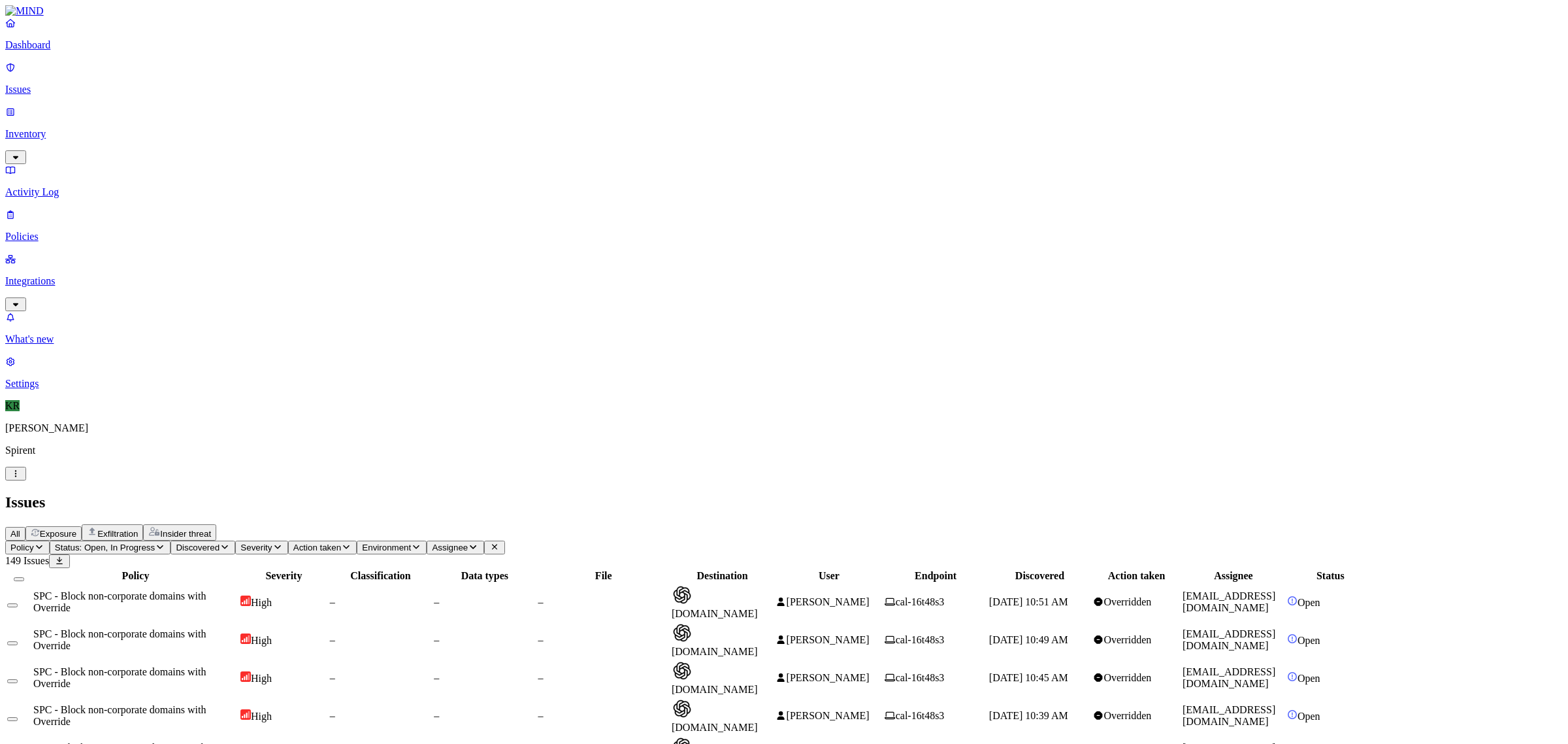
click at [32, 570] on th at bounding box center [19, 576] width 25 height 13
click at [24, 577] on button "Select all" at bounding box center [19, 579] width 11 height 4
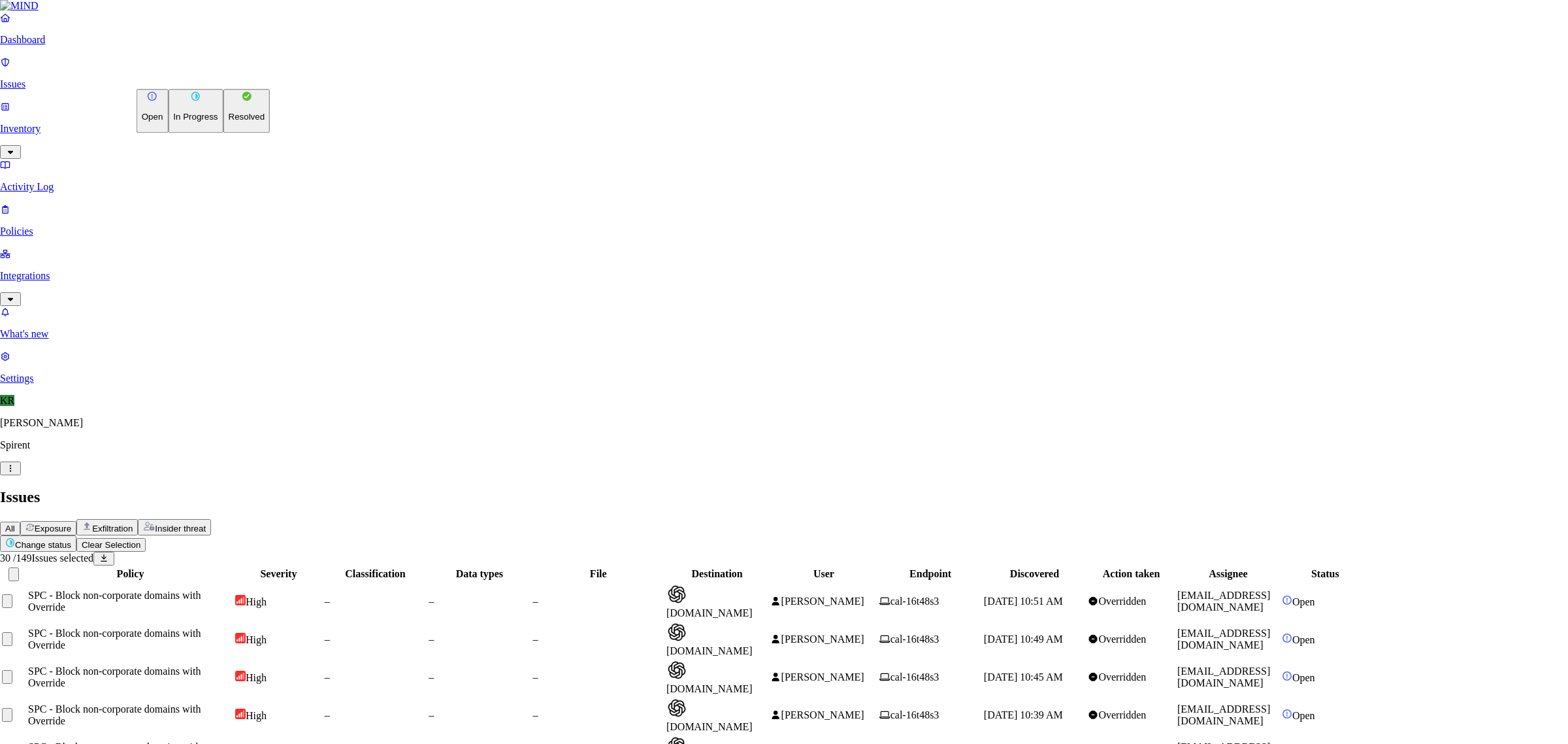
click at [228, 122] on p "Resolved" at bounding box center [246, 118] width 36 height 10
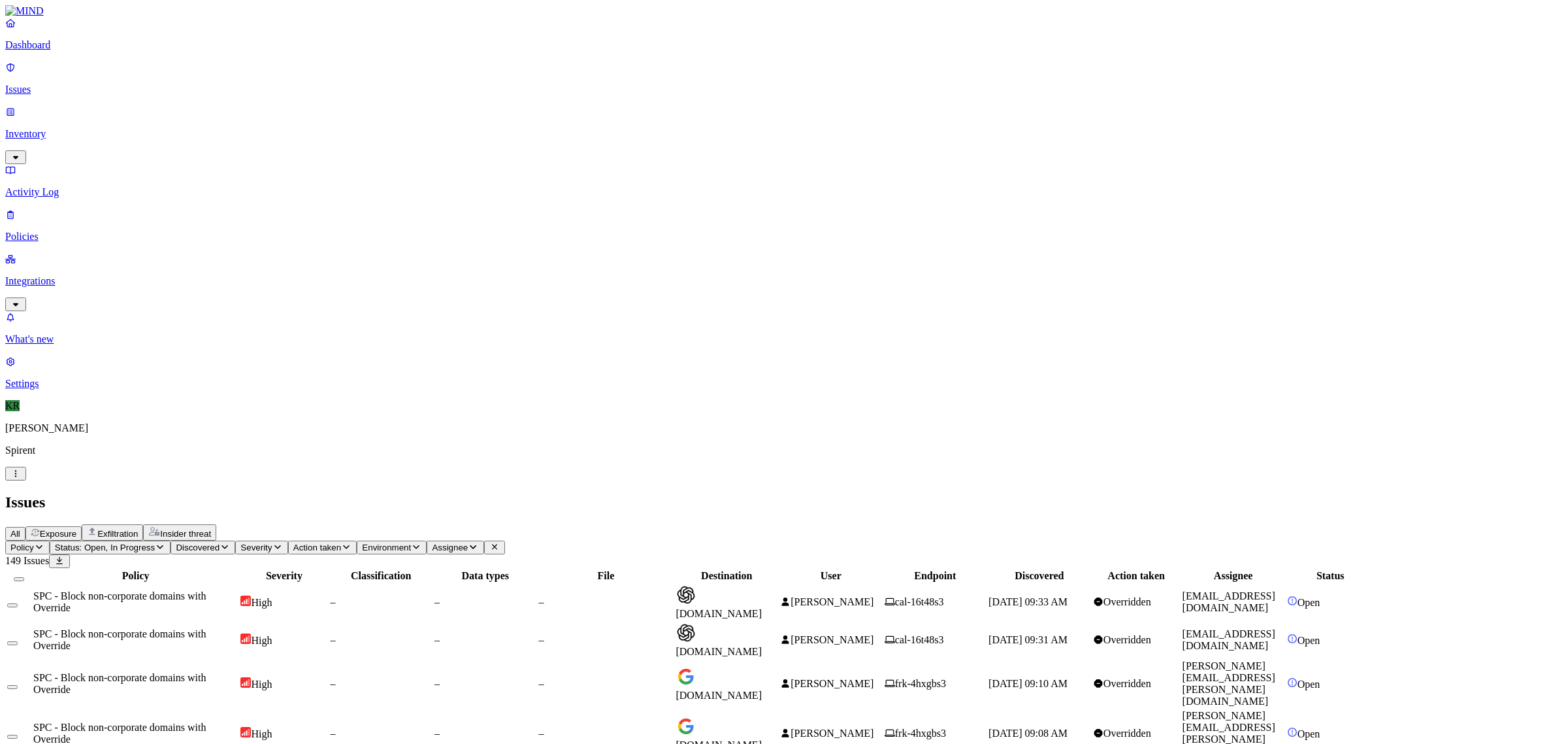
click at [874, 678] on span "[PERSON_NAME]" at bounding box center [832, 684] width 83 height 11
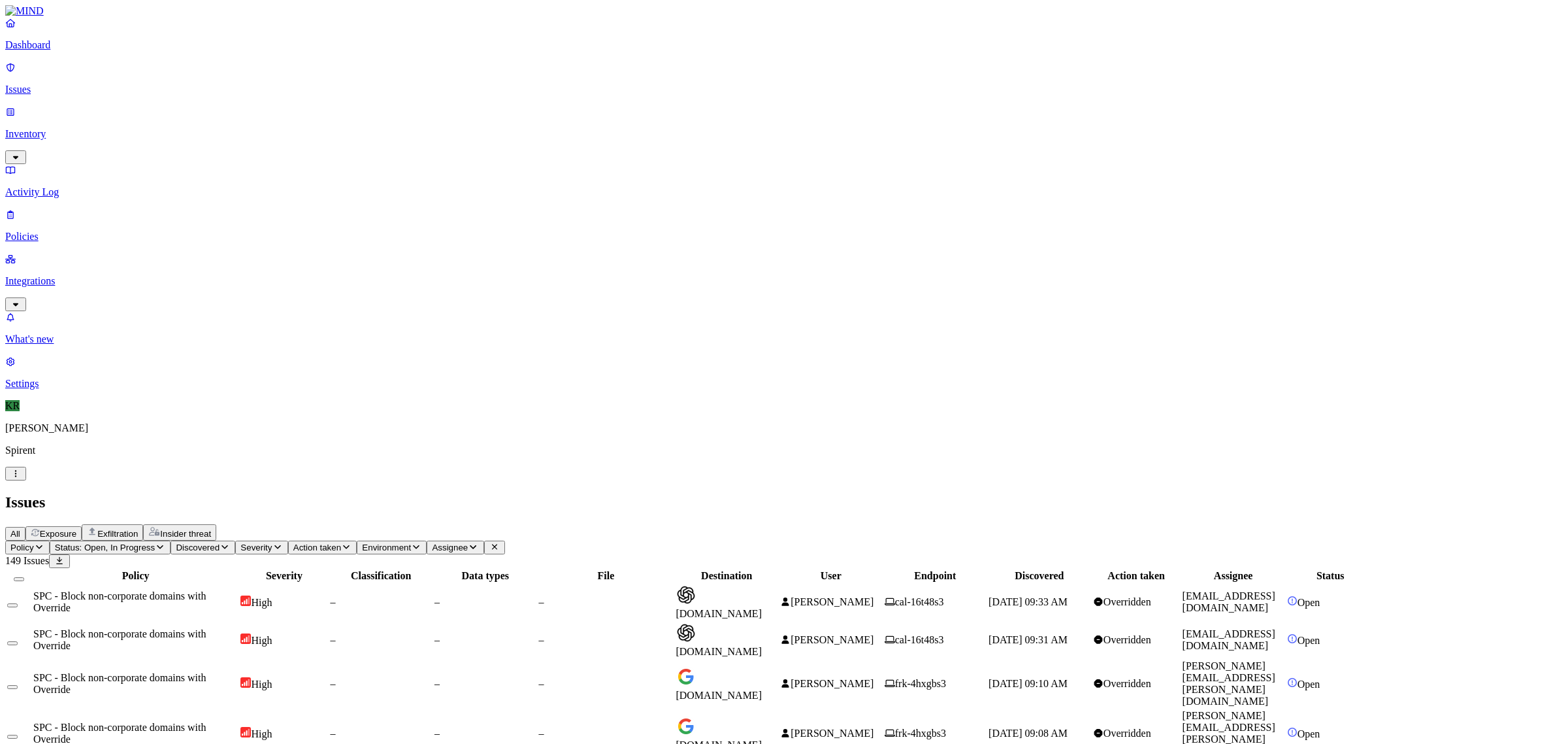
click at [24, 577] on button "Select all" at bounding box center [19, 579] width 11 height 4
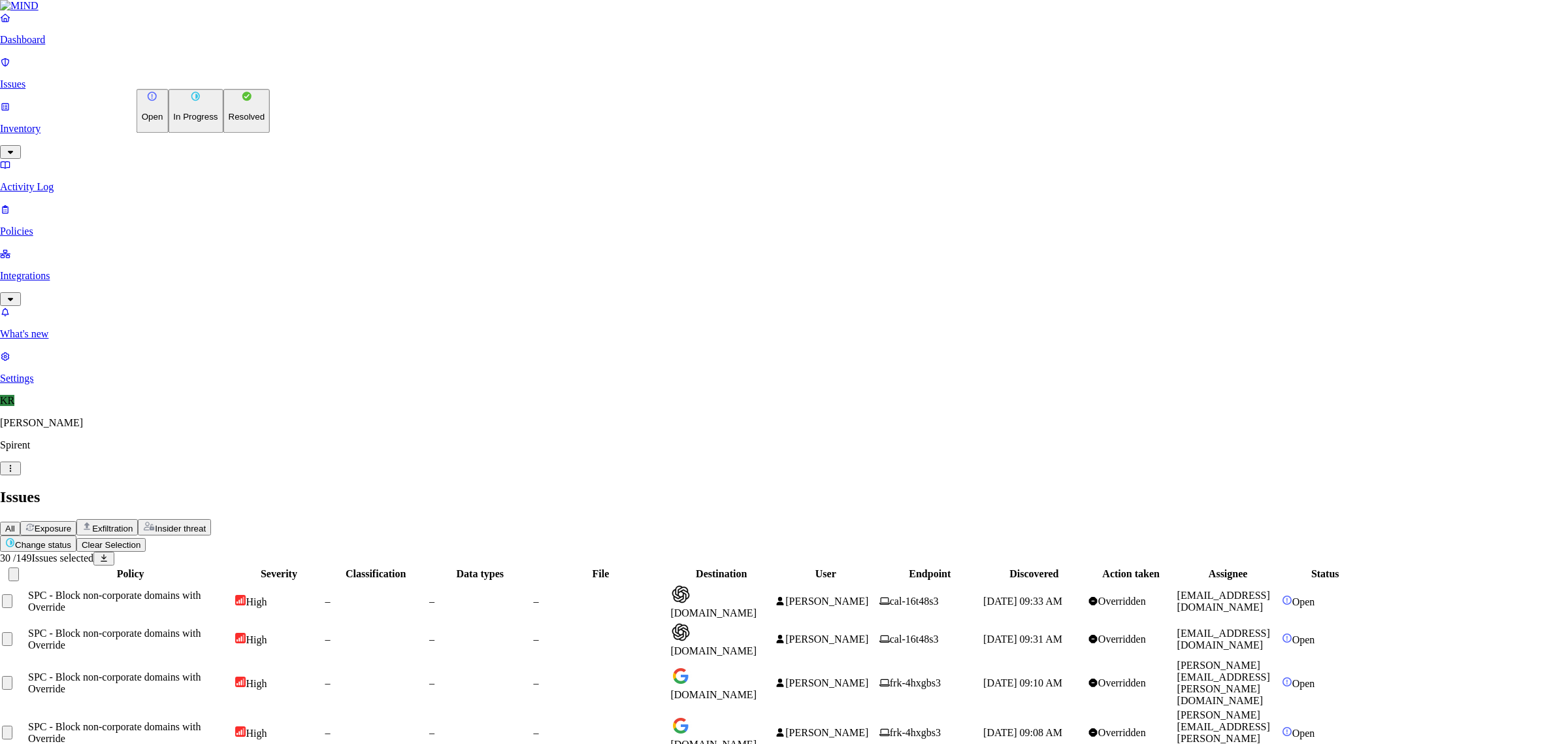
click at [228, 122] on p "Resolved" at bounding box center [246, 118] width 36 height 10
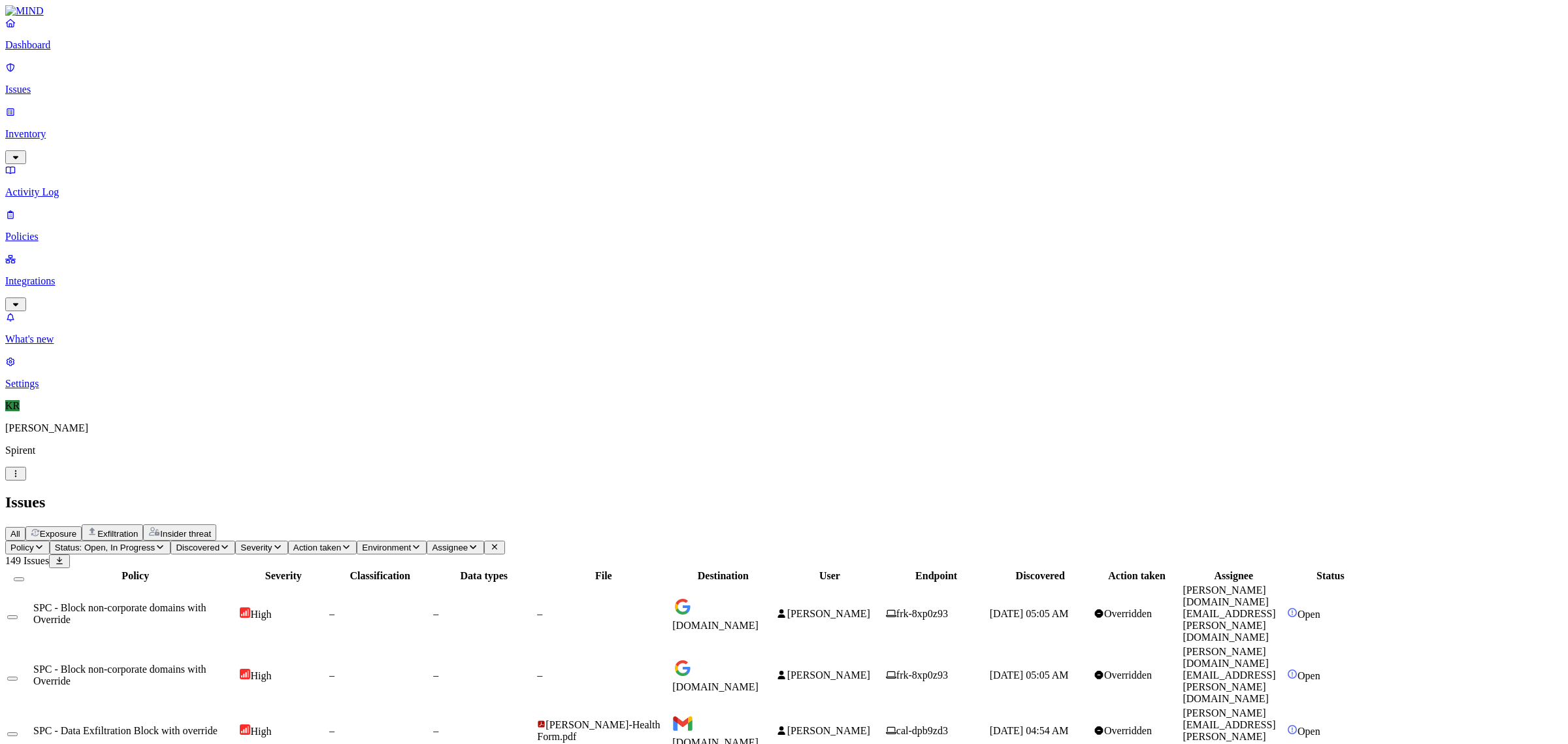
click at [759, 620] on span "[DOMAIN_NAME]" at bounding box center [715, 626] width 86 height 11
click at [759, 682] on span "[DOMAIN_NAME]" at bounding box center [715, 687] width 86 height 11
drag, startPoint x: 1388, startPoint y: 540, endPoint x: 1297, endPoint y: 535, distance: 91.1
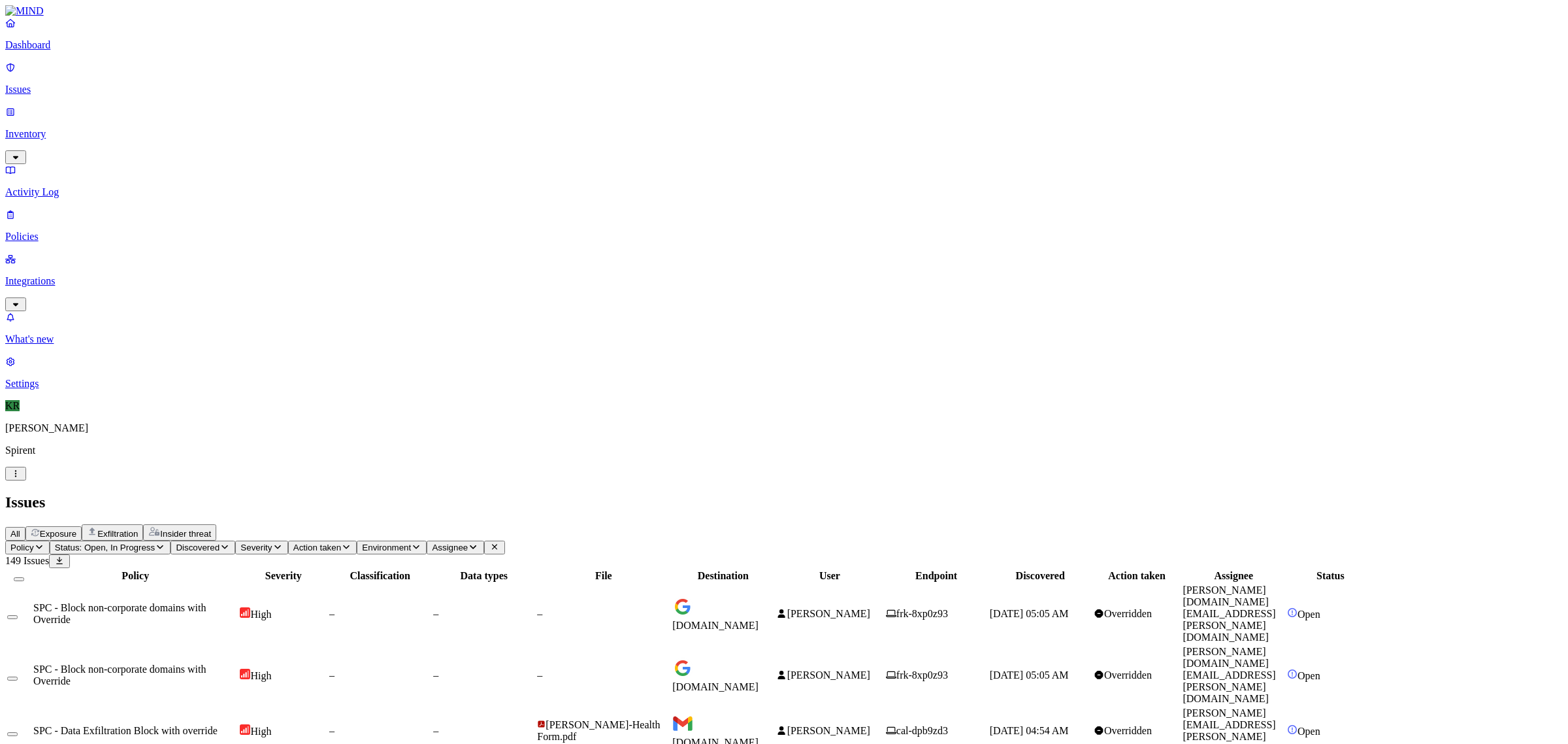
copy link "[PERSON_NAME][DOMAIN_NAME][EMAIL_ADDRESS][PERSON_NAME][DOMAIN_NAME]"
click at [871, 725] on span "[PERSON_NAME]" at bounding box center [829, 731] width 83 height 11
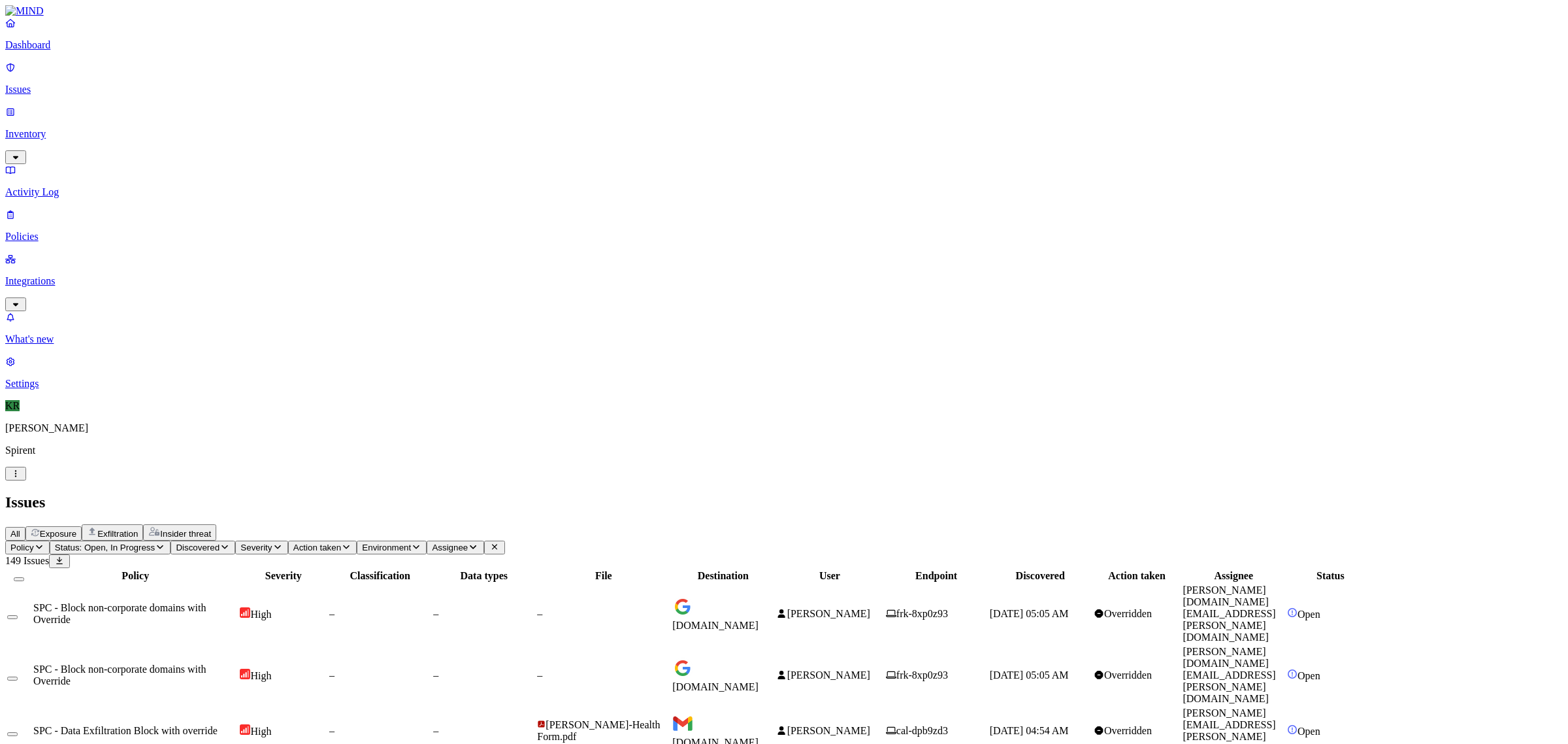
scroll to position [164, 0]
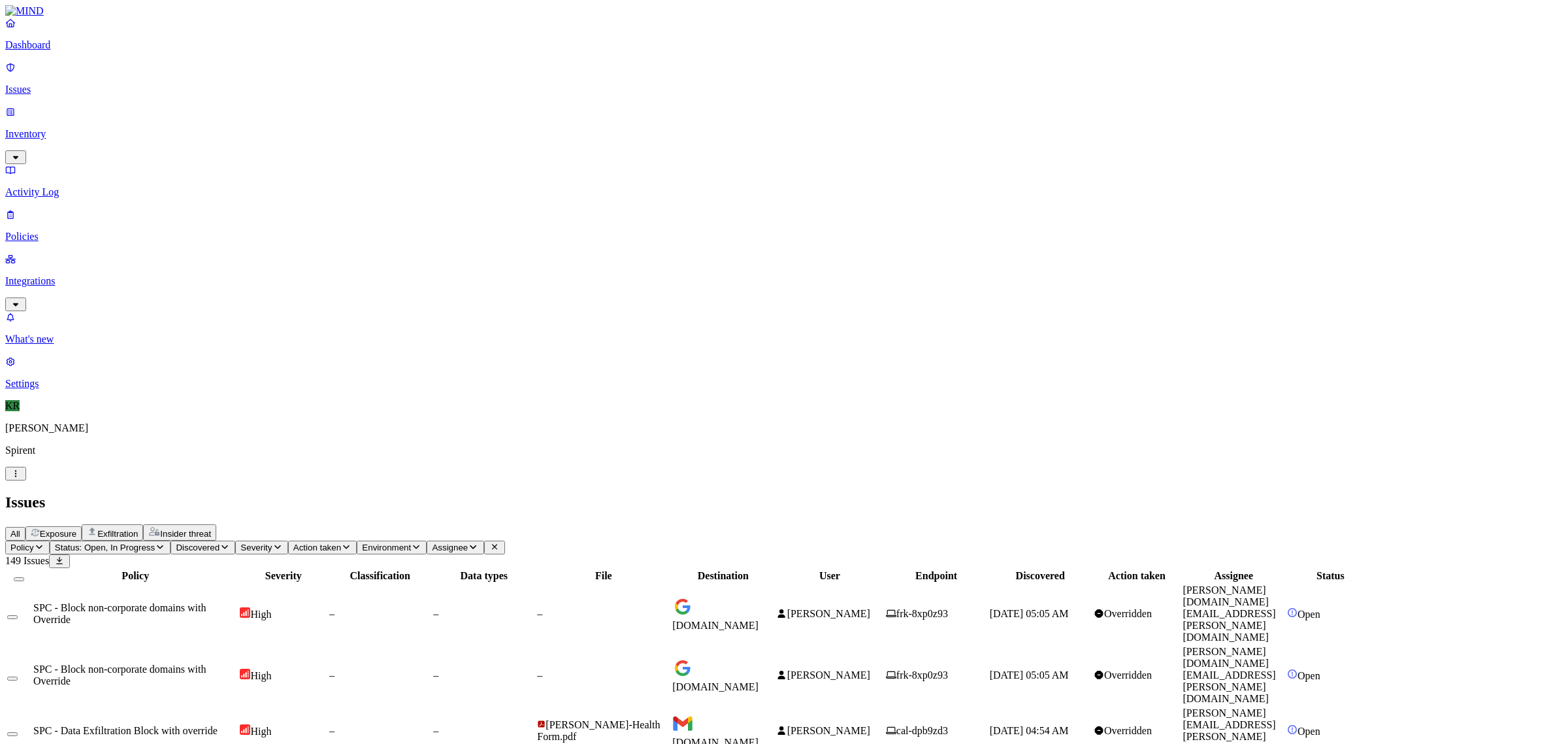
scroll to position [201, 0]
drag, startPoint x: 1395, startPoint y: 661, endPoint x: 1298, endPoint y: 669, distance: 97.3
copy link "[EMAIL_ADDRESS][DOMAIN_NAME]"
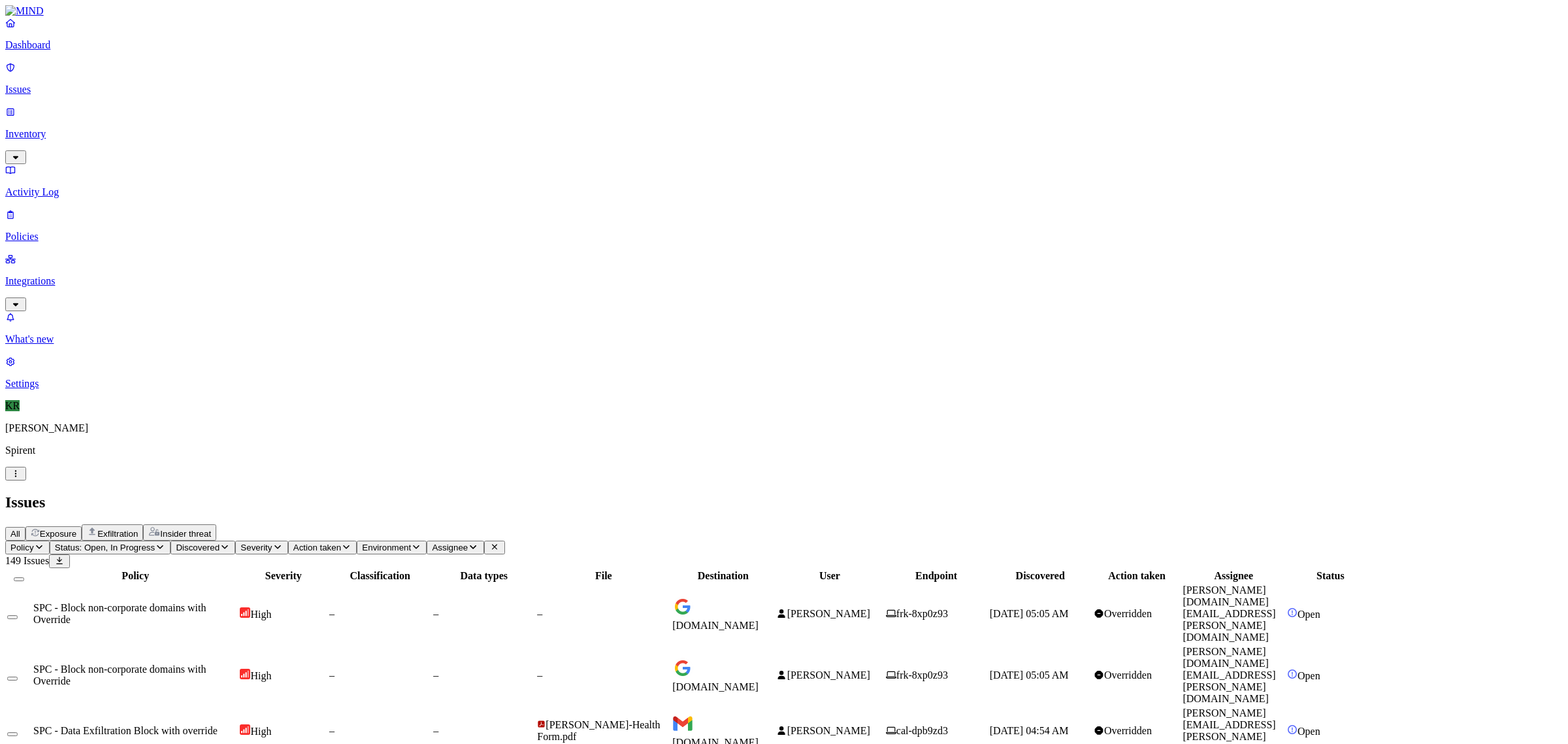
click at [24, 577] on button "Select all" at bounding box center [19, 579] width 11 height 4
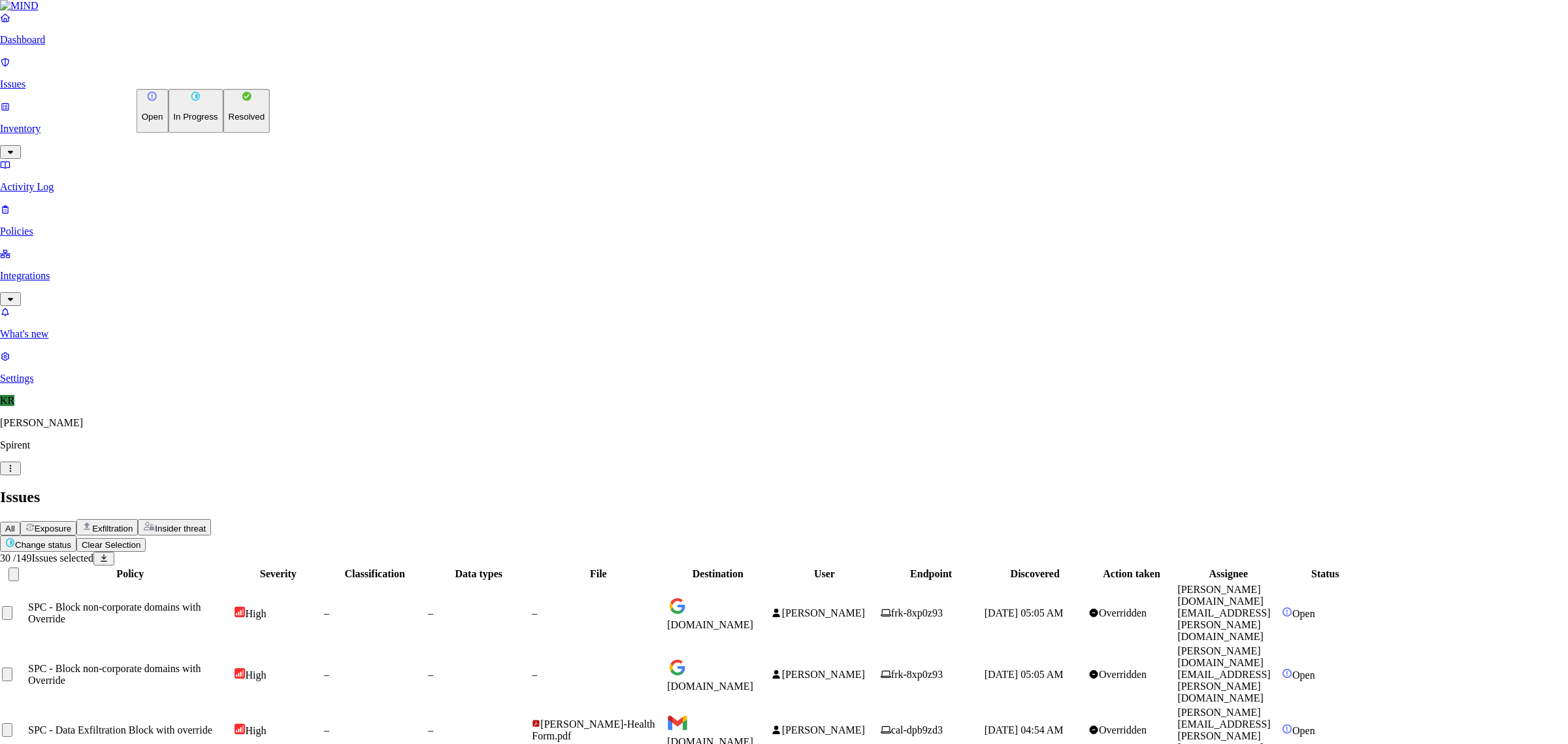
click at [228, 122] on p "Resolved" at bounding box center [246, 118] width 36 height 10
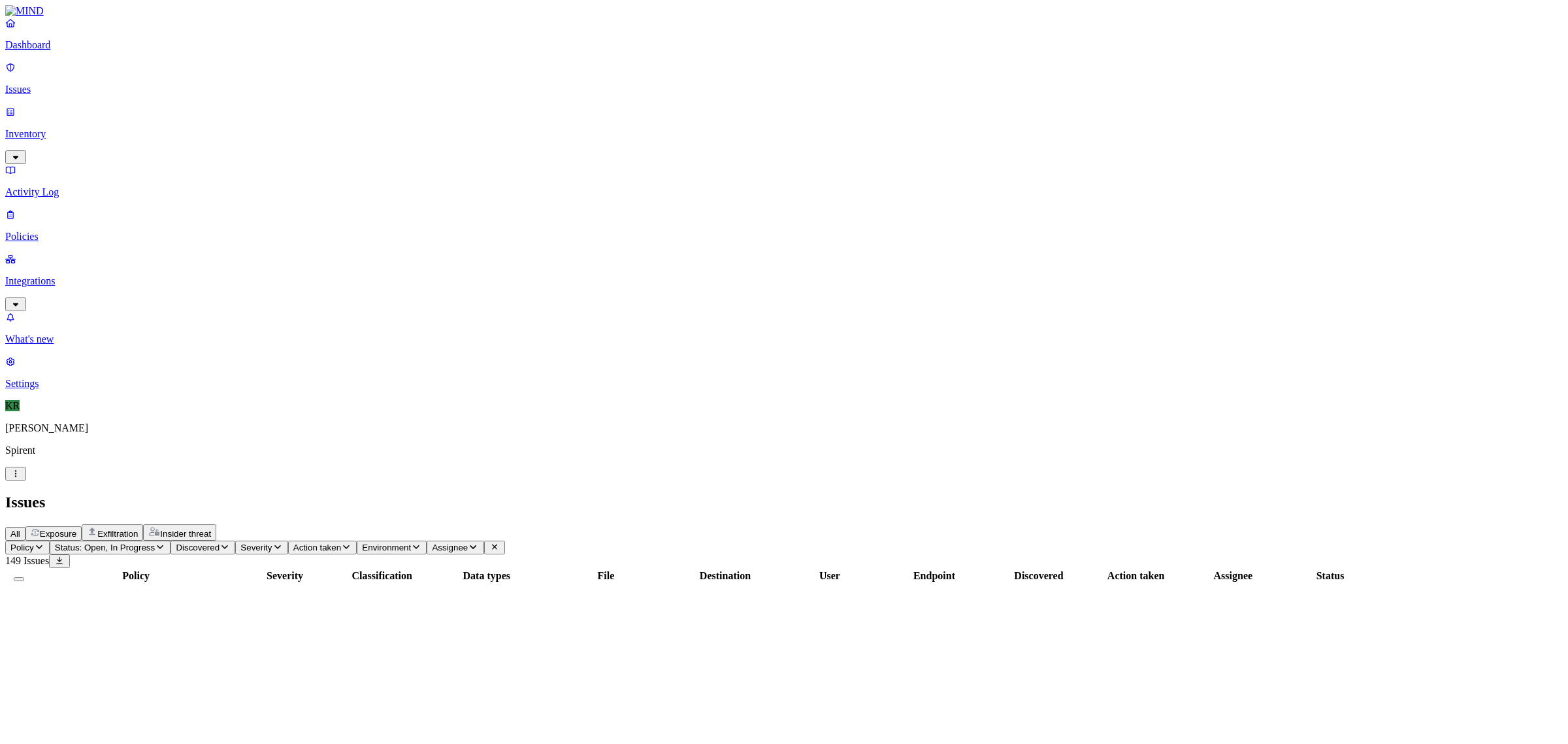
scroll to position [177, 0]
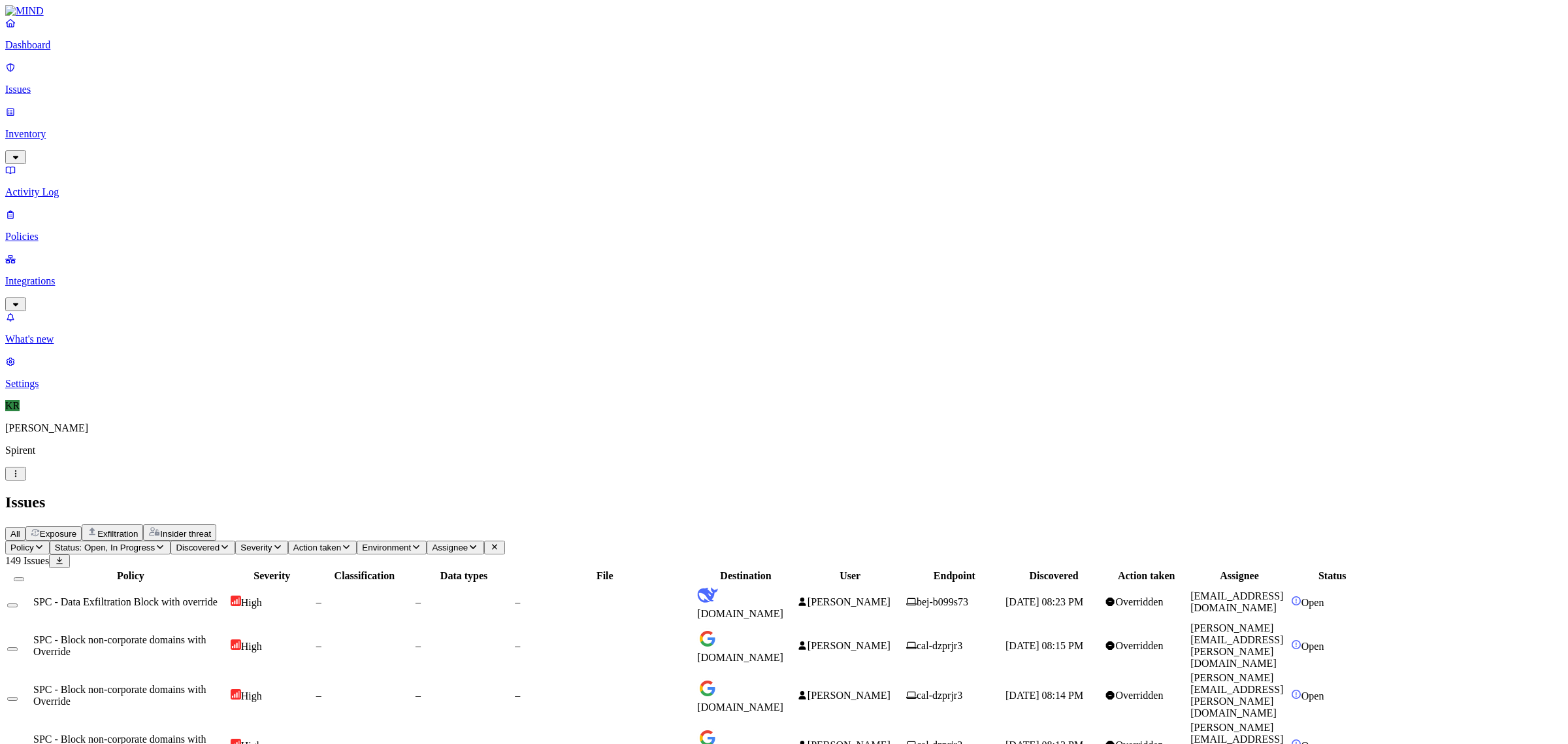
scroll to position [175, 0]
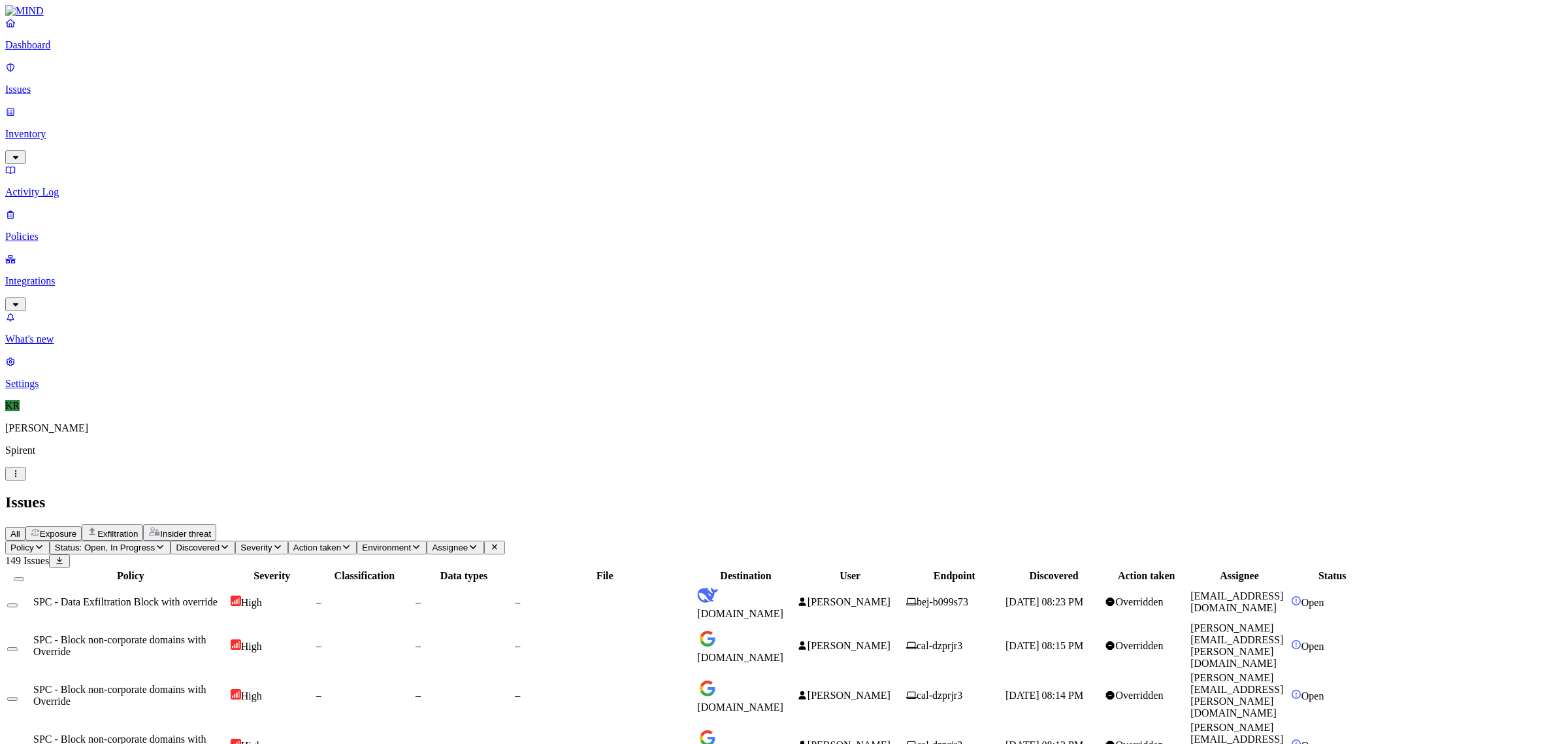
drag, startPoint x: 1433, startPoint y: 615, endPoint x: 1298, endPoint y: 626, distance: 135.4
copy link "[PERSON_NAME][EMAIL_ADDRESS][PERSON_NAME][DOMAIN_NAME]"
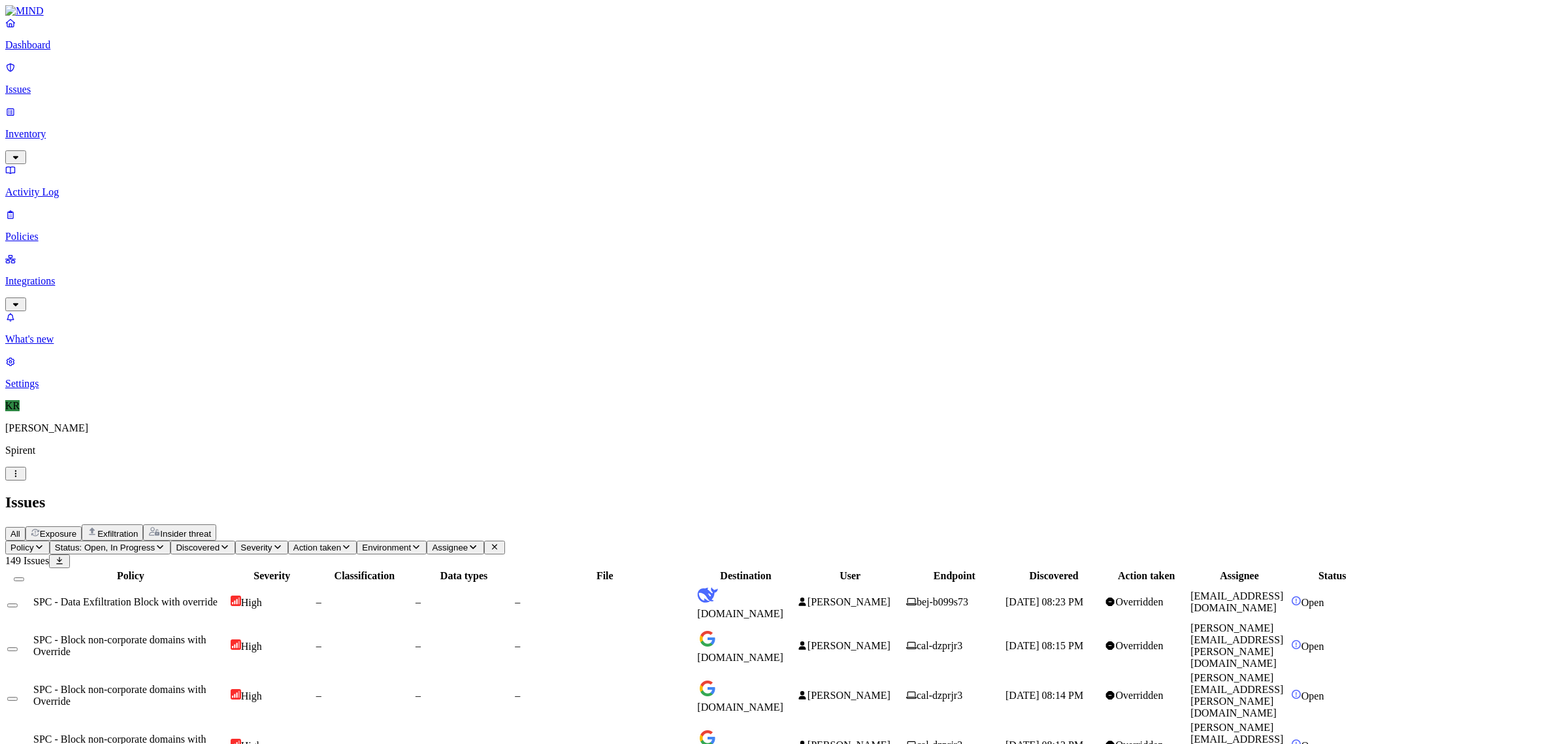
click at [24, 577] on button "Select all" at bounding box center [19, 579] width 11 height 4
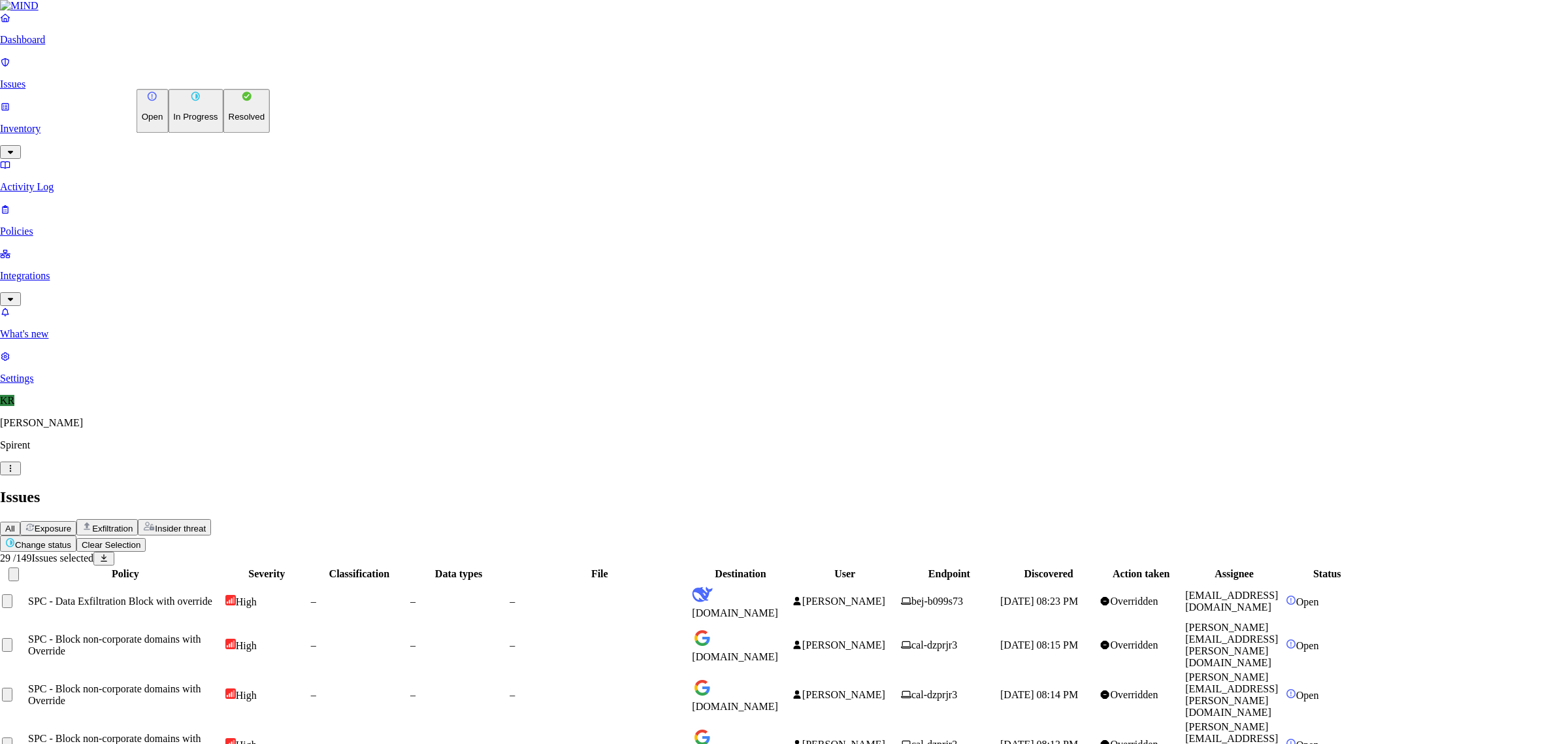
click at [228, 122] on p "Resolved" at bounding box center [246, 118] width 36 height 10
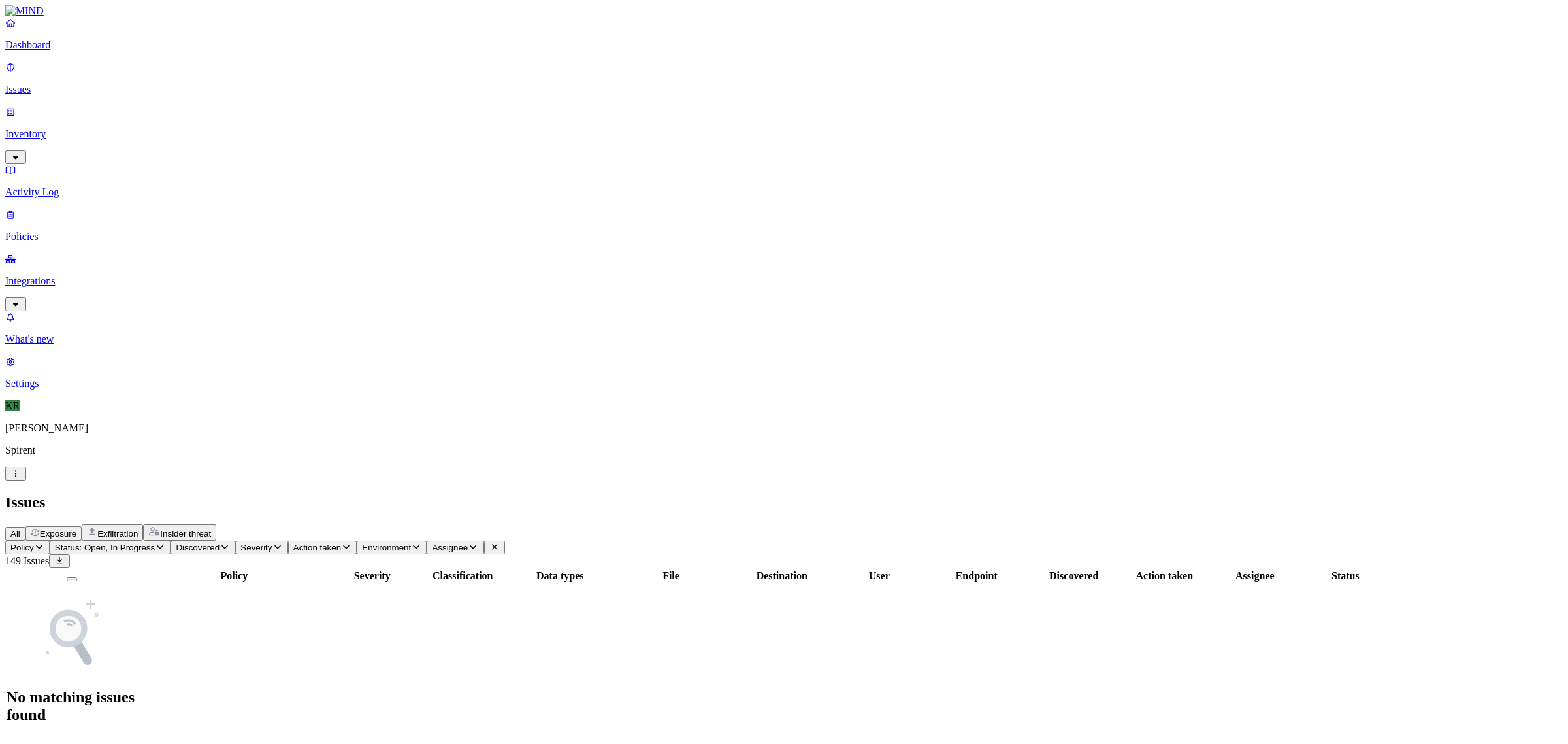
click at [45, 51] on p "Dashboard" at bounding box center [783, 45] width 1557 height 12
